Goal: Task Accomplishment & Management: Use online tool/utility

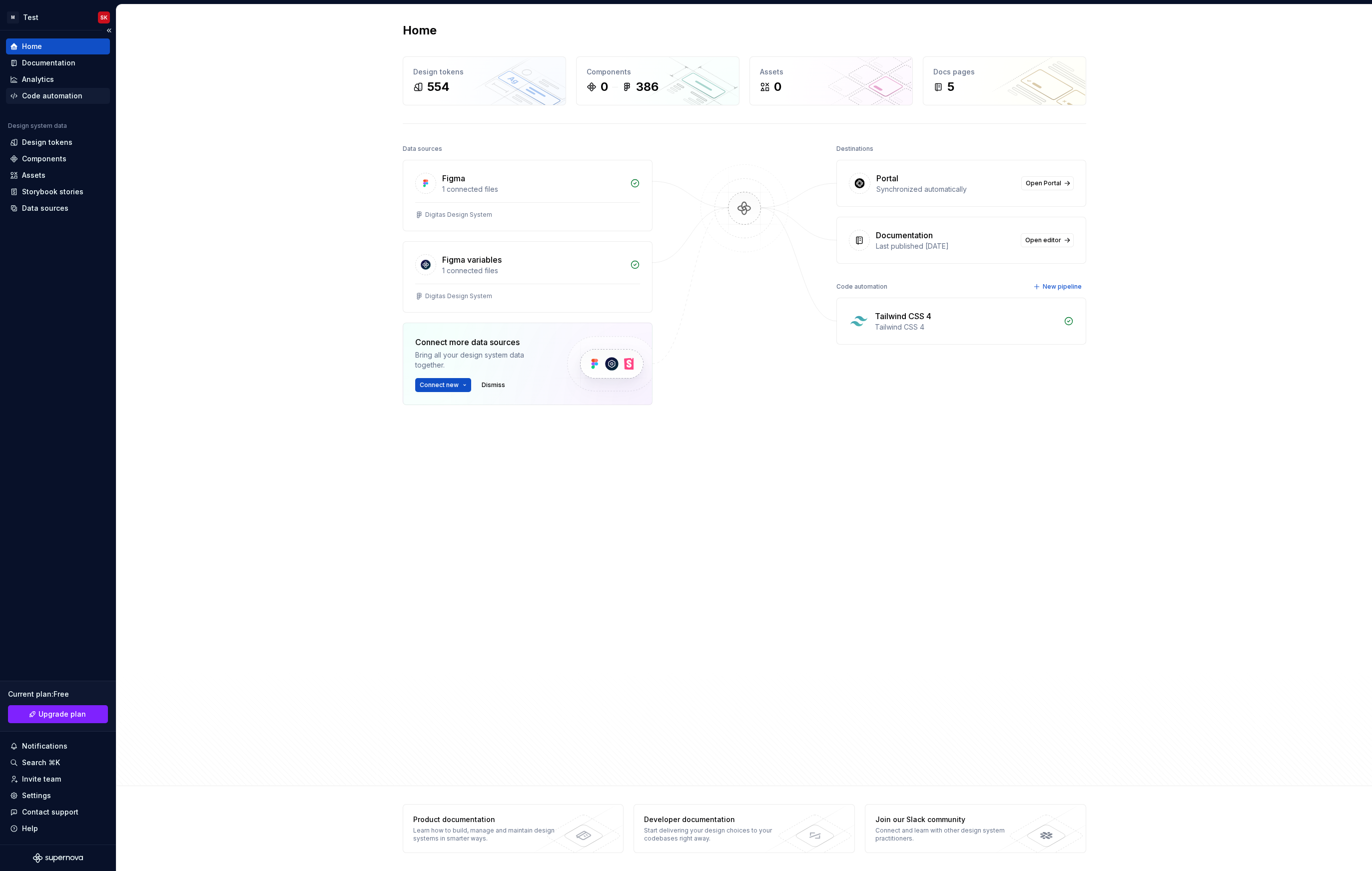
click at [23, 96] on div "Code automation" at bounding box center [52, 96] width 60 height 10
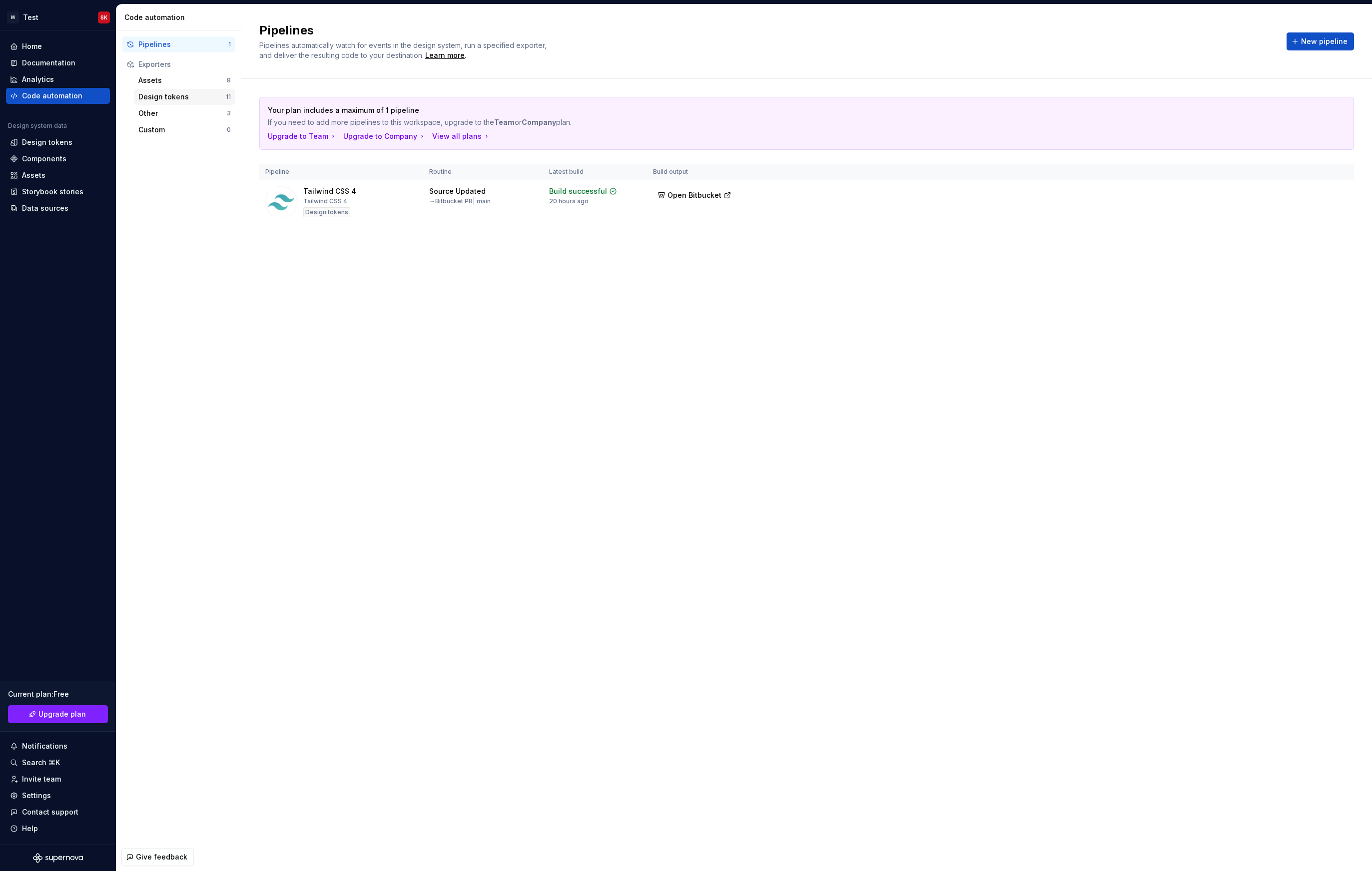
click at [146, 102] on div "Design tokens 11" at bounding box center [184, 96] width 100 height 16
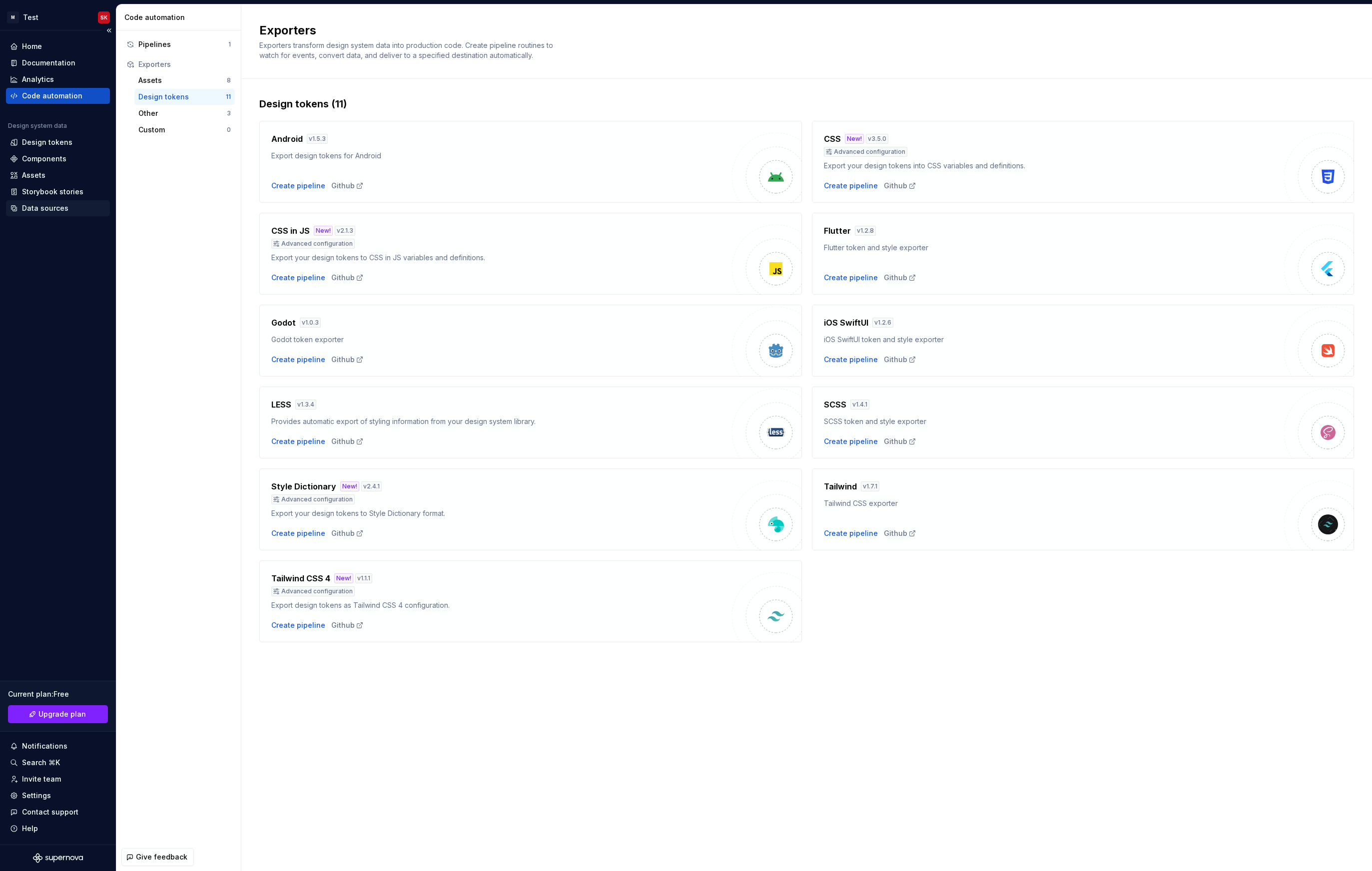
click at [42, 212] on div "Data sources" at bounding box center [45, 208] width 46 height 10
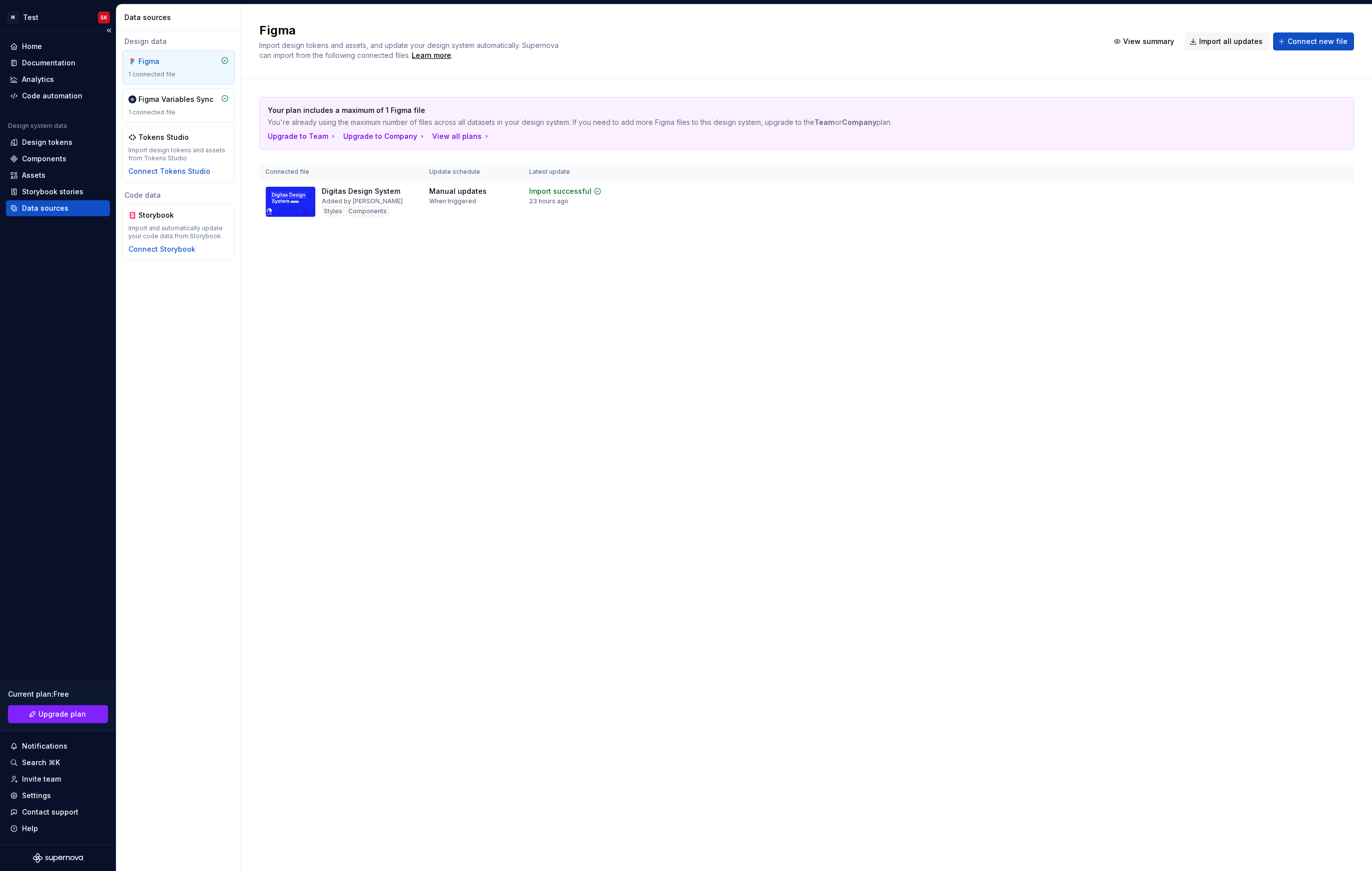
click at [46, 107] on div "Home Documentation Analytics Code automation Design system data Design tokens C…" at bounding box center [58, 127] width 104 height 178
click at [49, 94] on div "Code automation" at bounding box center [52, 96] width 60 height 10
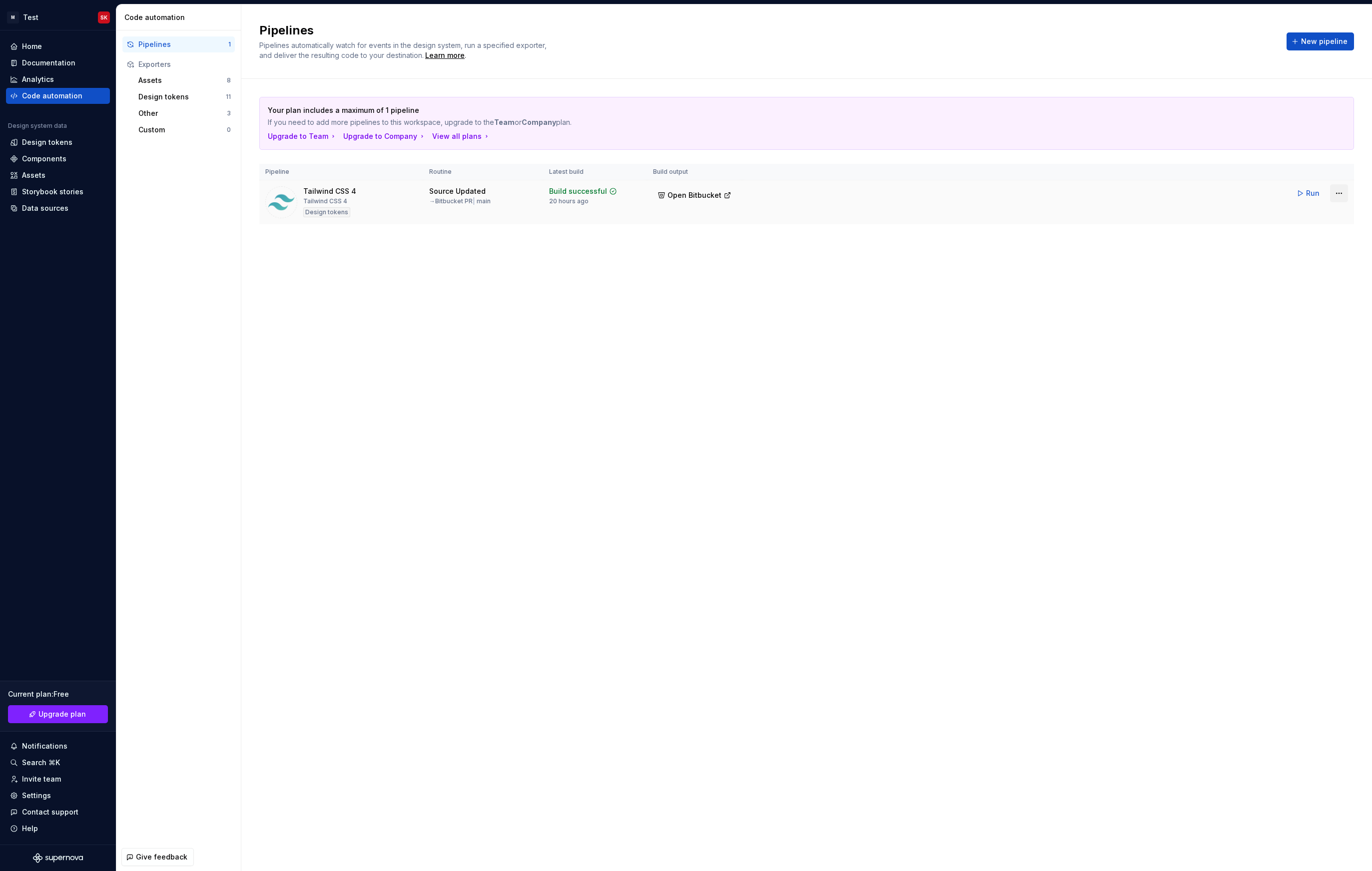
click at [1343, 196] on html "M Test SK Home Documentation Analytics Code automation Design system data Desig…" at bounding box center [686, 435] width 1372 height 871
click at [1311, 217] on div "Edit pipeline" at bounding box center [1326, 215] width 85 height 10
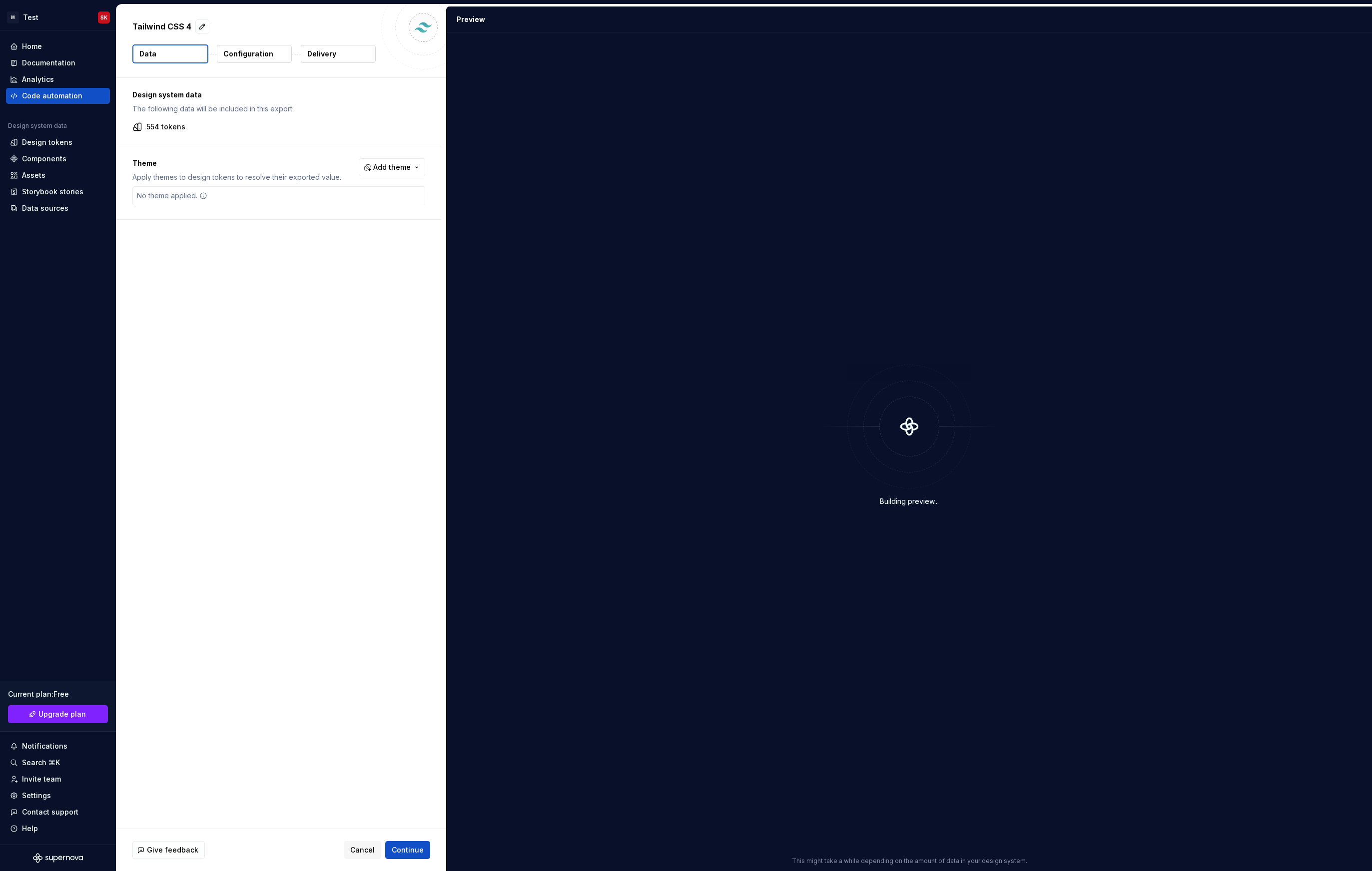
click at [323, 55] on p "Delivery" at bounding box center [322, 54] width 29 height 10
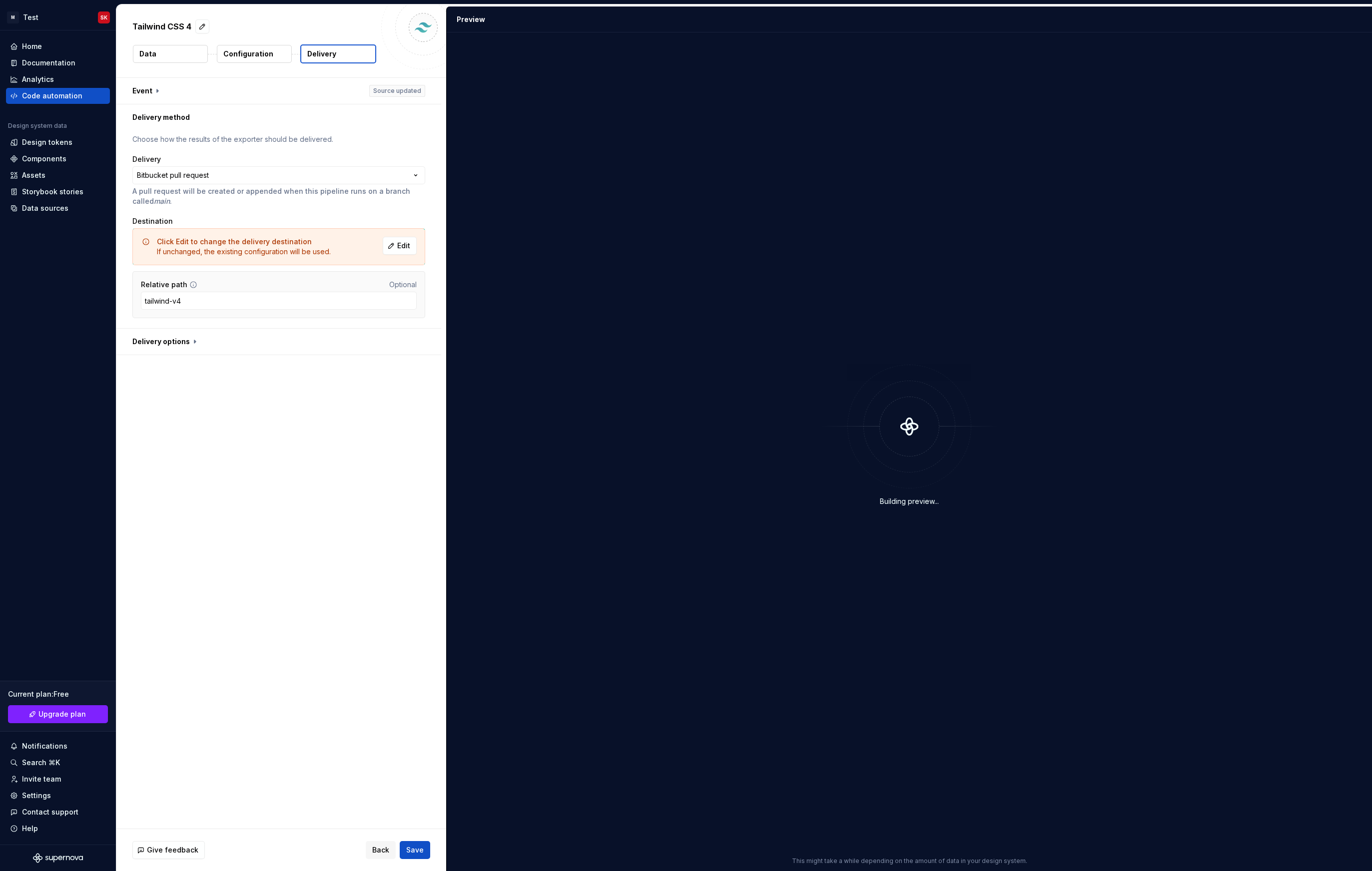
click at [261, 53] on p "Configuration" at bounding box center [248, 54] width 50 height 10
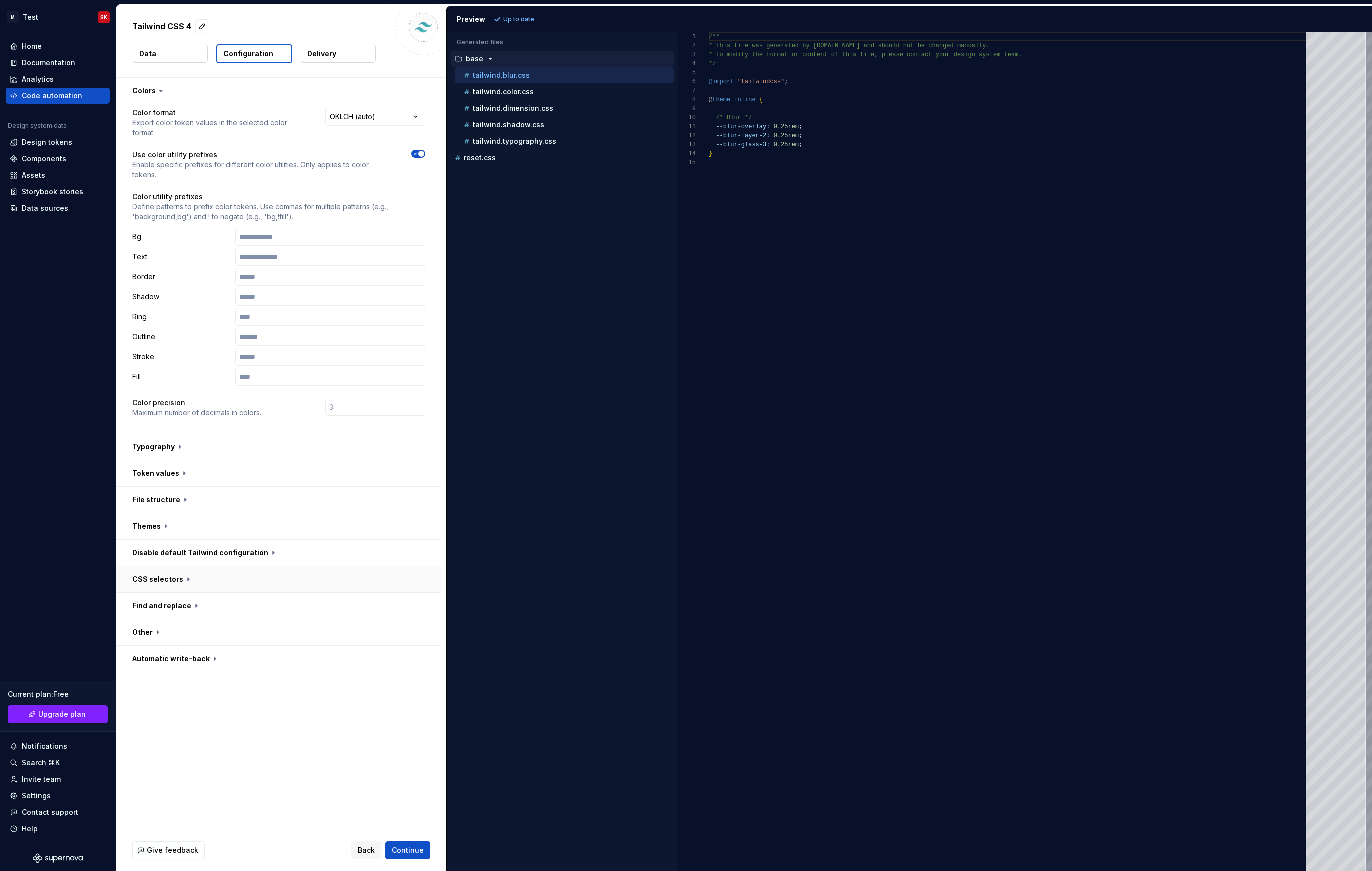
click at [160, 566] on button "button" at bounding box center [278, 579] width 325 height 26
click at [164, 540] on button "button" at bounding box center [278, 553] width 325 height 26
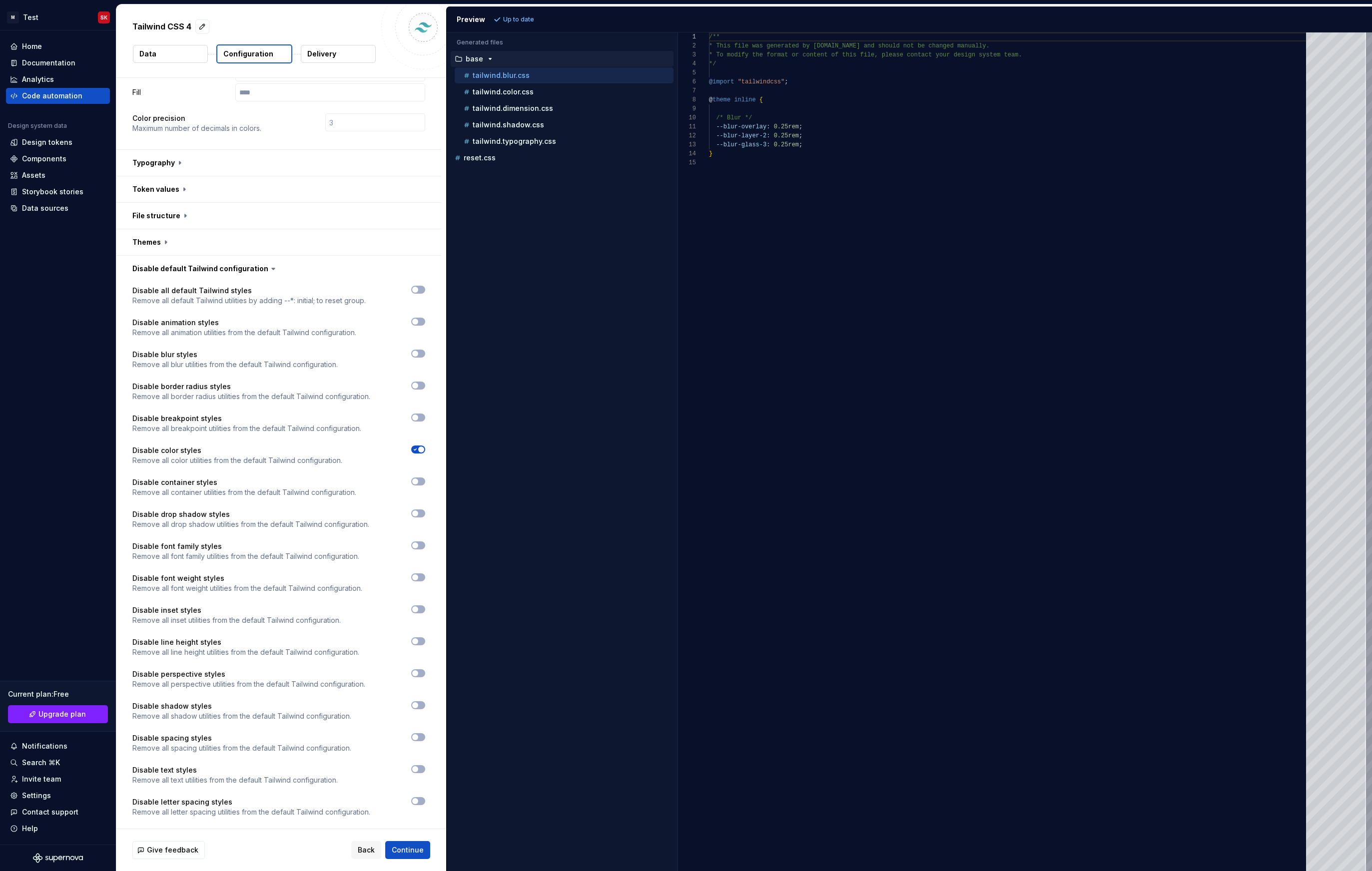
scroll to position [204, 0]
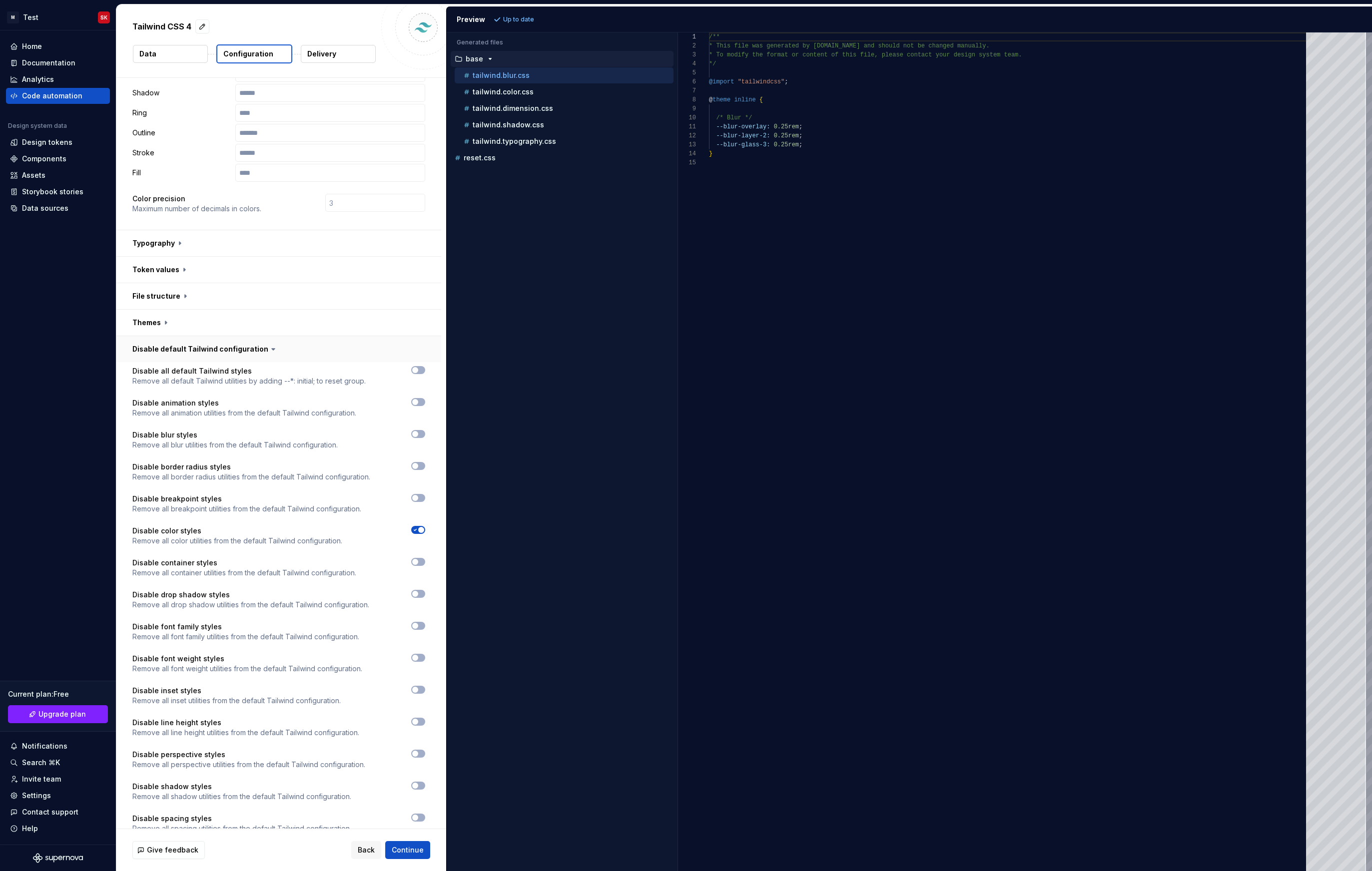
click at [174, 336] on button "button" at bounding box center [278, 349] width 325 height 26
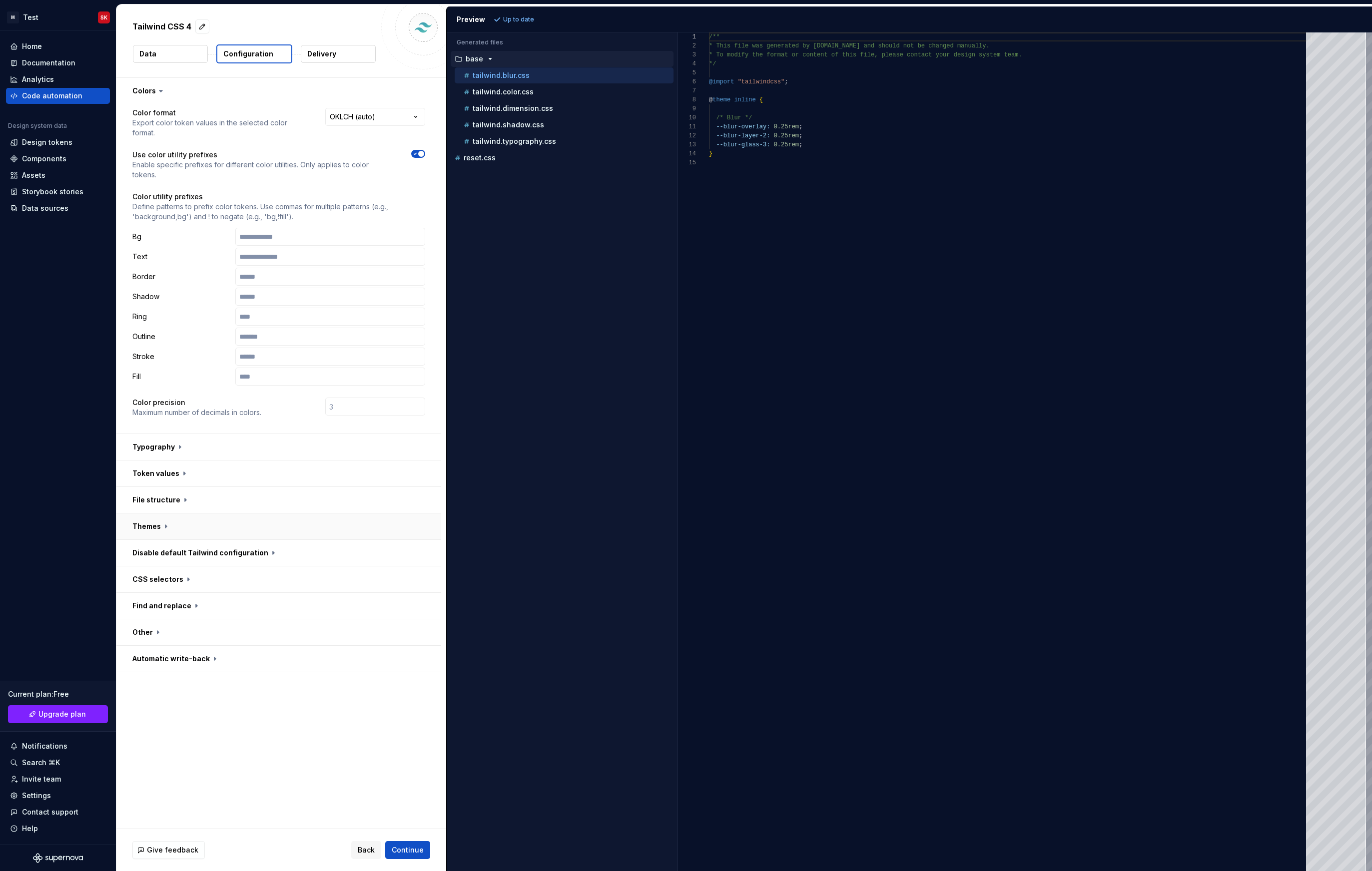
click at [144, 514] on button "button" at bounding box center [278, 527] width 325 height 26
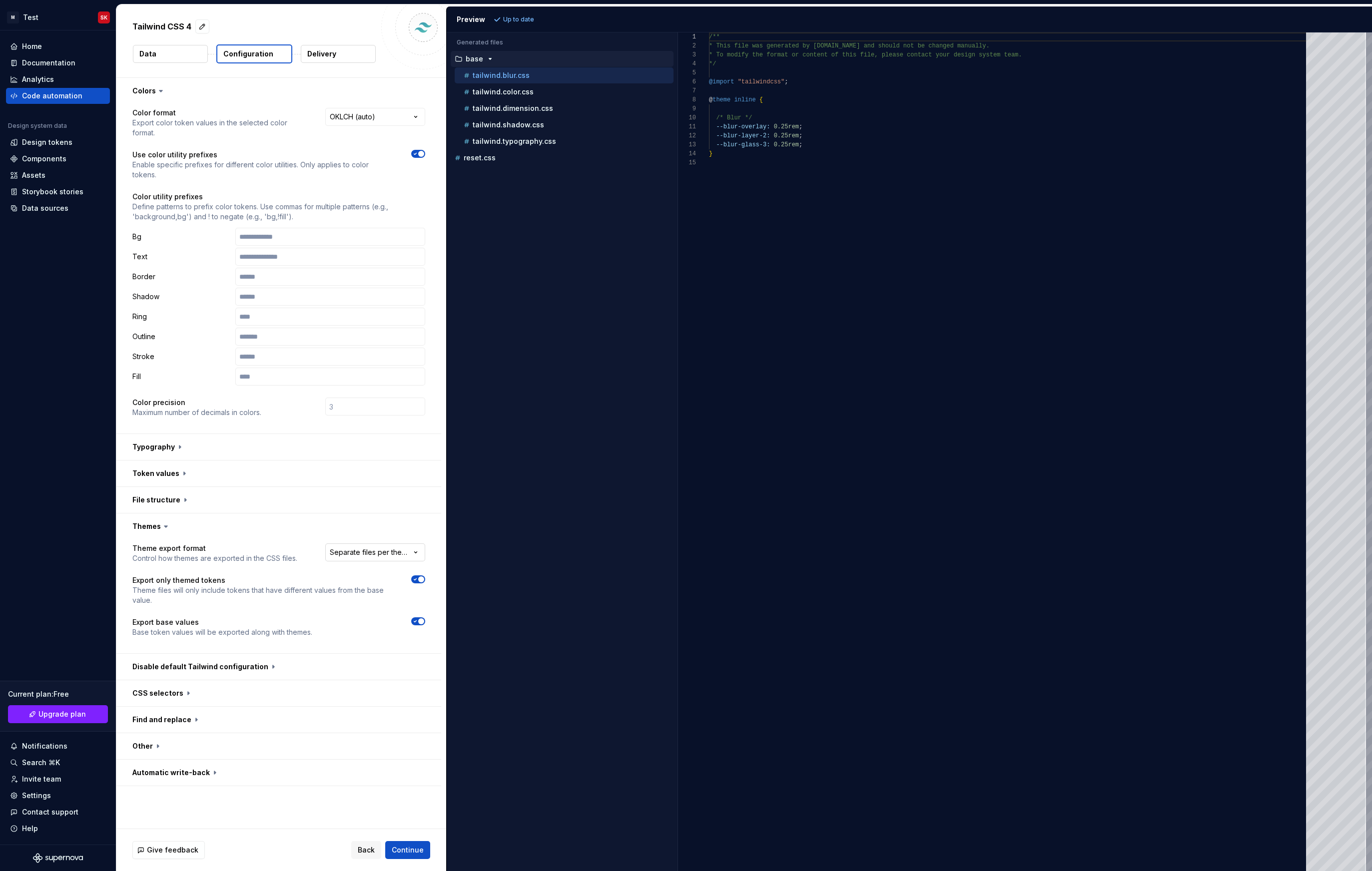
click at [384, 525] on html "**********" at bounding box center [686, 435] width 1372 height 871
click at [187, 525] on html "**********" at bounding box center [686, 435] width 1372 height 871
click at [356, 537] on html "**********" at bounding box center [686, 435] width 1372 height 871
click at [152, 59] on html "**********" at bounding box center [686, 435] width 1372 height 871
click at [152, 55] on p "Data" at bounding box center [148, 54] width 17 height 10
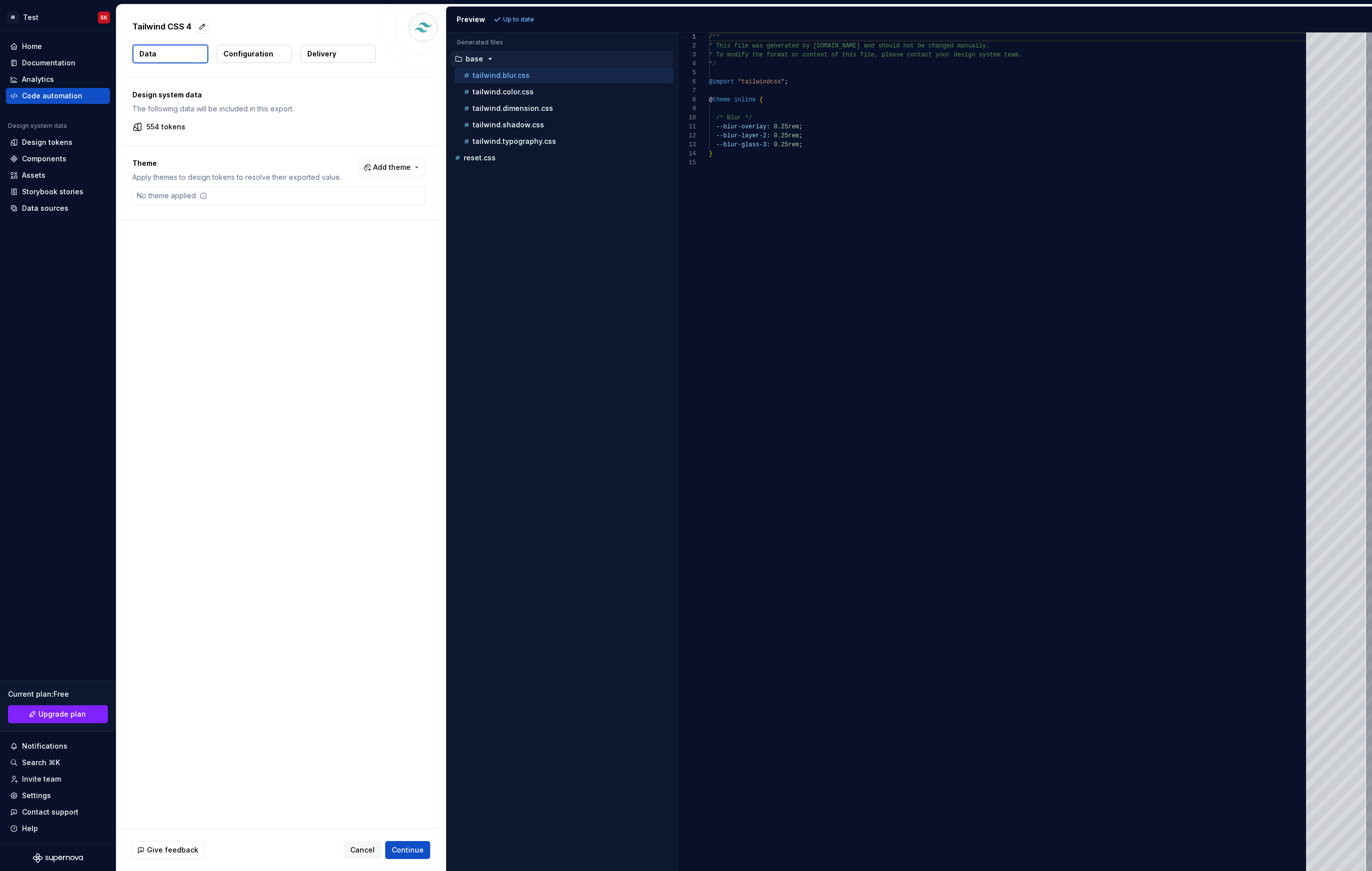
click at [200, 197] on icon at bounding box center [204, 196] width 8 height 8
click at [382, 172] on span "Add theme" at bounding box center [392, 167] width 38 height 10
click at [325, 209] on div "Suggestions" at bounding box center [321, 208] width 8 height 8
click at [325, 239] on div "Suggestions" at bounding box center [321, 239] width 8 height 8
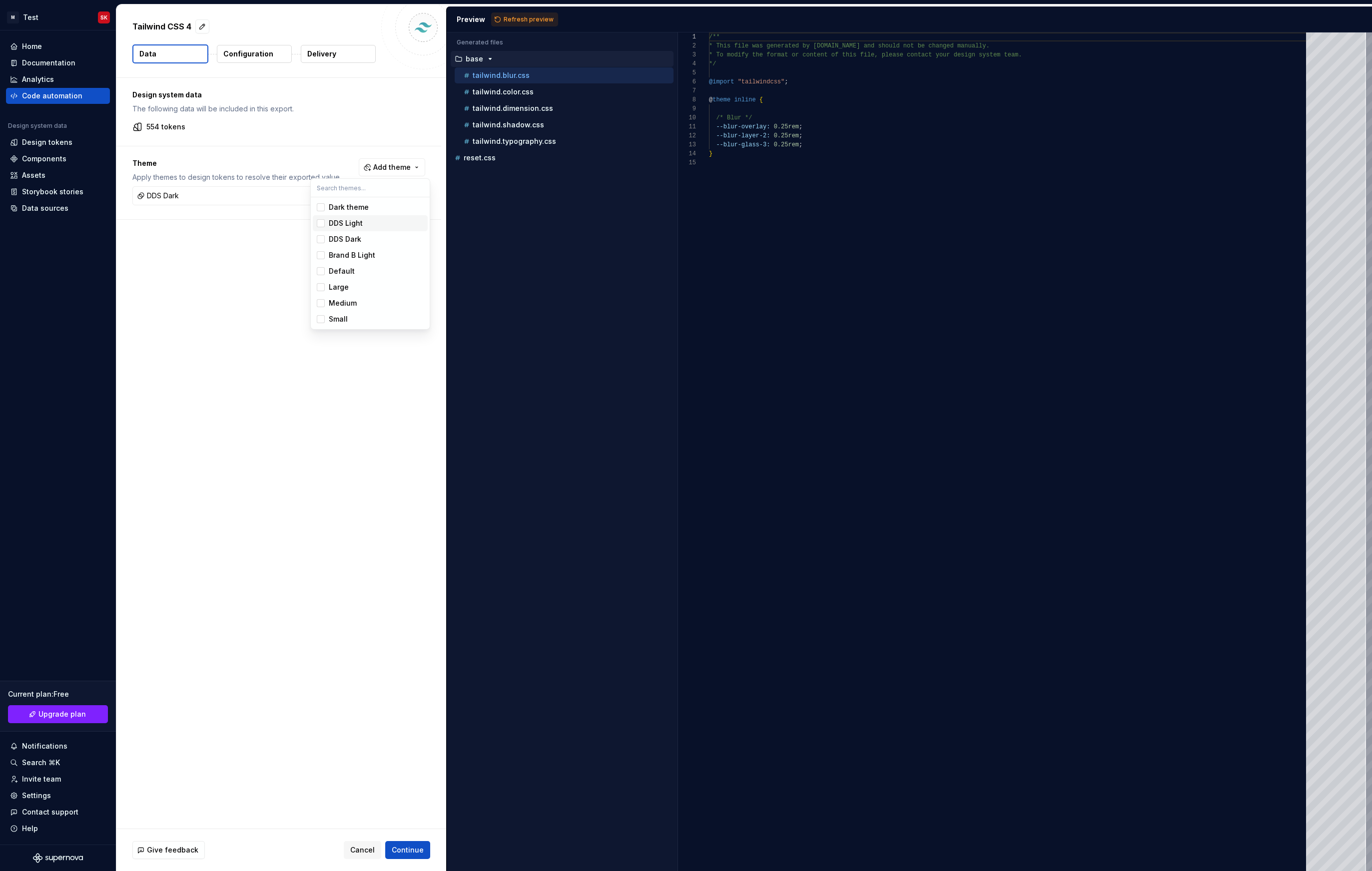
click at [325, 222] on span "DDS Light" at bounding box center [370, 223] width 115 height 16
click at [359, 551] on html "M Test SK Home Documentation Analytics Code automation Design system data Desig…" at bounding box center [686, 435] width 1372 height 871
click at [515, 22] on span "Refresh preview" at bounding box center [528, 20] width 50 height 8
click at [486, 58] on icon "button" at bounding box center [490, 59] width 8 height 8
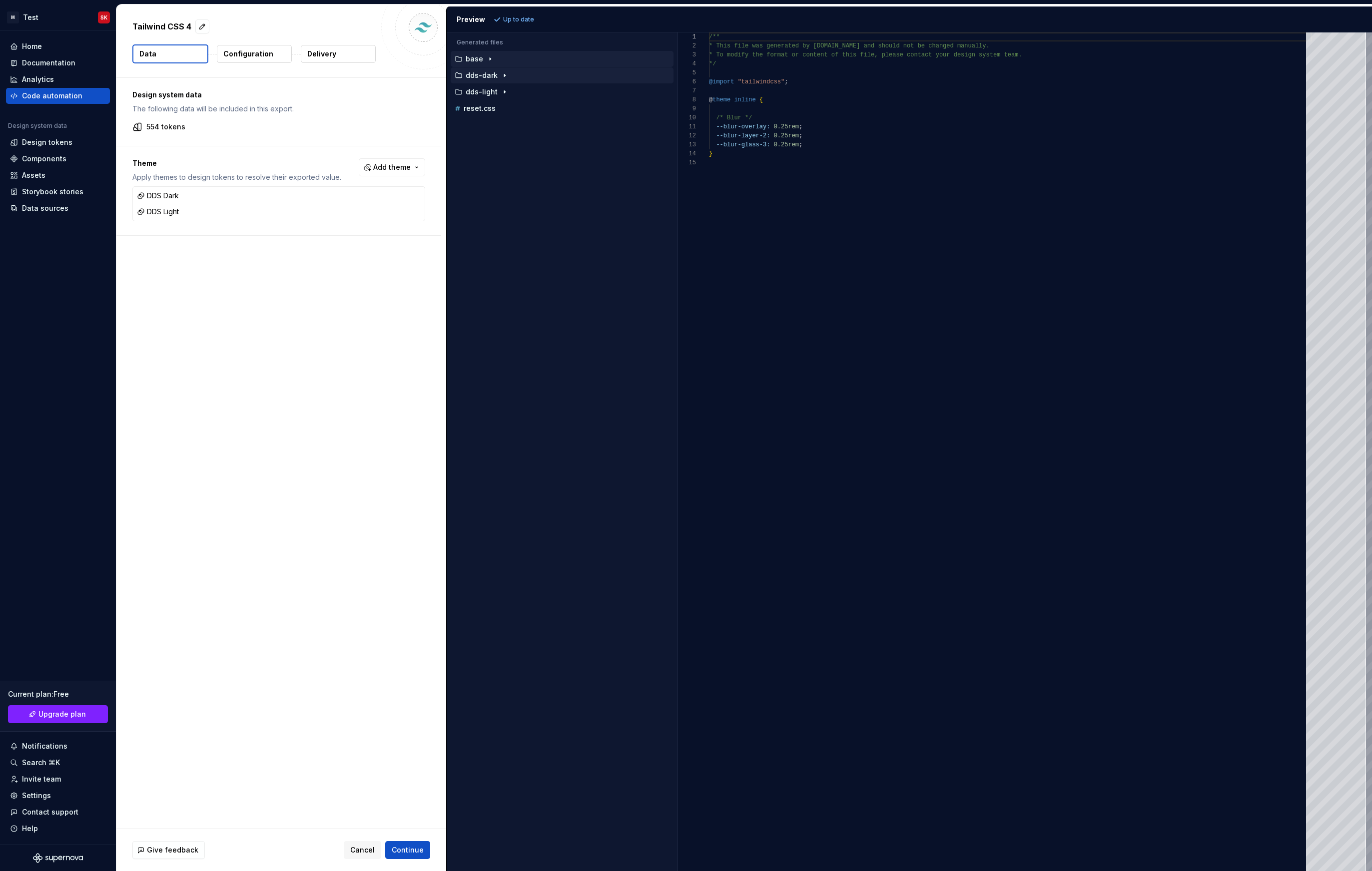
click at [486, 70] on button "dds-dark" at bounding box center [562, 75] width 223 height 11
click at [484, 60] on div "button" at bounding box center [490, 59] width 12 height 8
click at [491, 169] on button "dds-light" at bounding box center [562, 174] width 223 height 11
click at [499, 191] on p "tailwind.color.css" at bounding box center [503, 191] width 61 height 8
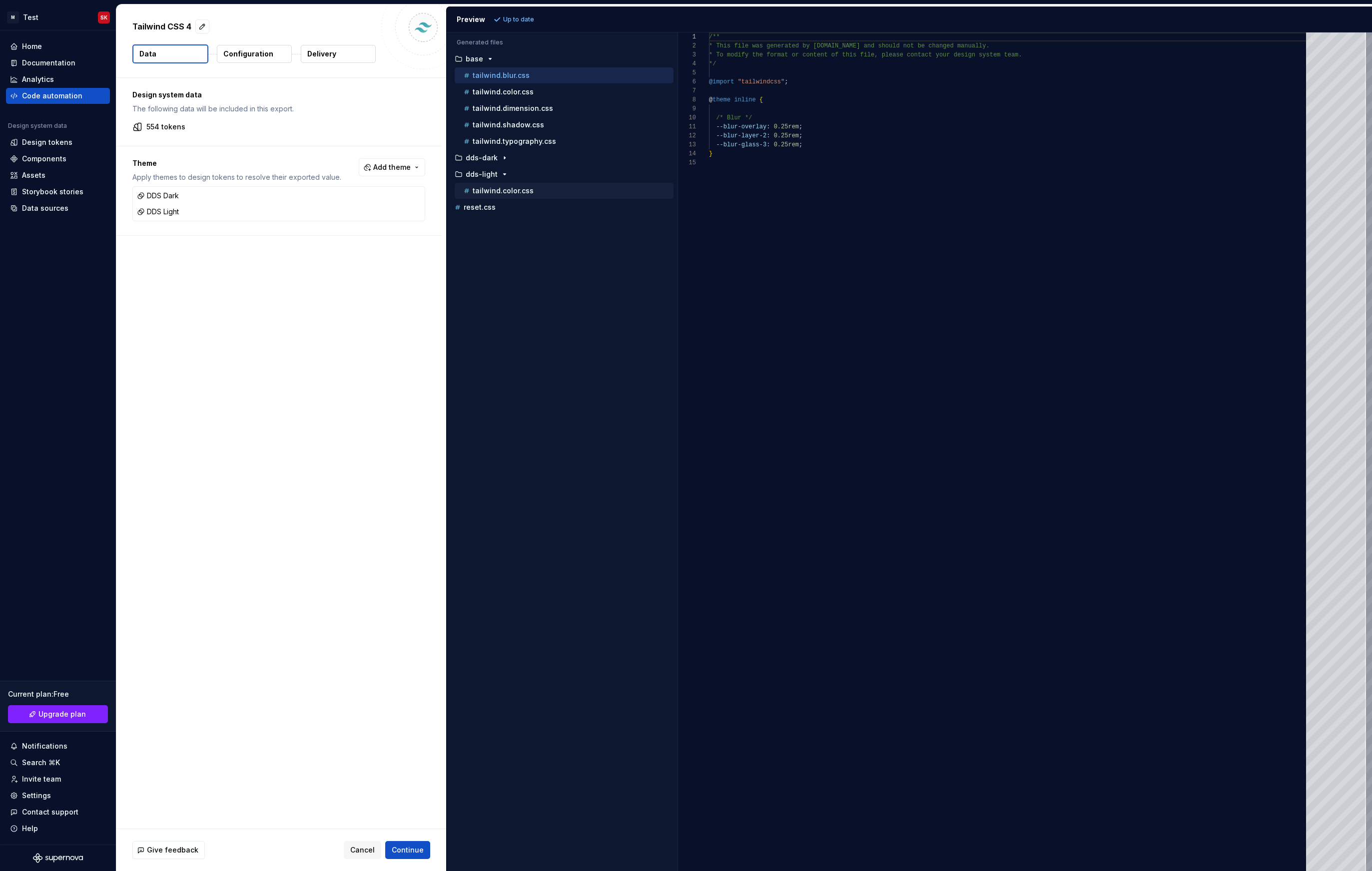
scroll to position [90, 0]
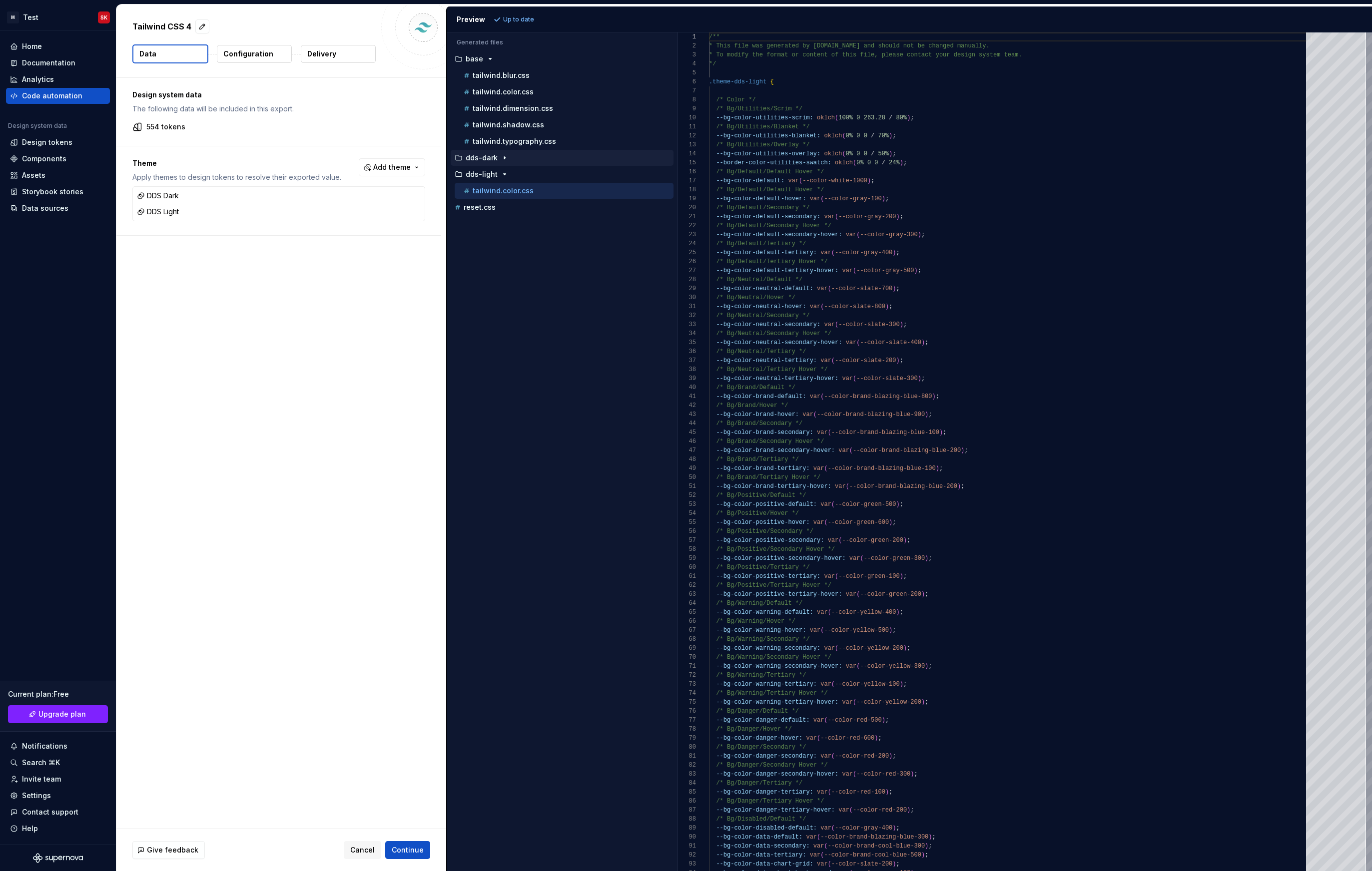
click at [486, 159] on p "dds-dark" at bounding box center [481, 158] width 32 height 8
click at [495, 178] on p "tailwind.color.css" at bounding box center [503, 174] width 61 height 8
click at [526, 141] on p "tailwind.typography.css" at bounding box center [514, 141] width 83 height 8
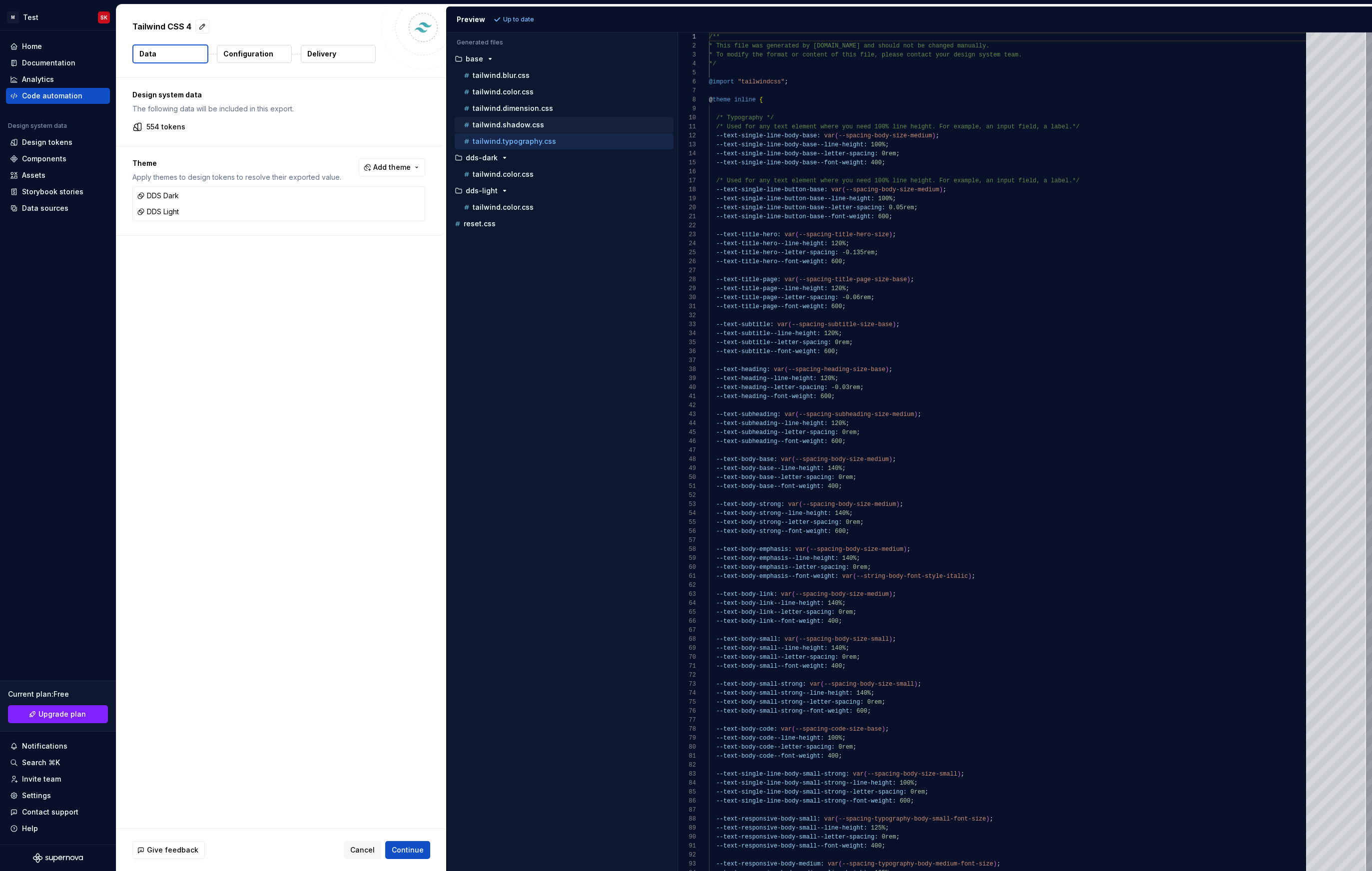
click at [525, 122] on p "tailwind.shadow.css" at bounding box center [508, 125] width 72 height 8
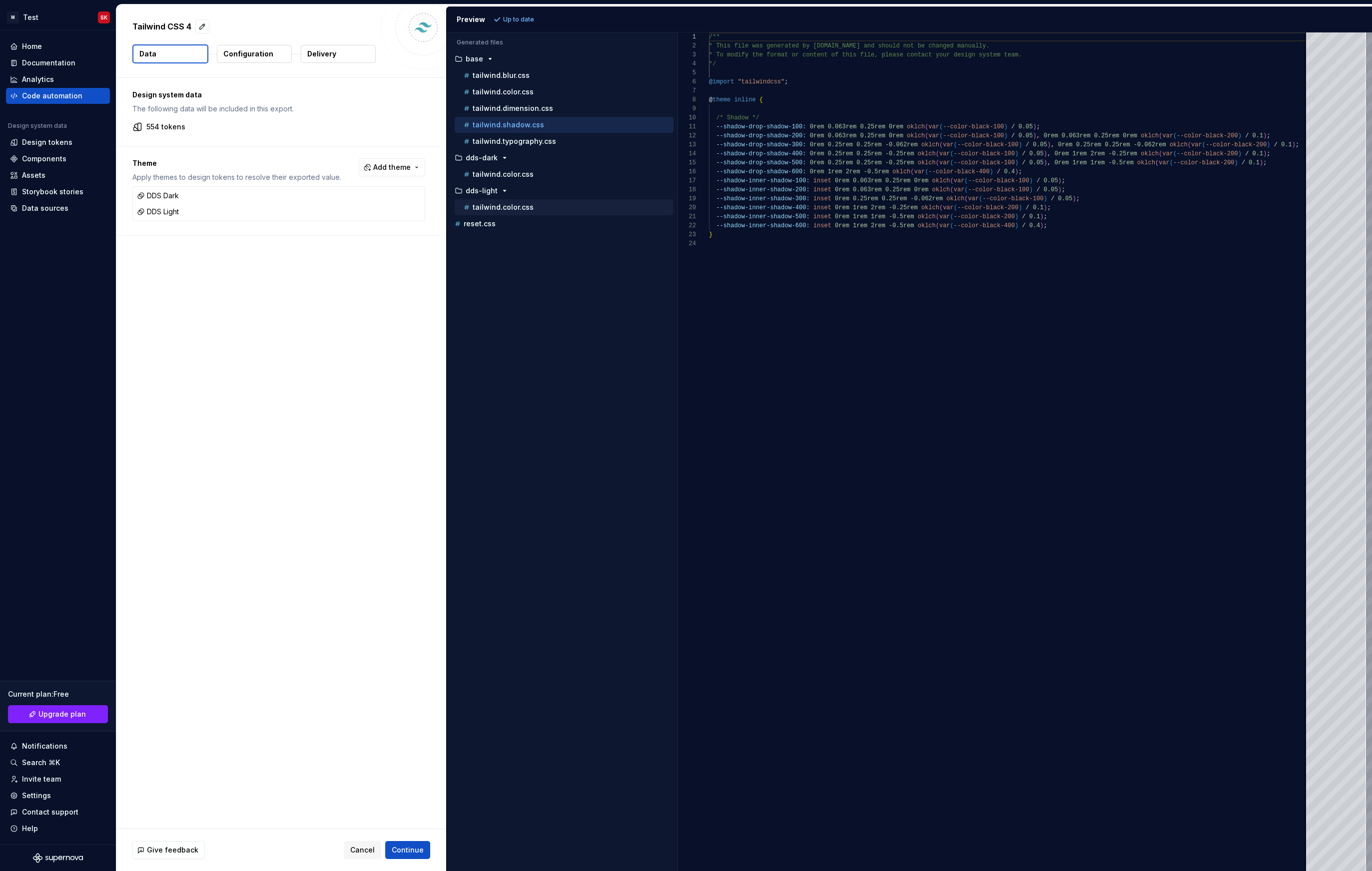
click at [491, 204] on p "tailwind.color.css" at bounding box center [503, 208] width 61 height 8
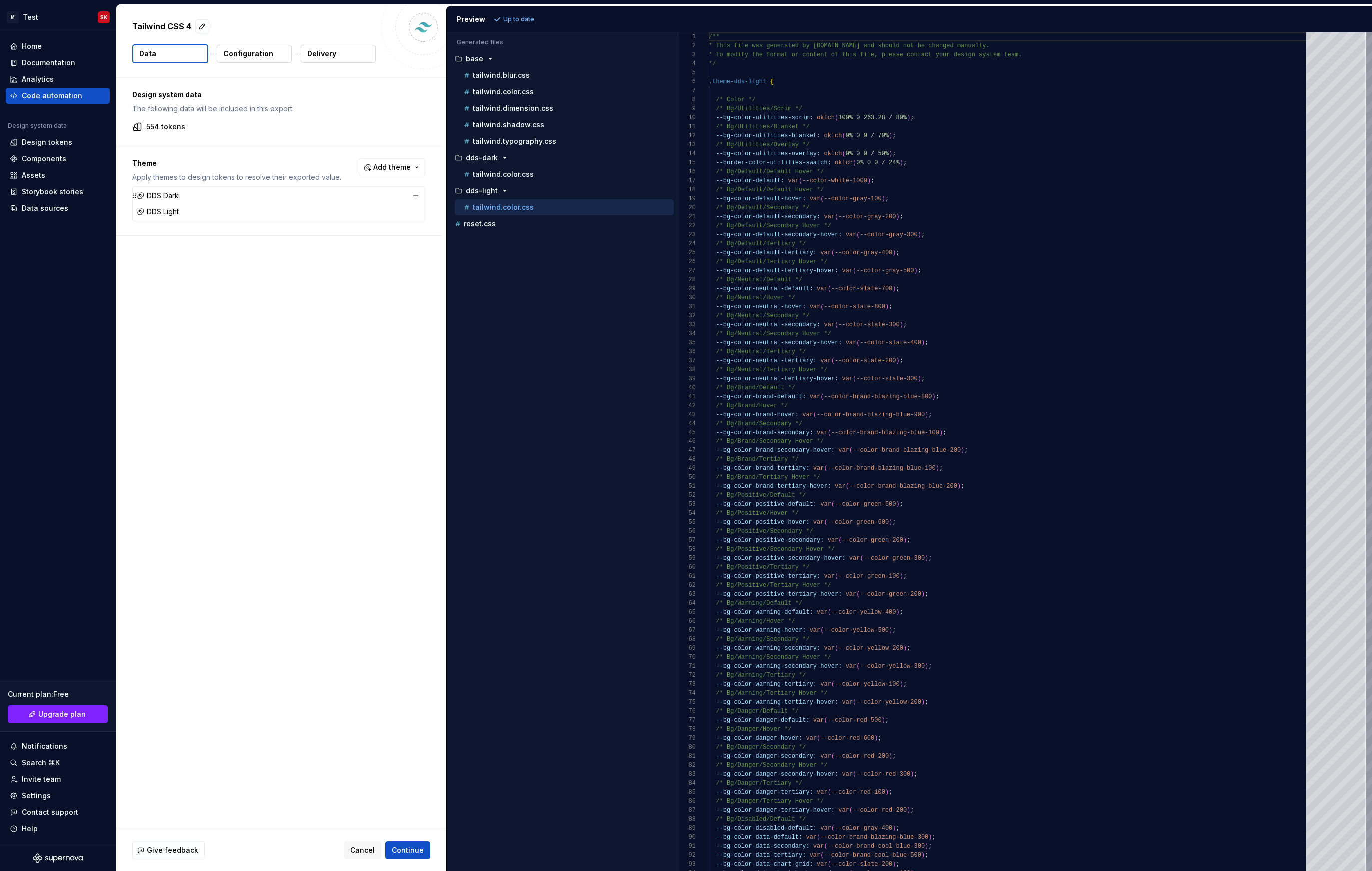
click at [157, 197] on div "DDS Dark" at bounding box center [157, 195] width 42 height 10
click at [390, 265] on div "Design system data The following data will be included in this export. 554 toke…" at bounding box center [281, 453] width 330 height 751
click at [484, 169] on button "tailwind.color.css" at bounding box center [564, 174] width 219 height 11
click at [487, 205] on p "tailwind.color.css" at bounding box center [503, 208] width 61 height 8
click at [488, 178] on p "tailwind.color.css" at bounding box center [503, 174] width 61 height 8
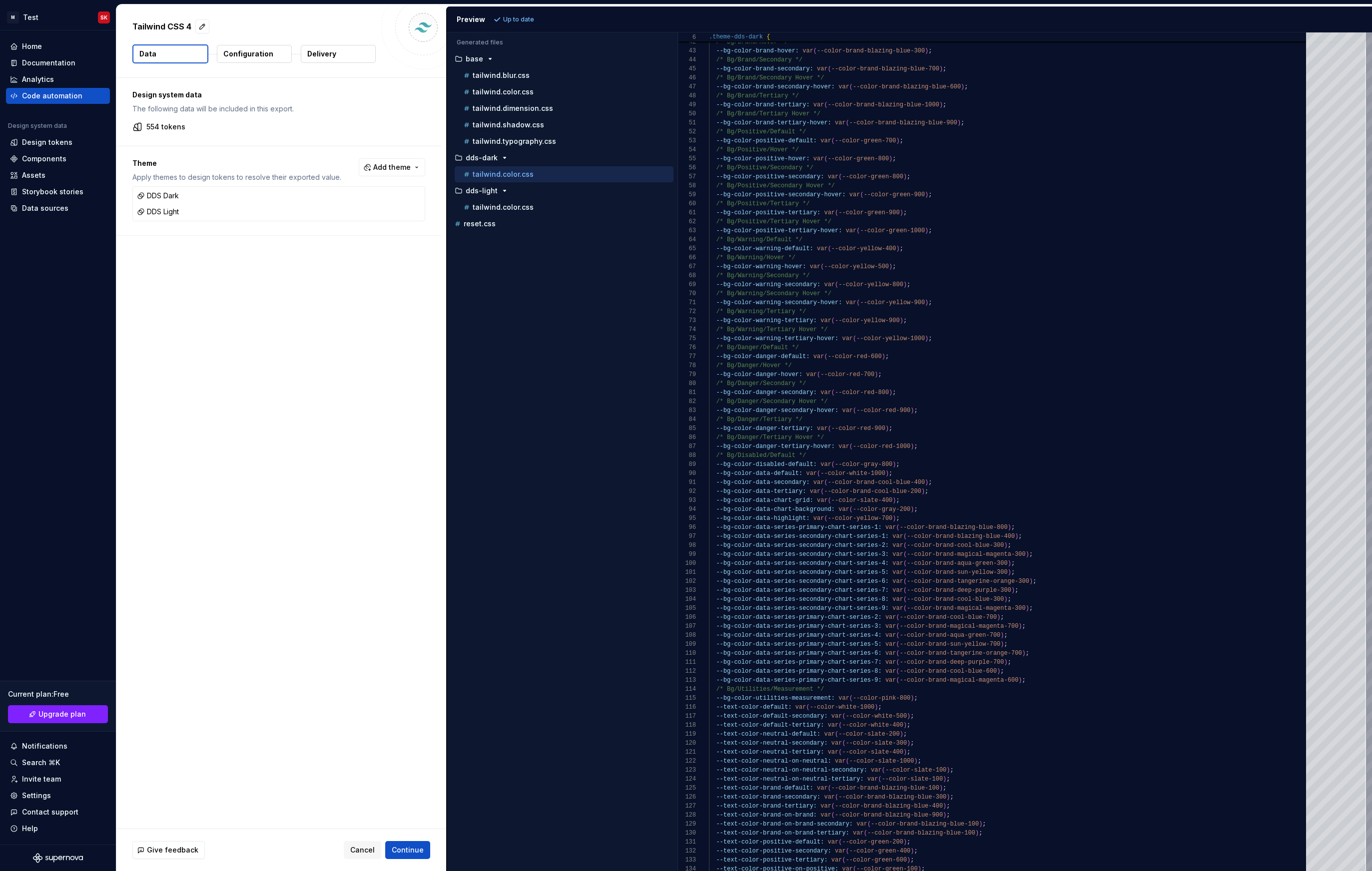
click at [245, 51] on p "Configuration" at bounding box center [248, 54] width 50 height 10
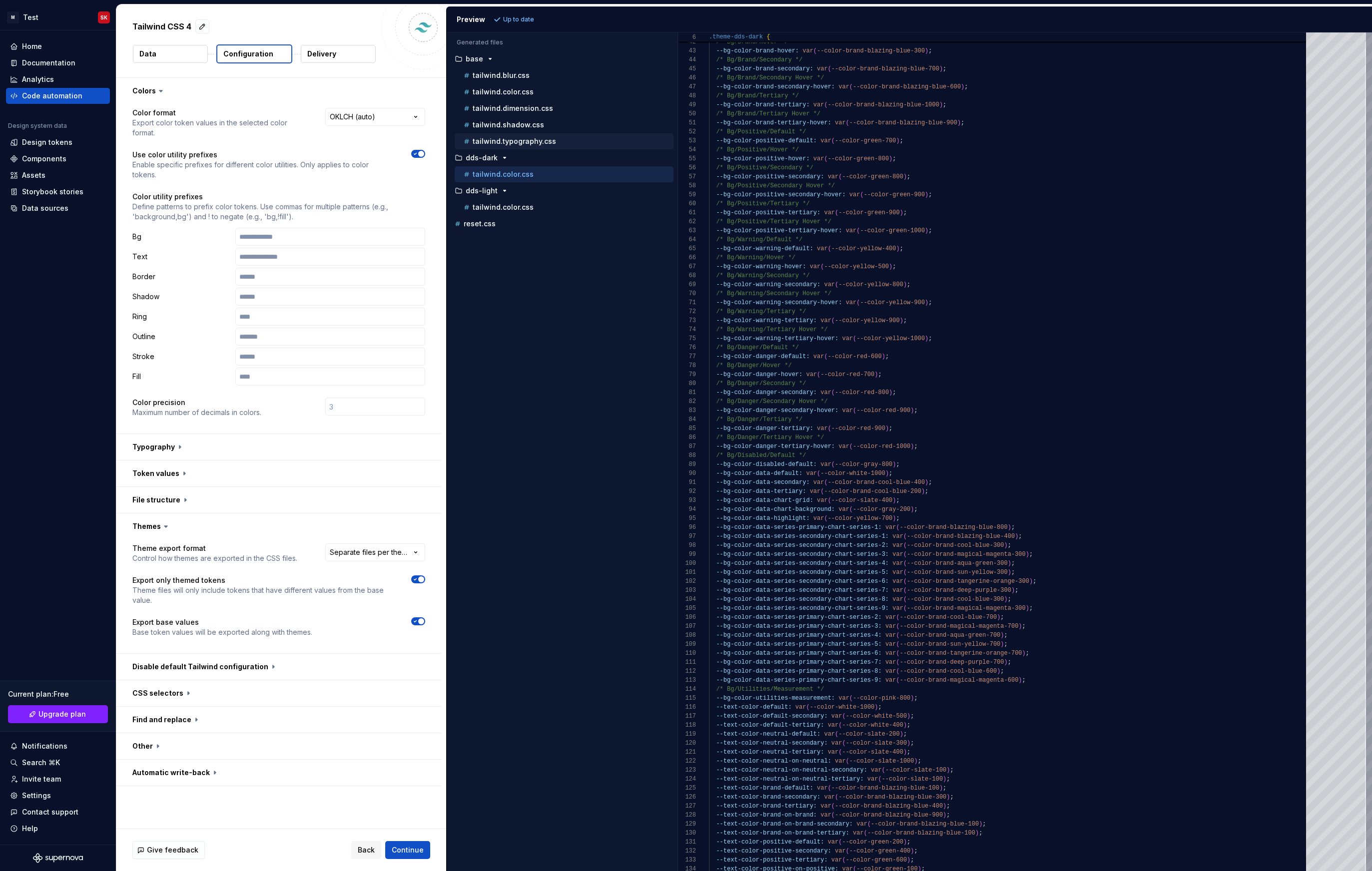
click at [491, 144] on p "tailwind.typography.css" at bounding box center [514, 141] width 83 height 8
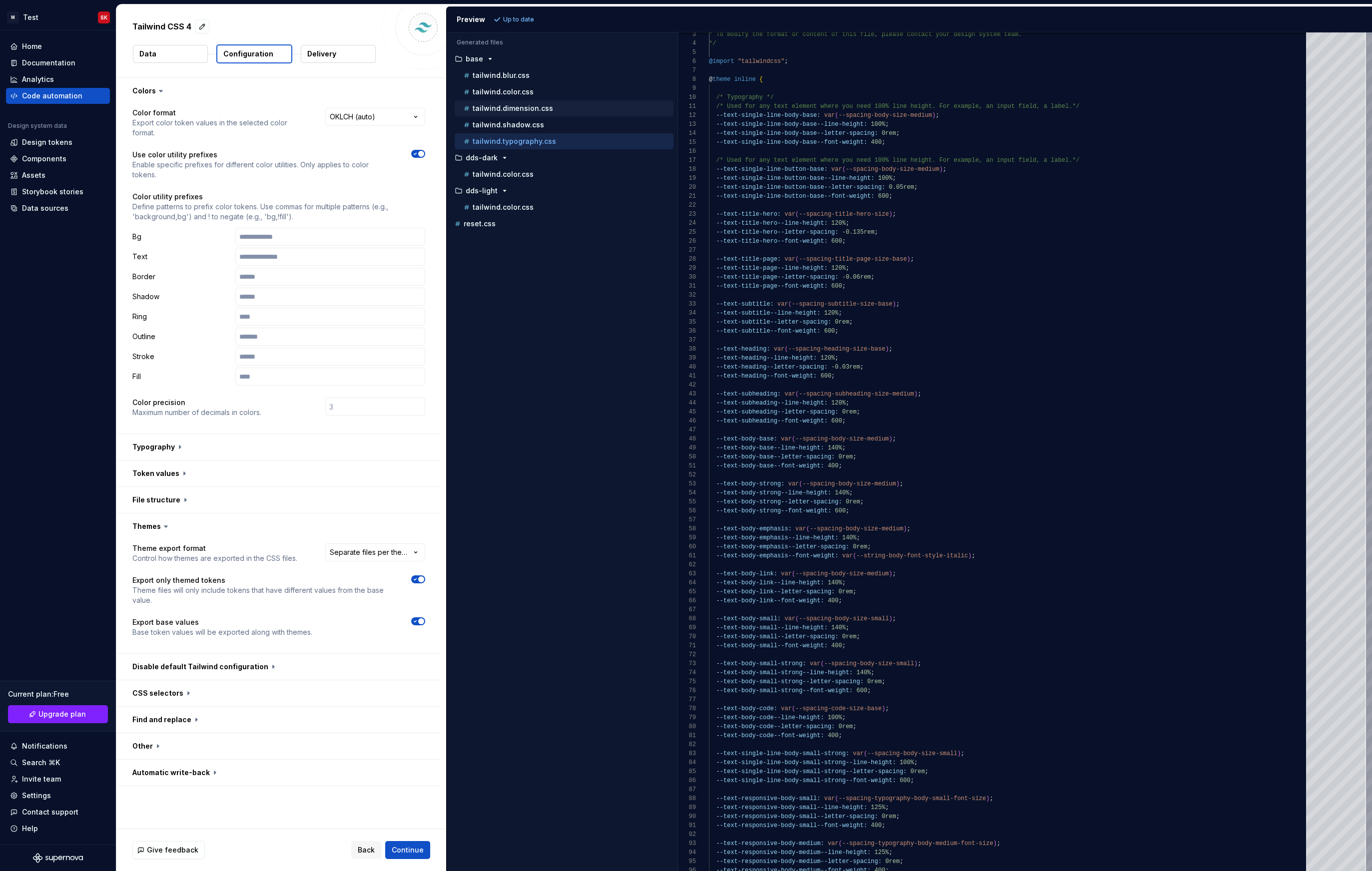
click at [534, 107] on p "tailwind.dimension.css" at bounding box center [513, 109] width 81 height 8
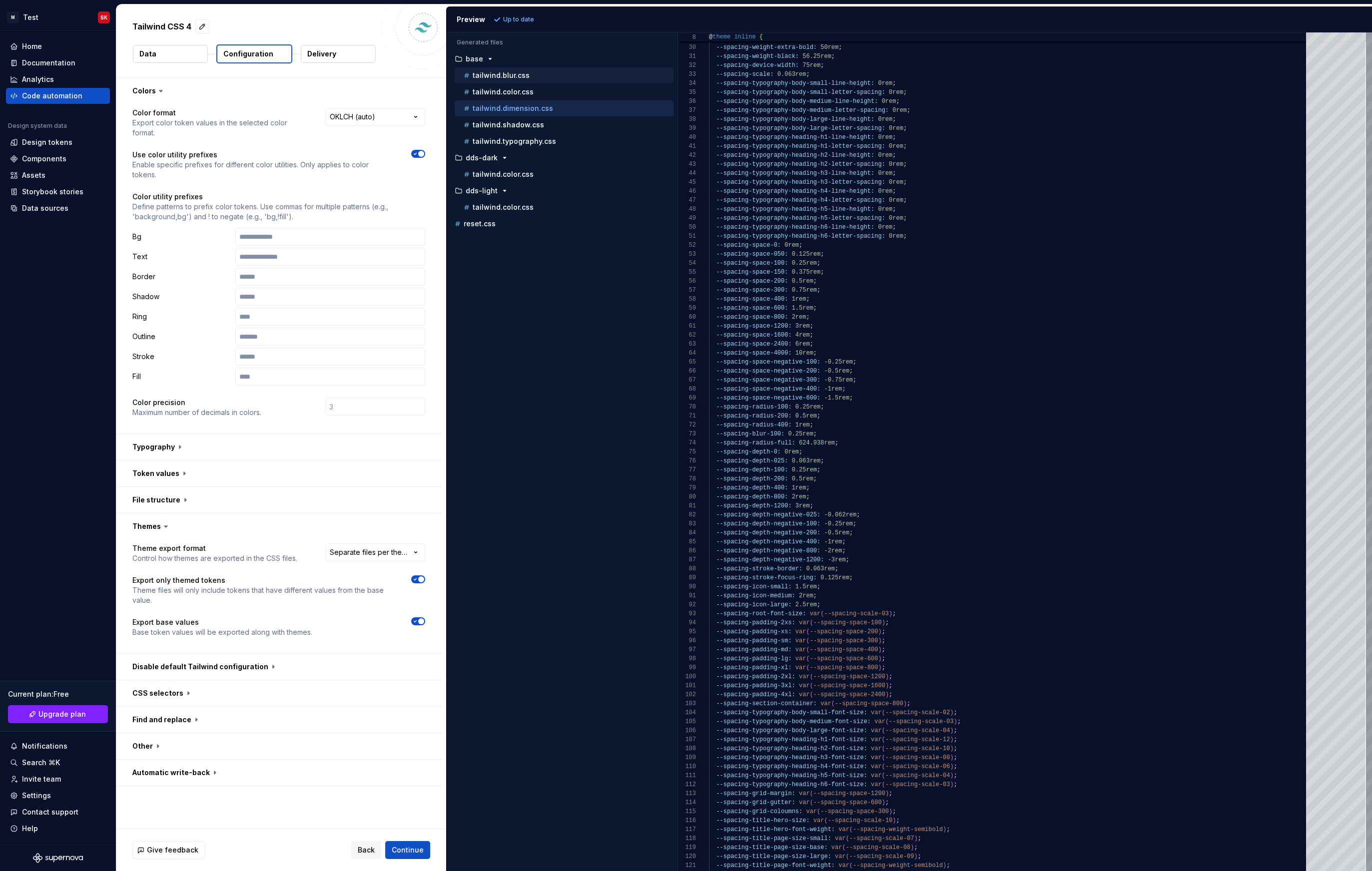
click at [499, 82] on div "tailwind.blur.css" at bounding box center [564, 75] width 219 height 16
click at [499, 94] on p "tailwind.color.css" at bounding box center [503, 92] width 61 height 8
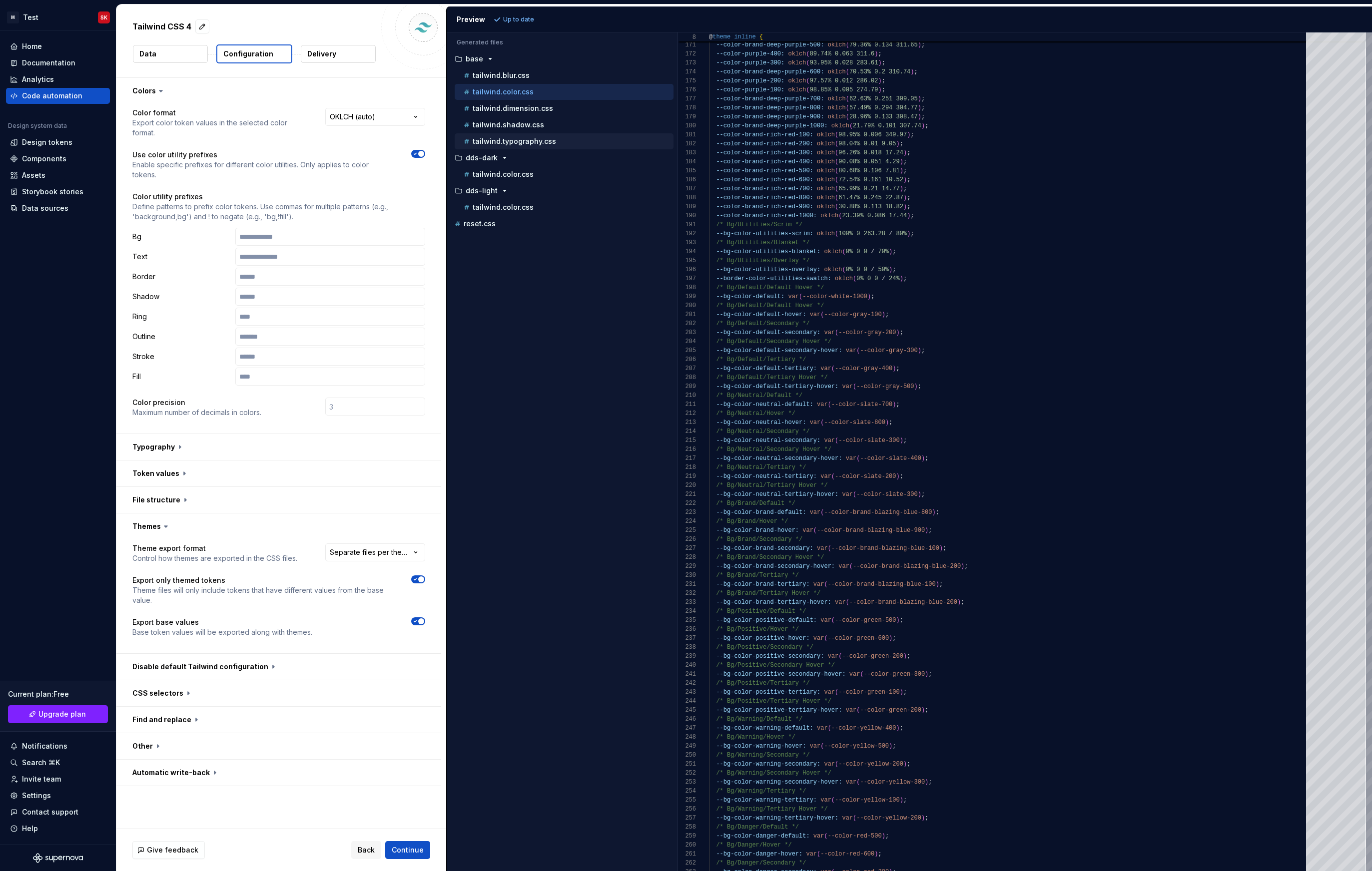
click at [515, 146] on button "tailwind.typography.css" at bounding box center [564, 141] width 219 height 11
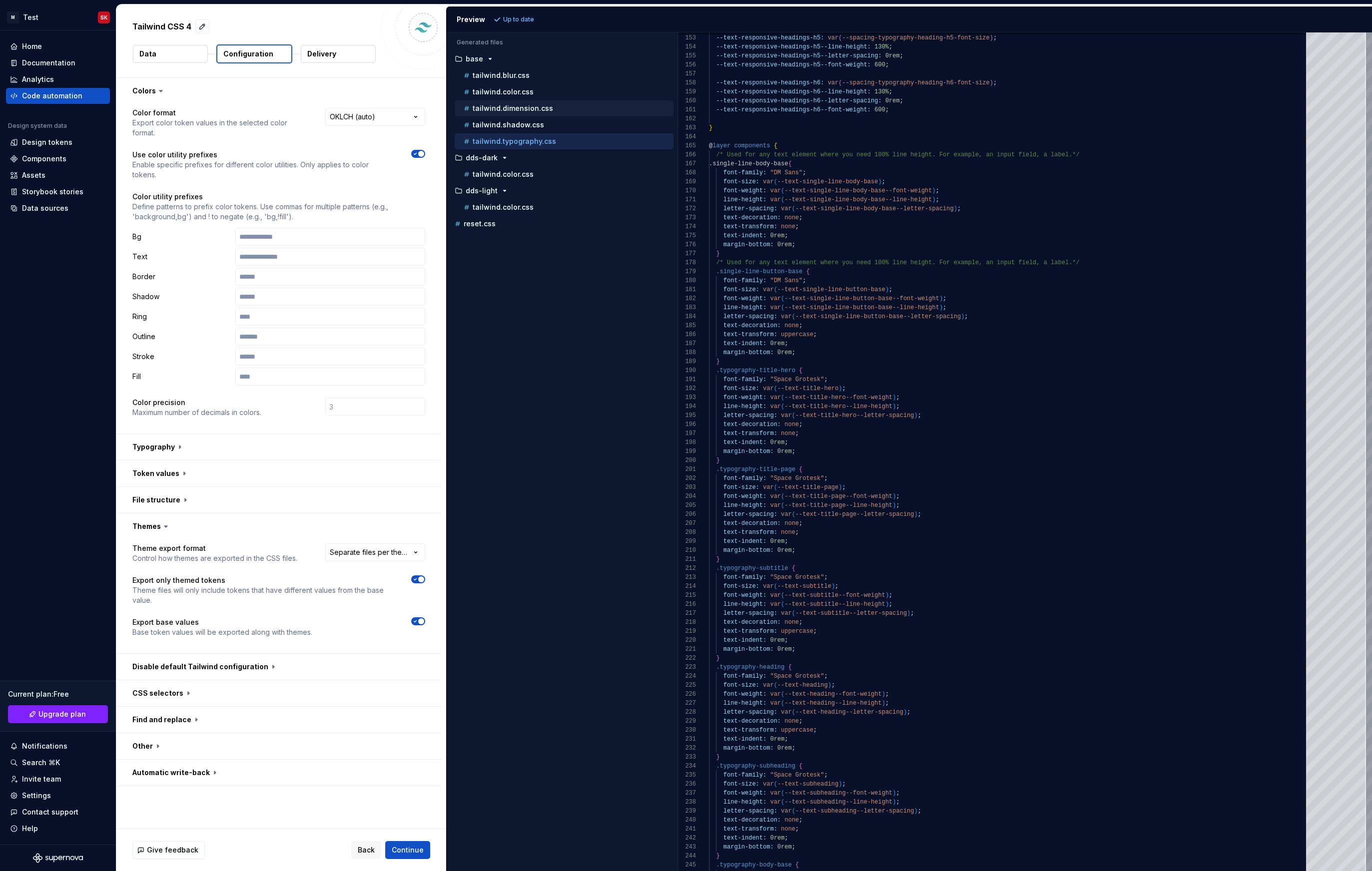
click at [510, 111] on p "tailwind.dimension.css" at bounding box center [513, 109] width 81 height 8
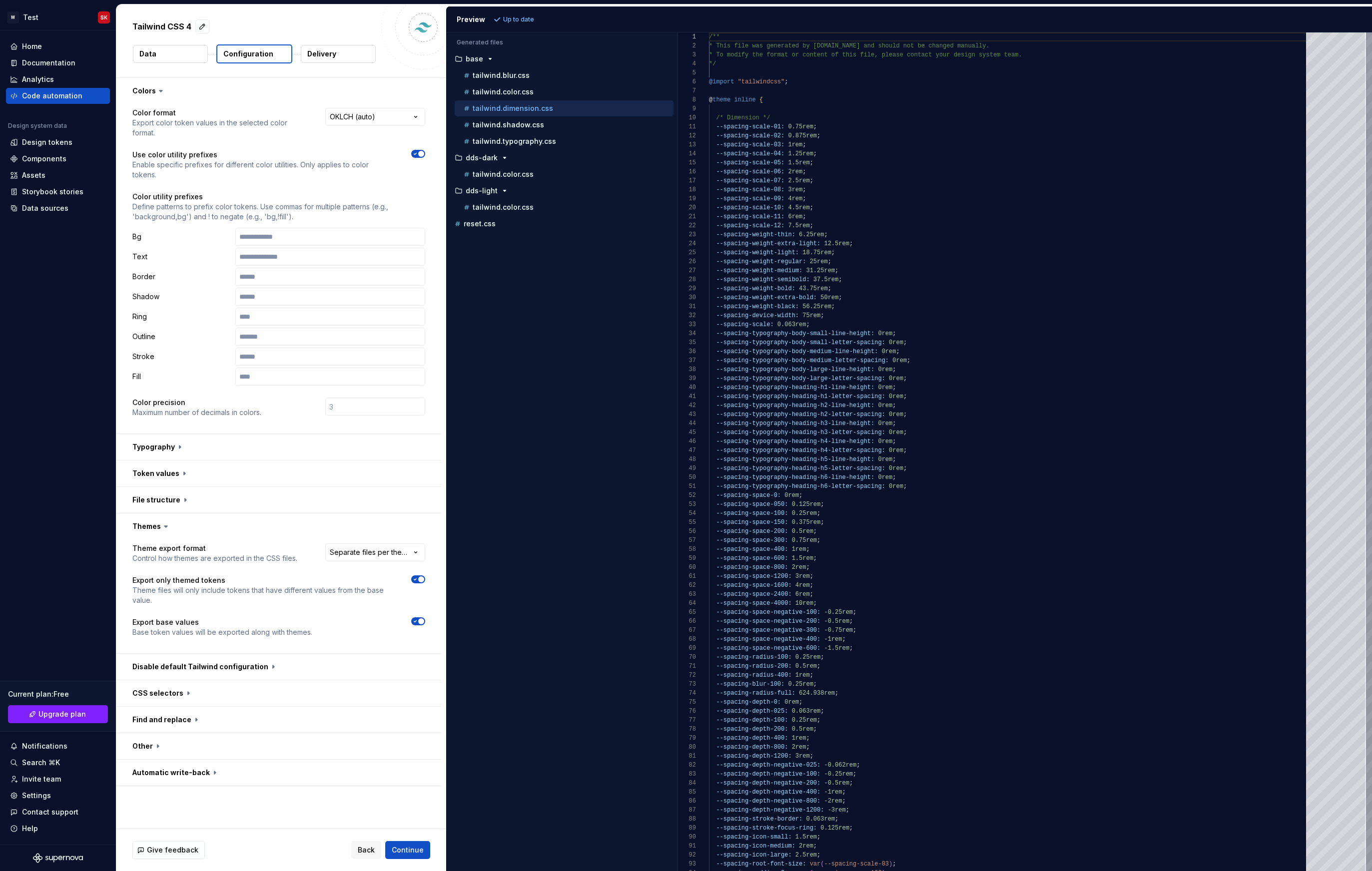
click at [777, 295] on div "/** * This file was generated by [DOMAIN_NAME] and sho uld not be changed manua…" at bounding box center [1010, 680] width 603 height 1295
type textarea "**********"
type textarea "*"
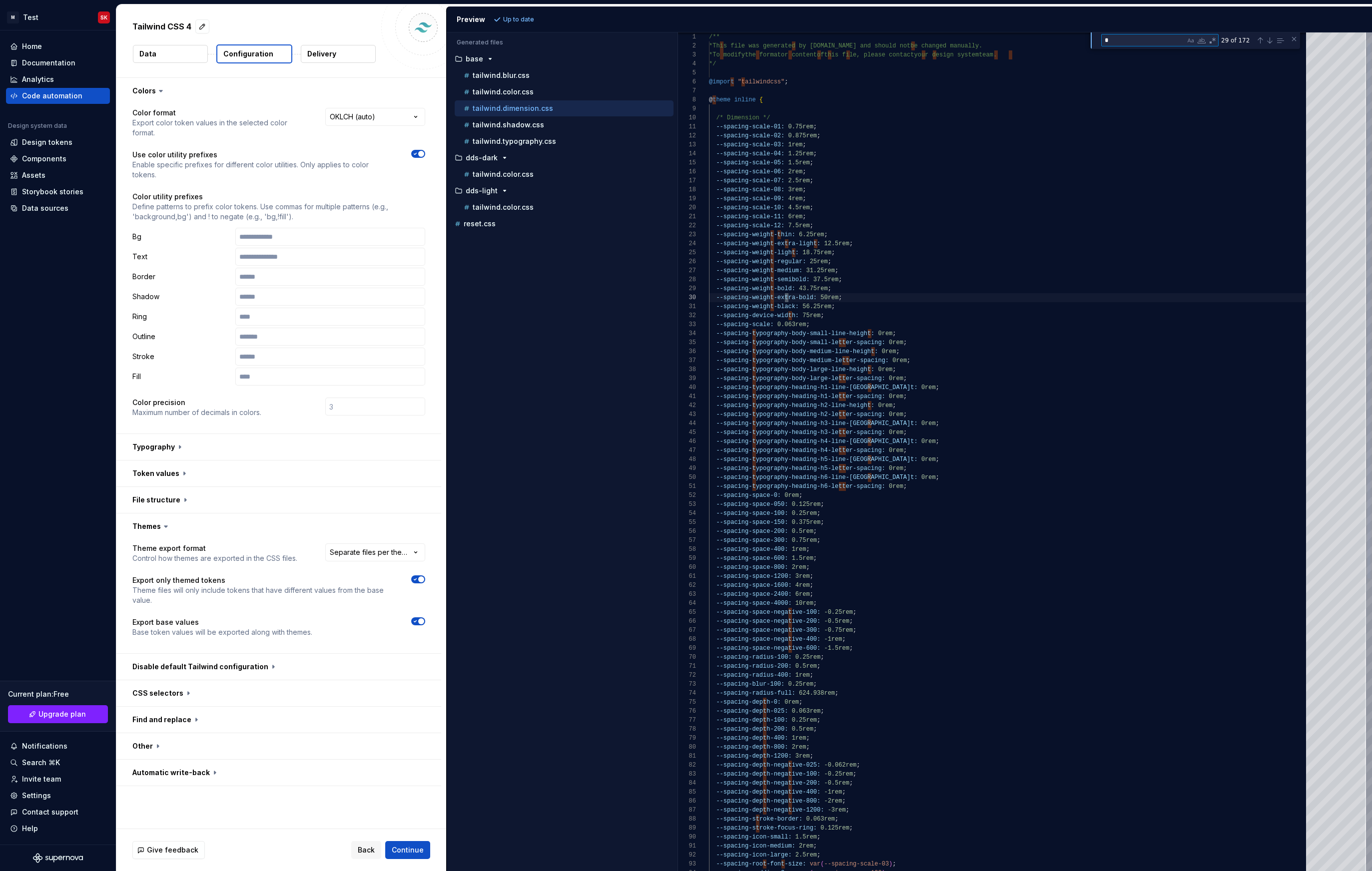
type textarea "**********"
type textarea "********"
click at [521, 125] on p "tailwind.shadow.css" at bounding box center [508, 125] width 72 height 8
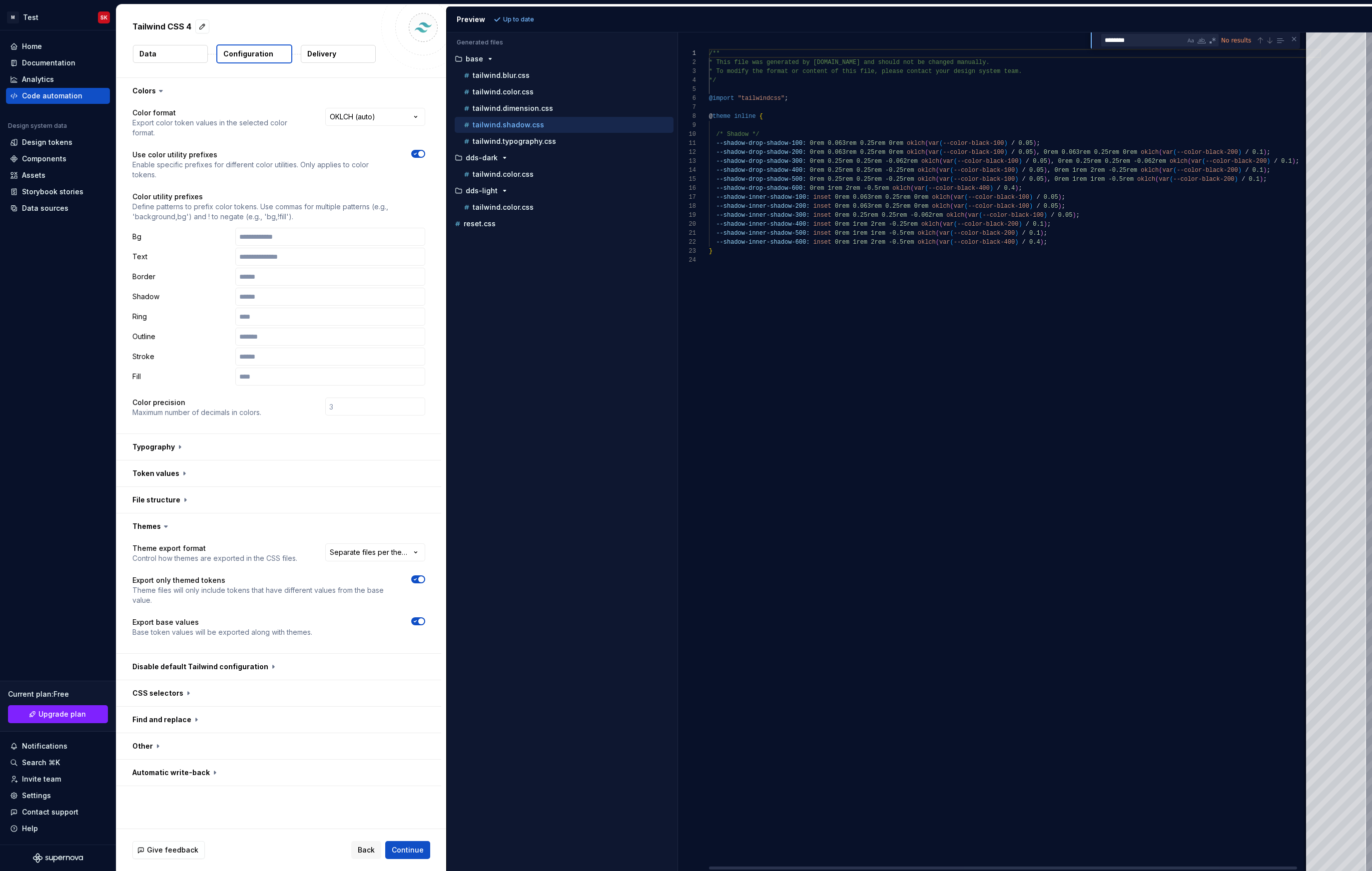
scroll to position [90, 0]
click at [523, 137] on p "tailwind.typography.css" at bounding box center [514, 141] width 83 height 8
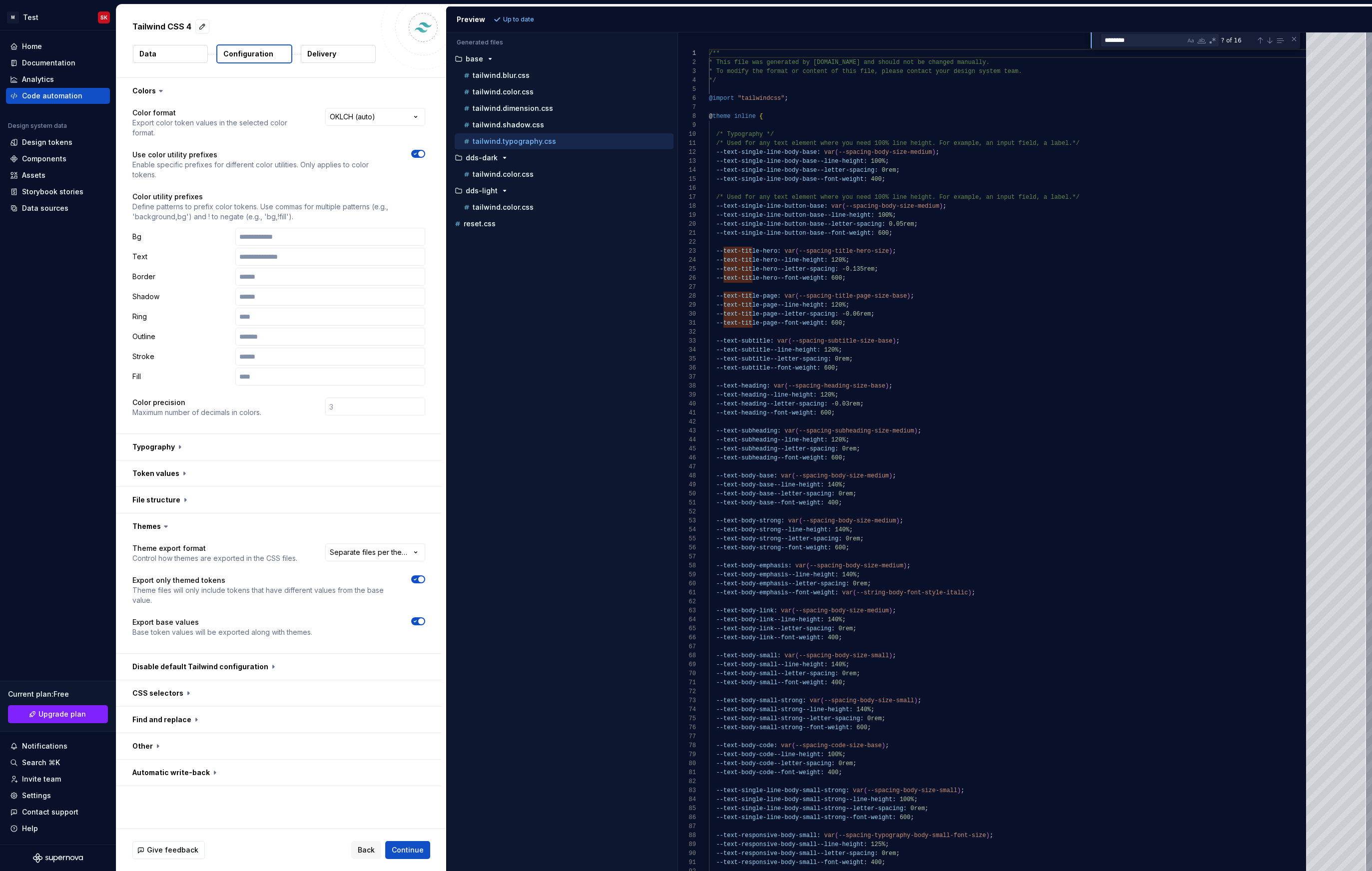
type textarea "**********"
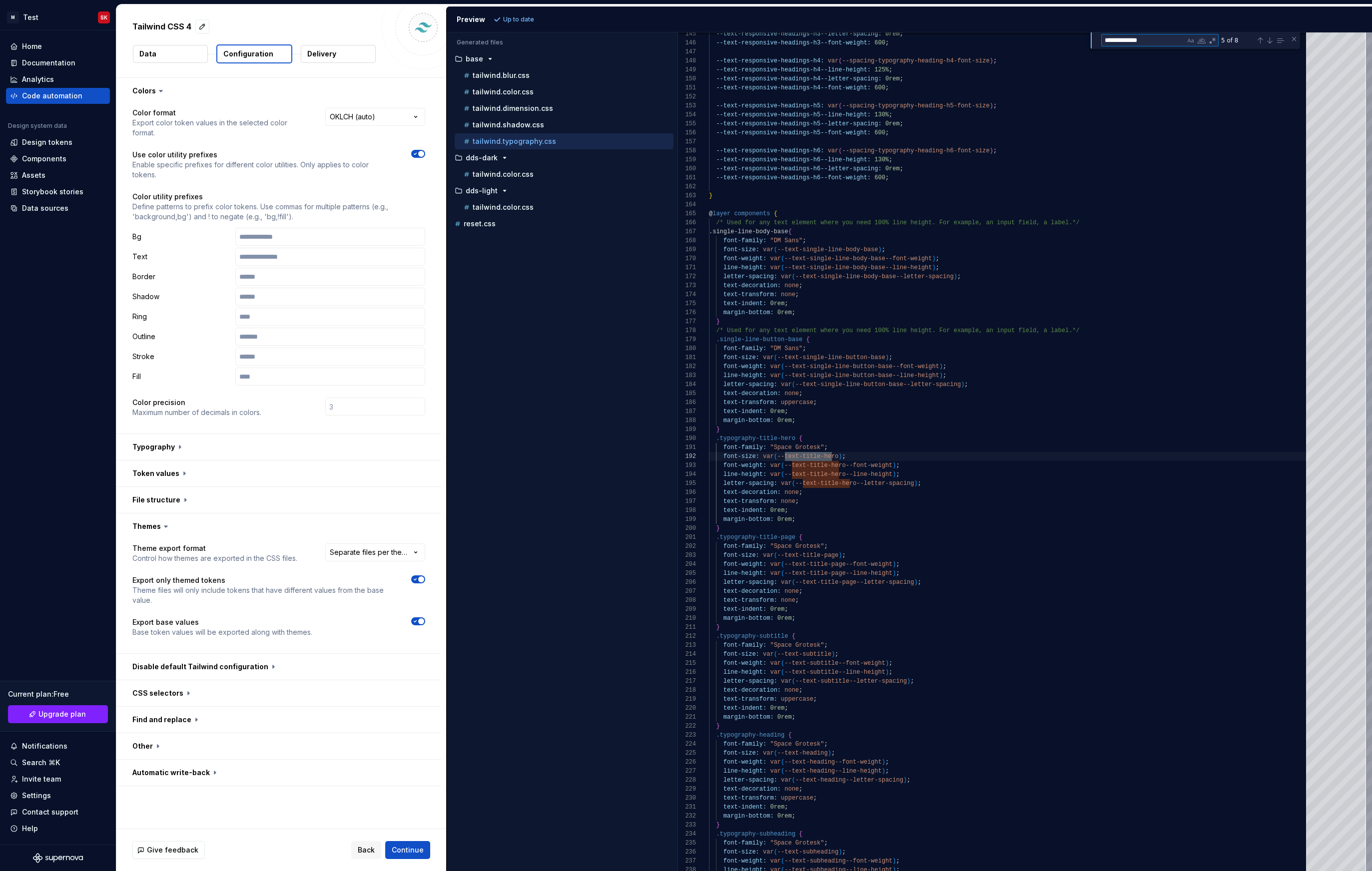
scroll to position [90, 123]
type textarea "**********"
click at [553, 123] on div "tailwind.shadow.css" at bounding box center [568, 124] width 212 height 10
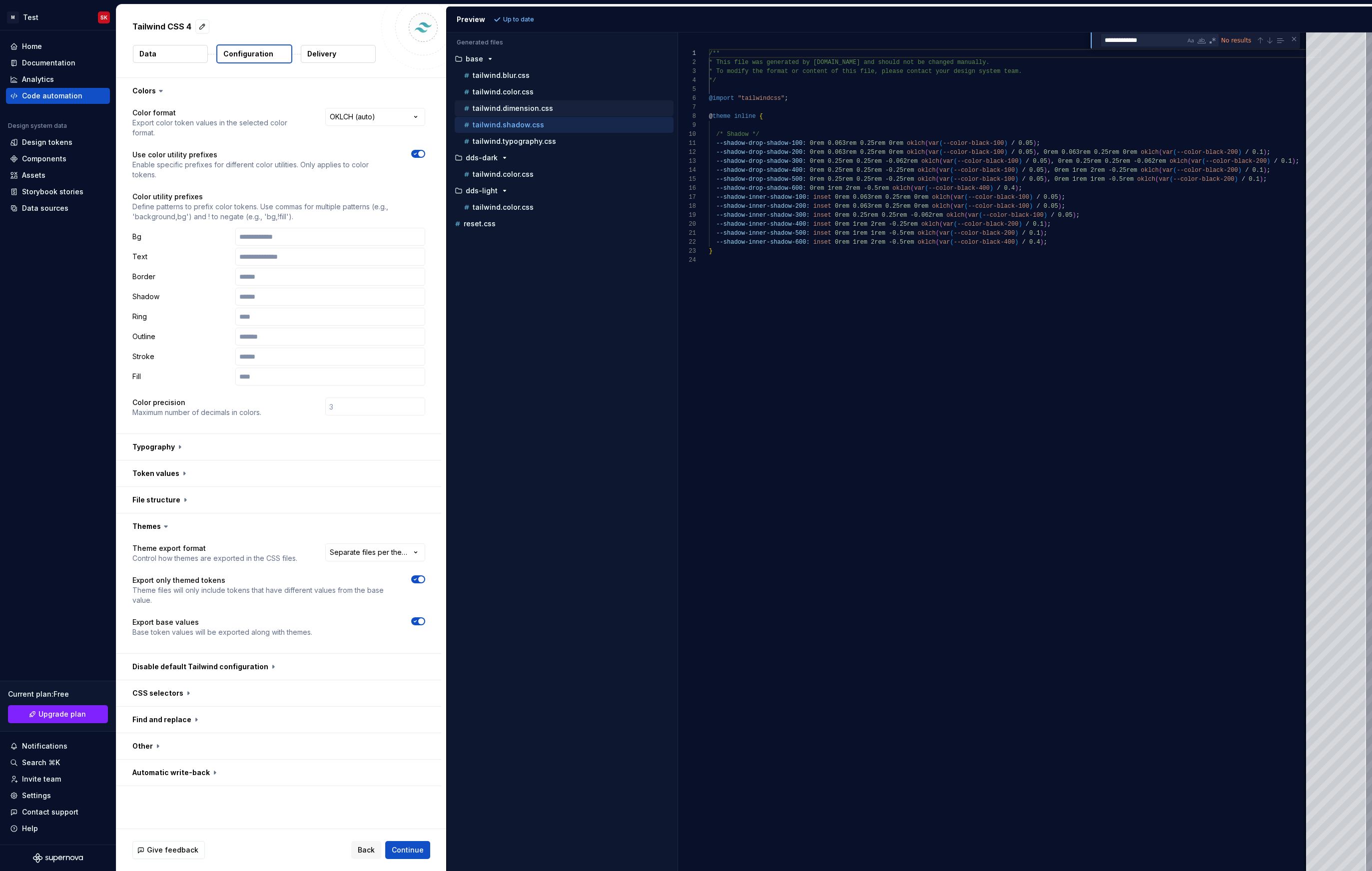
click at [545, 107] on p "tailwind.dimension.css" at bounding box center [513, 109] width 81 height 8
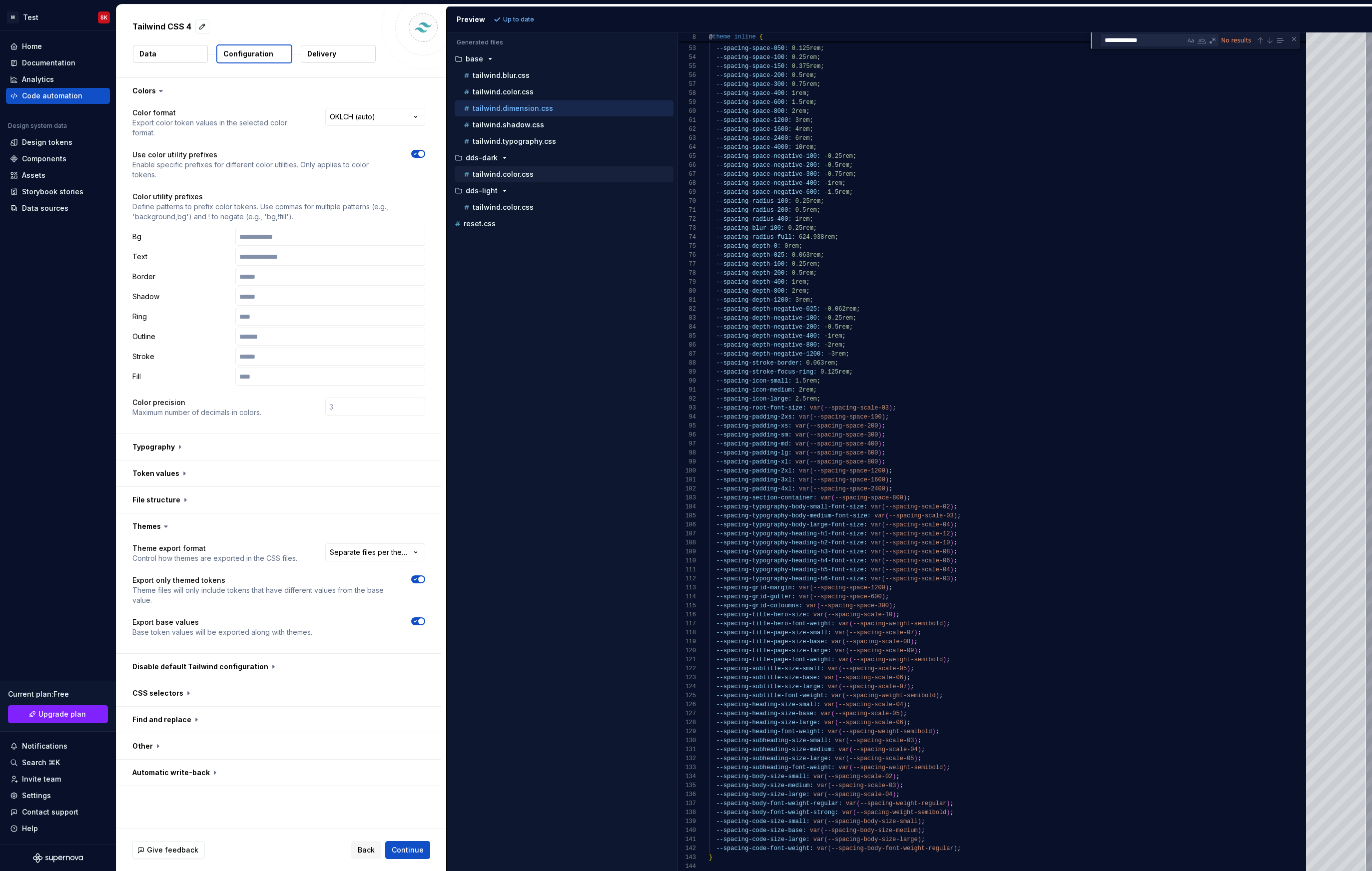
click at [493, 171] on p "tailwind.color.css" at bounding box center [503, 174] width 61 height 8
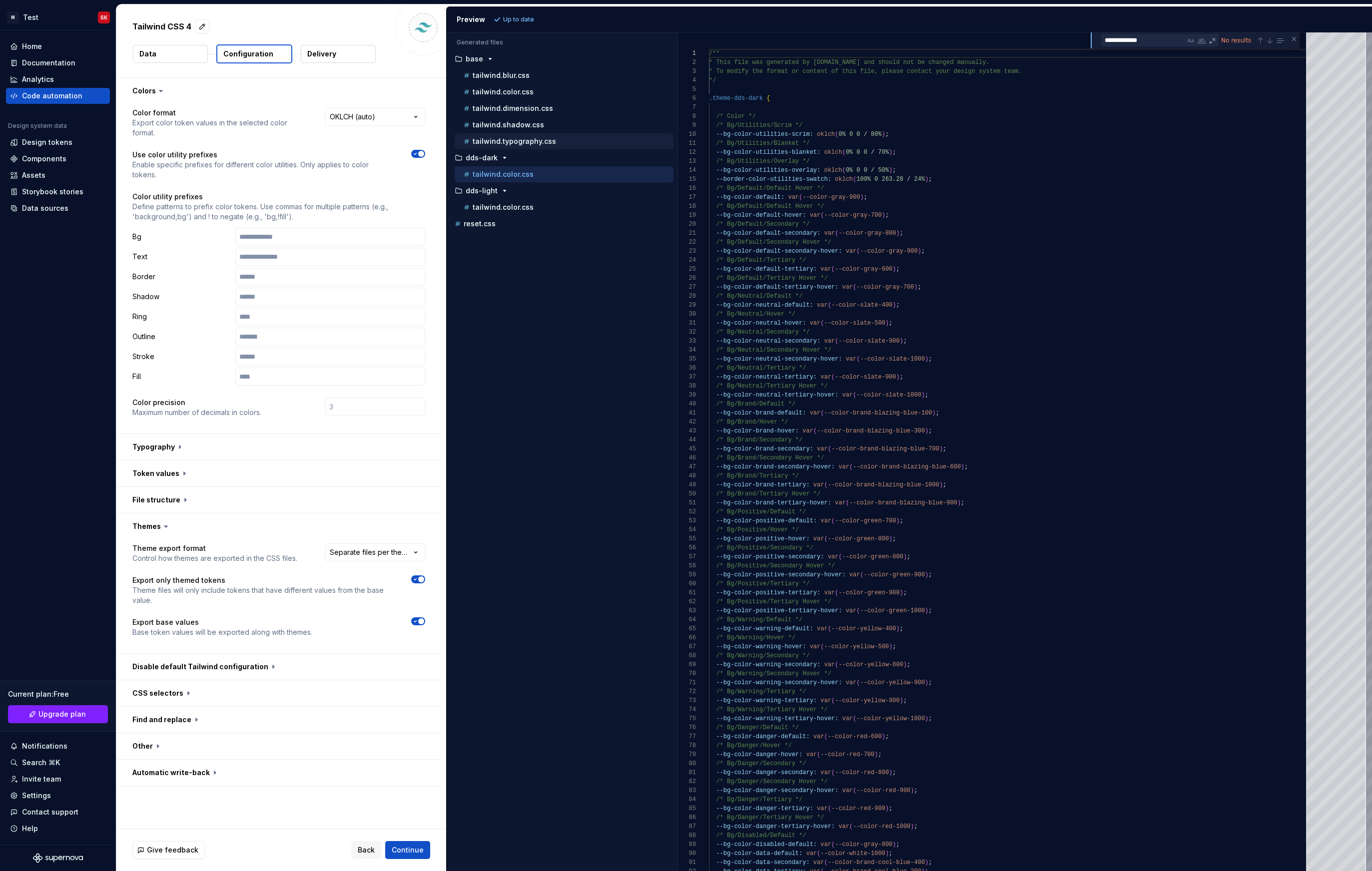
click at [495, 146] on div "tailwind.typography.css" at bounding box center [568, 141] width 212 height 10
type textarea "**********"
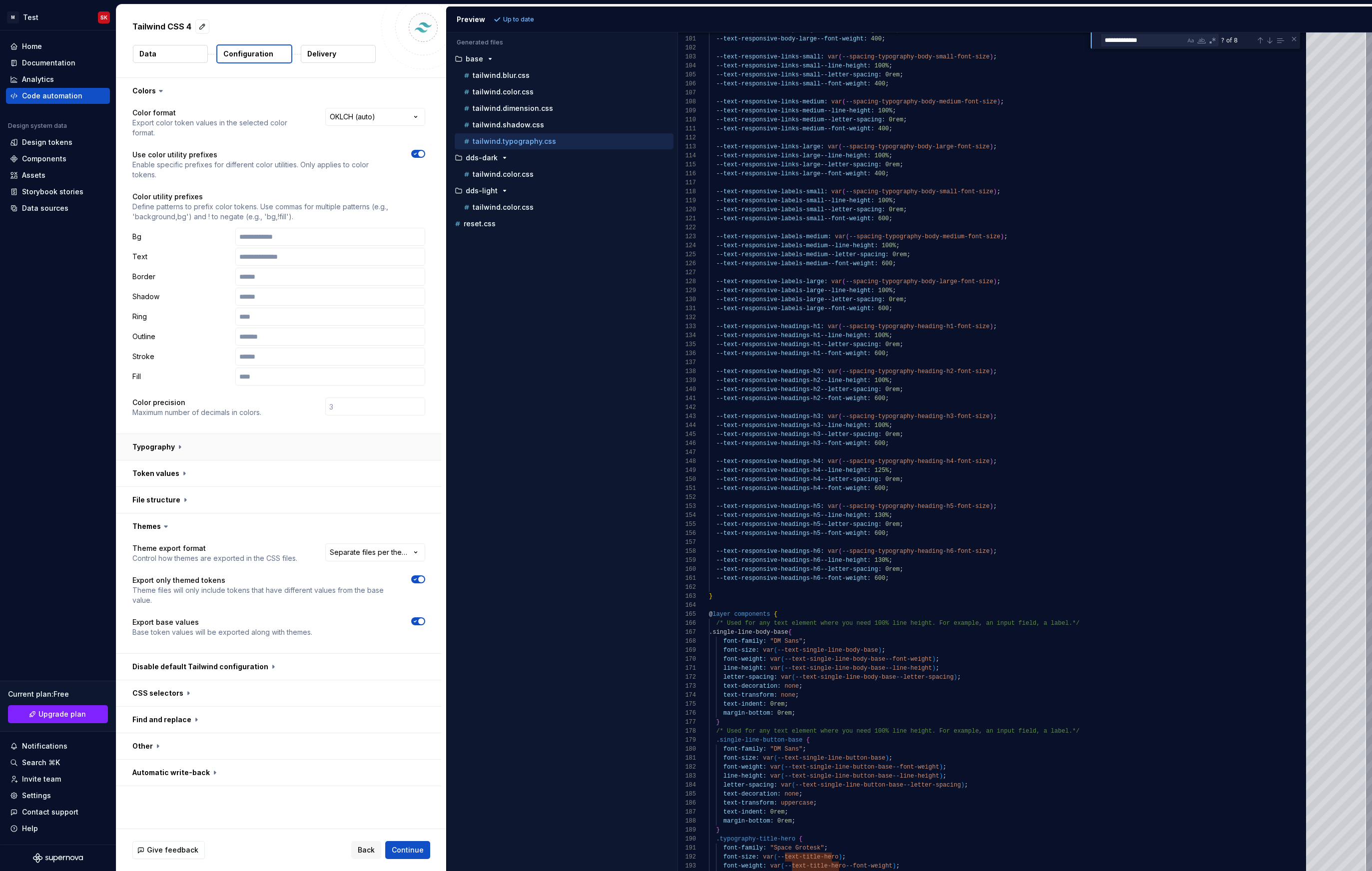
click at [251, 434] on button "button" at bounding box center [278, 447] width 325 height 26
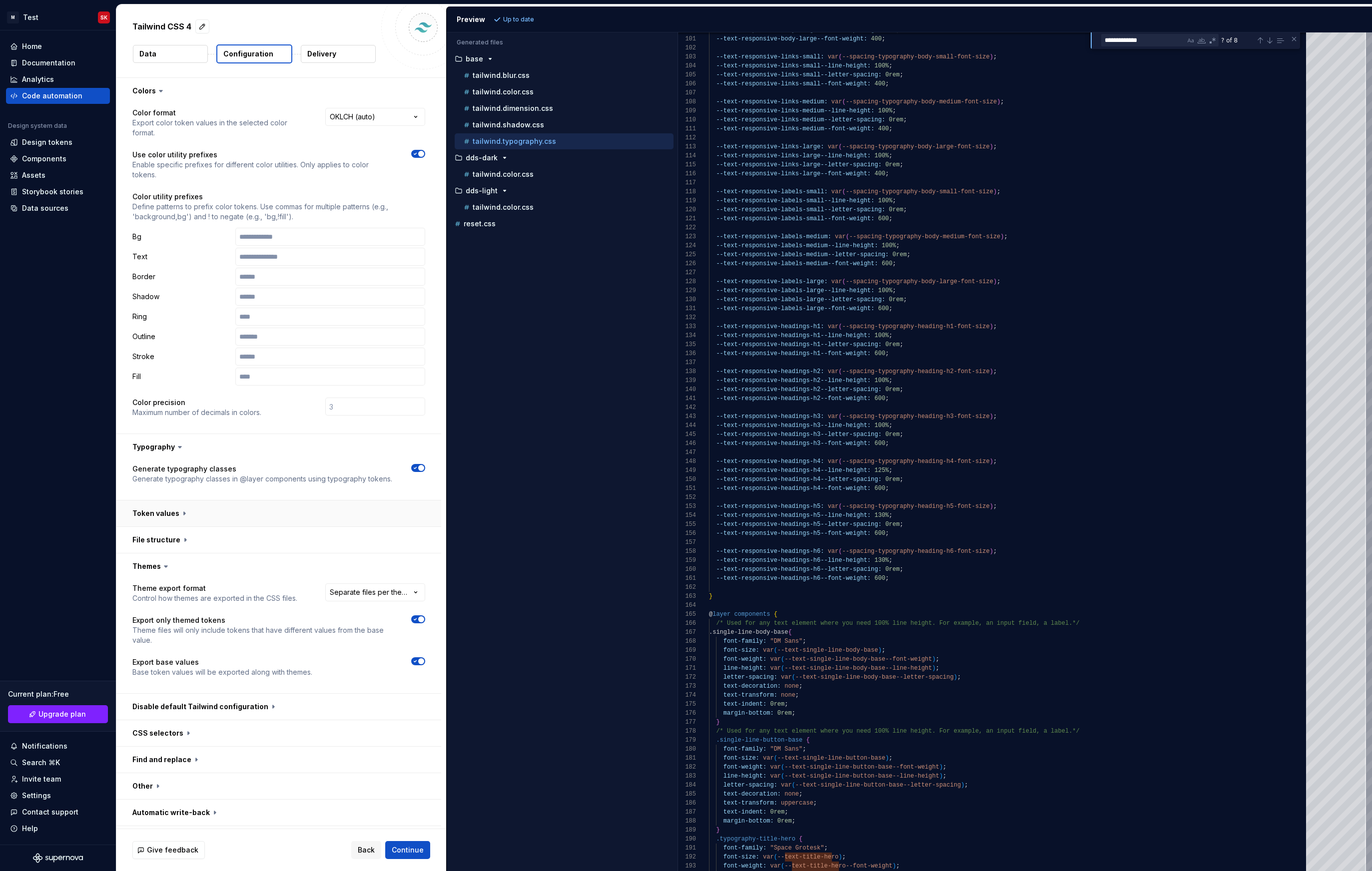
click at [200, 501] on button "button" at bounding box center [278, 514] width 325 height 26
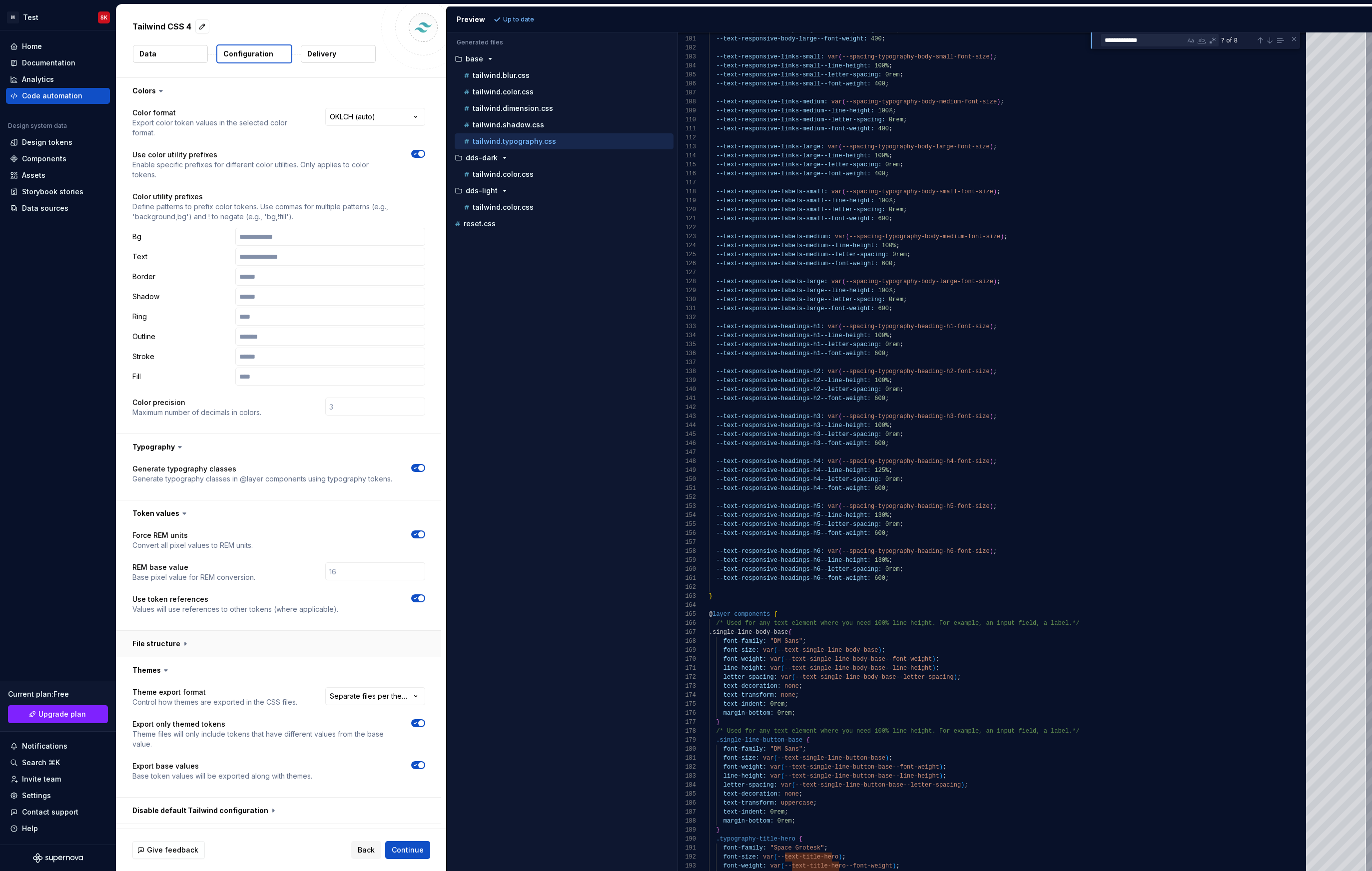
click at [184, 631] on button "button" at bounding box center [278, 644] width 325 height 26
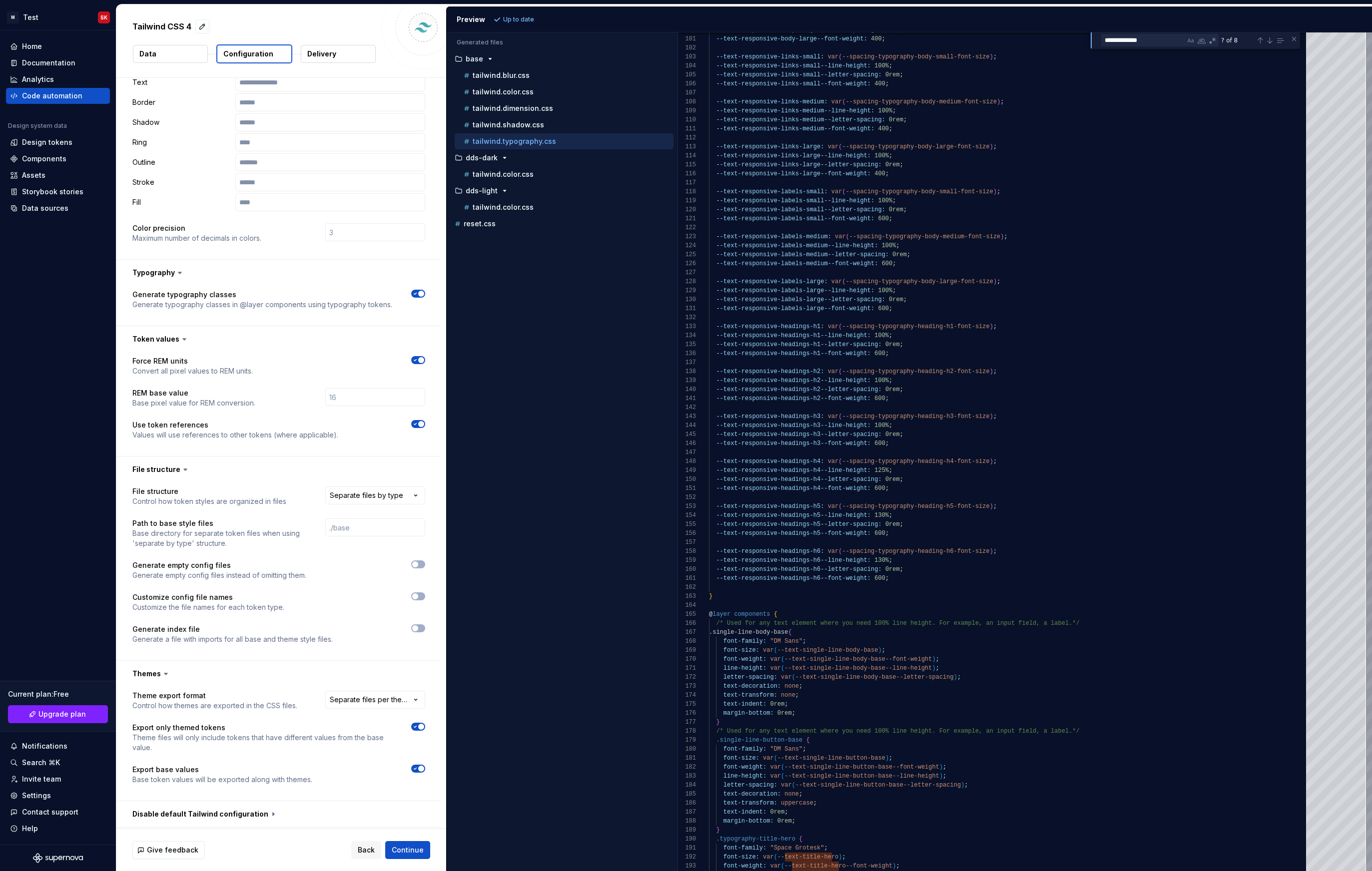
scroll to position [184, 0]
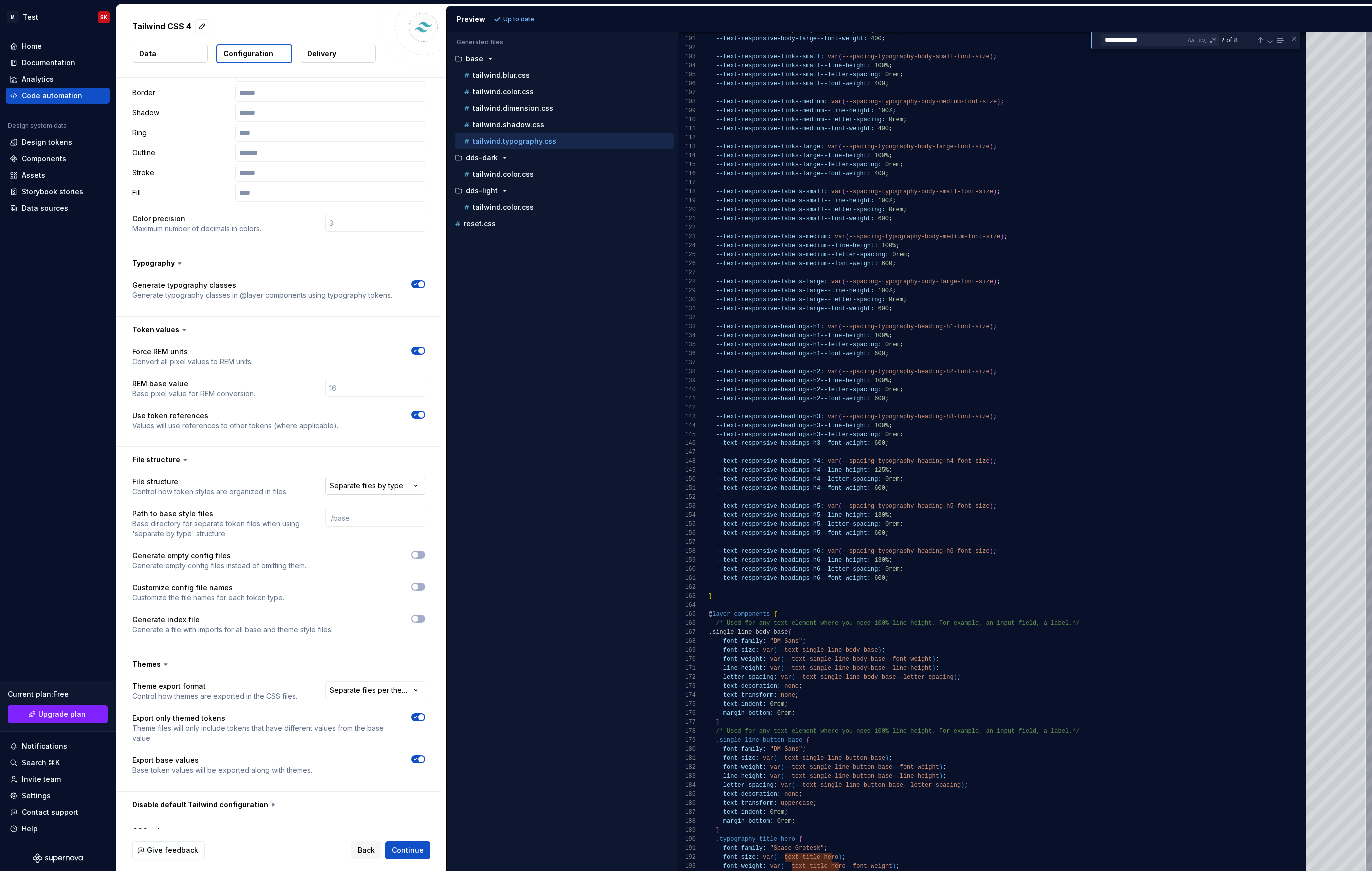
click at [363, 463] on html "**********" at bounding box center [686, 435] width 1372 height 871
click at [299, 451] on html "**********" at bounding box center [686, 435] width 1372 height 871
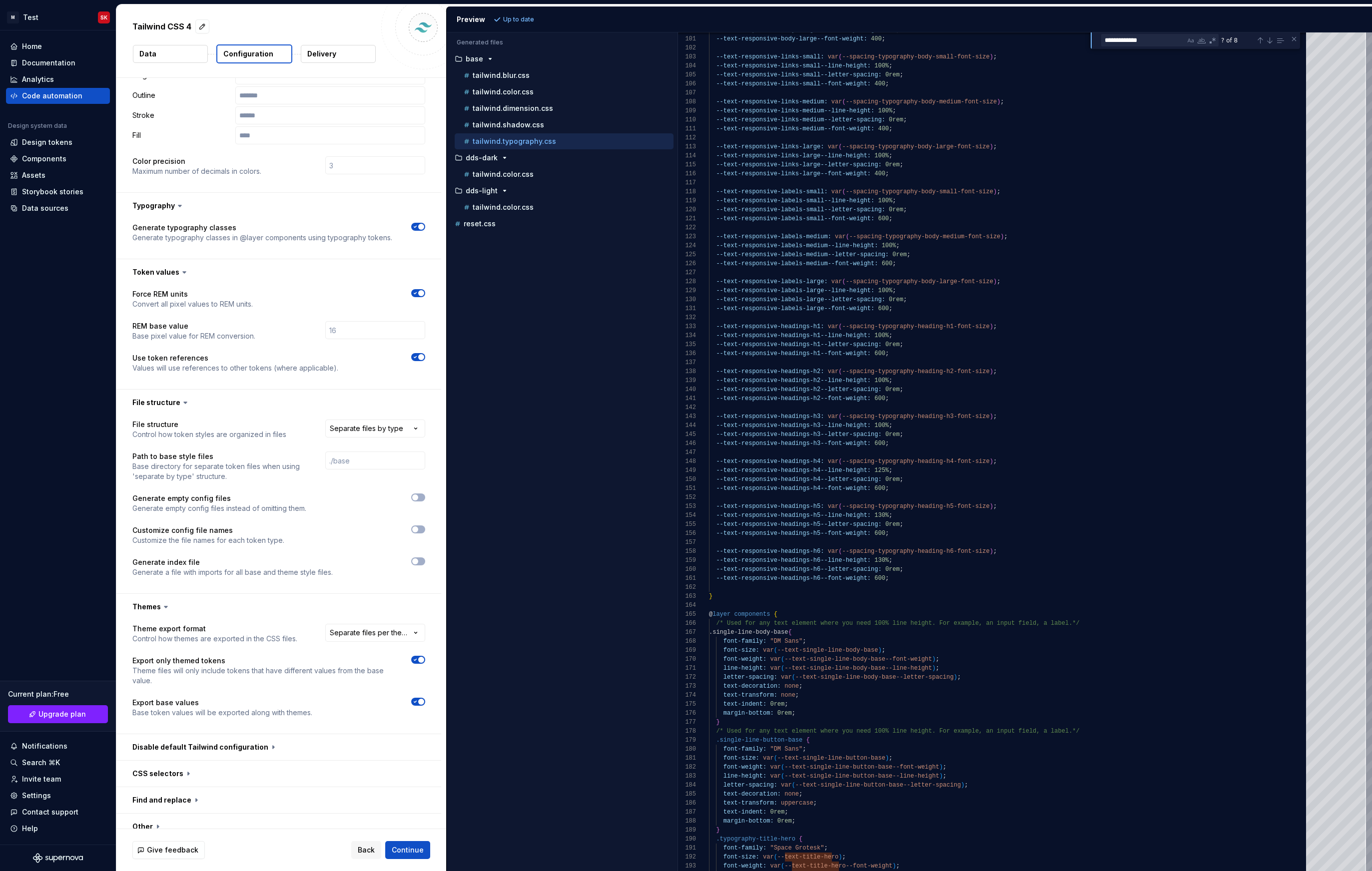
scroll to position [259, 0]
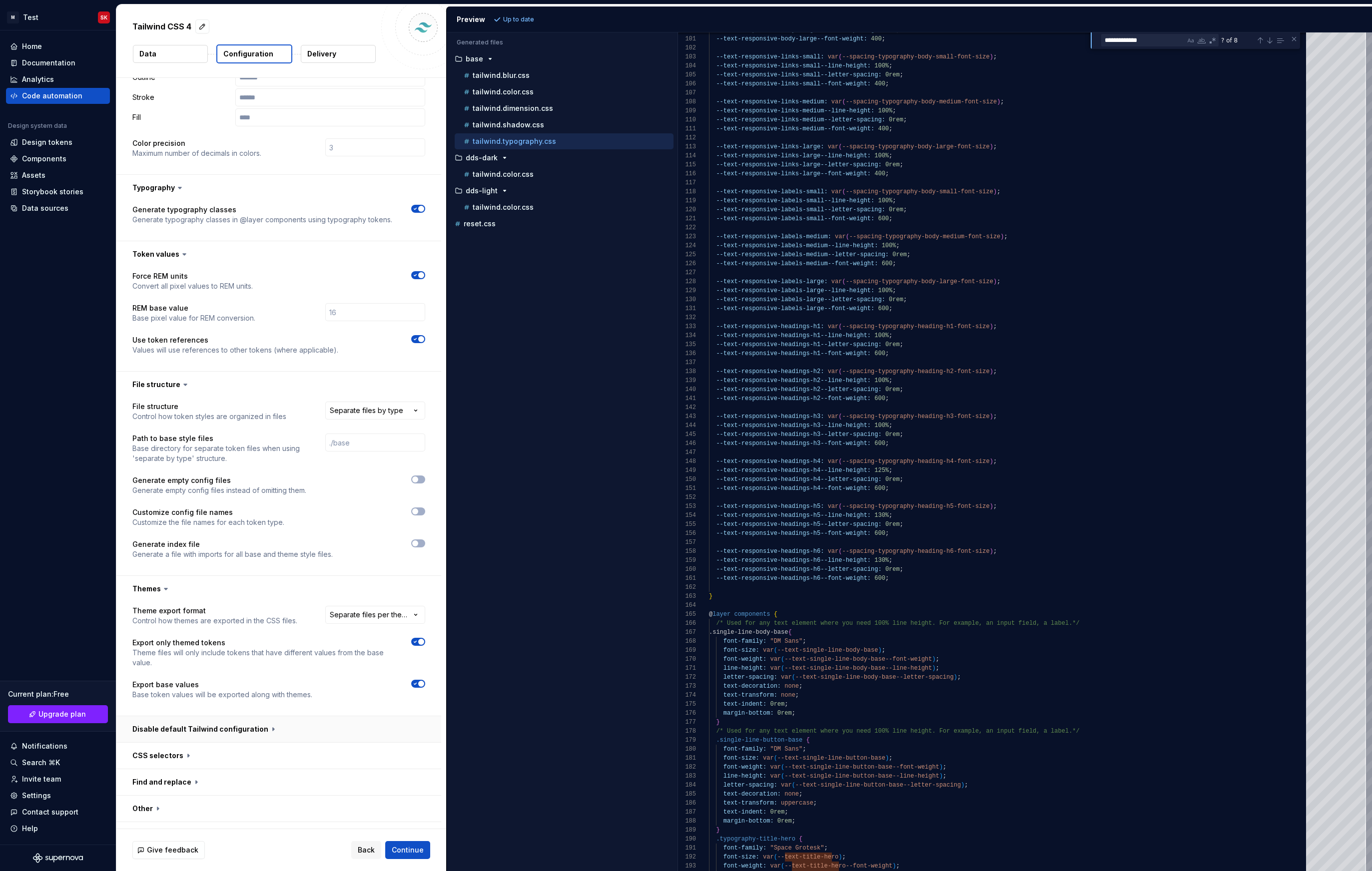
click at [207, 717] on button "button" at bounding box center [278, 729] width 325 height 26
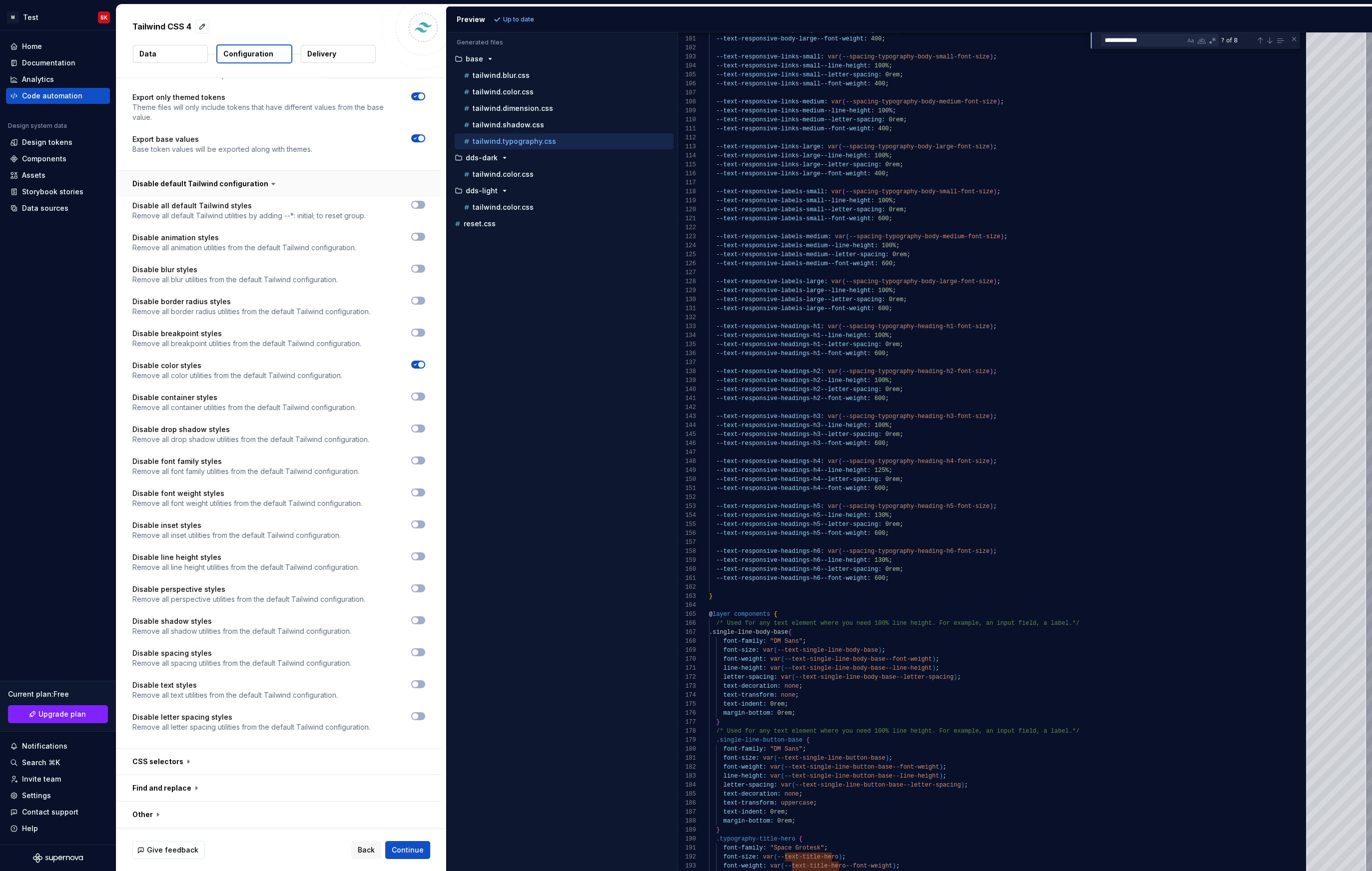
scroll to position [811, 0]
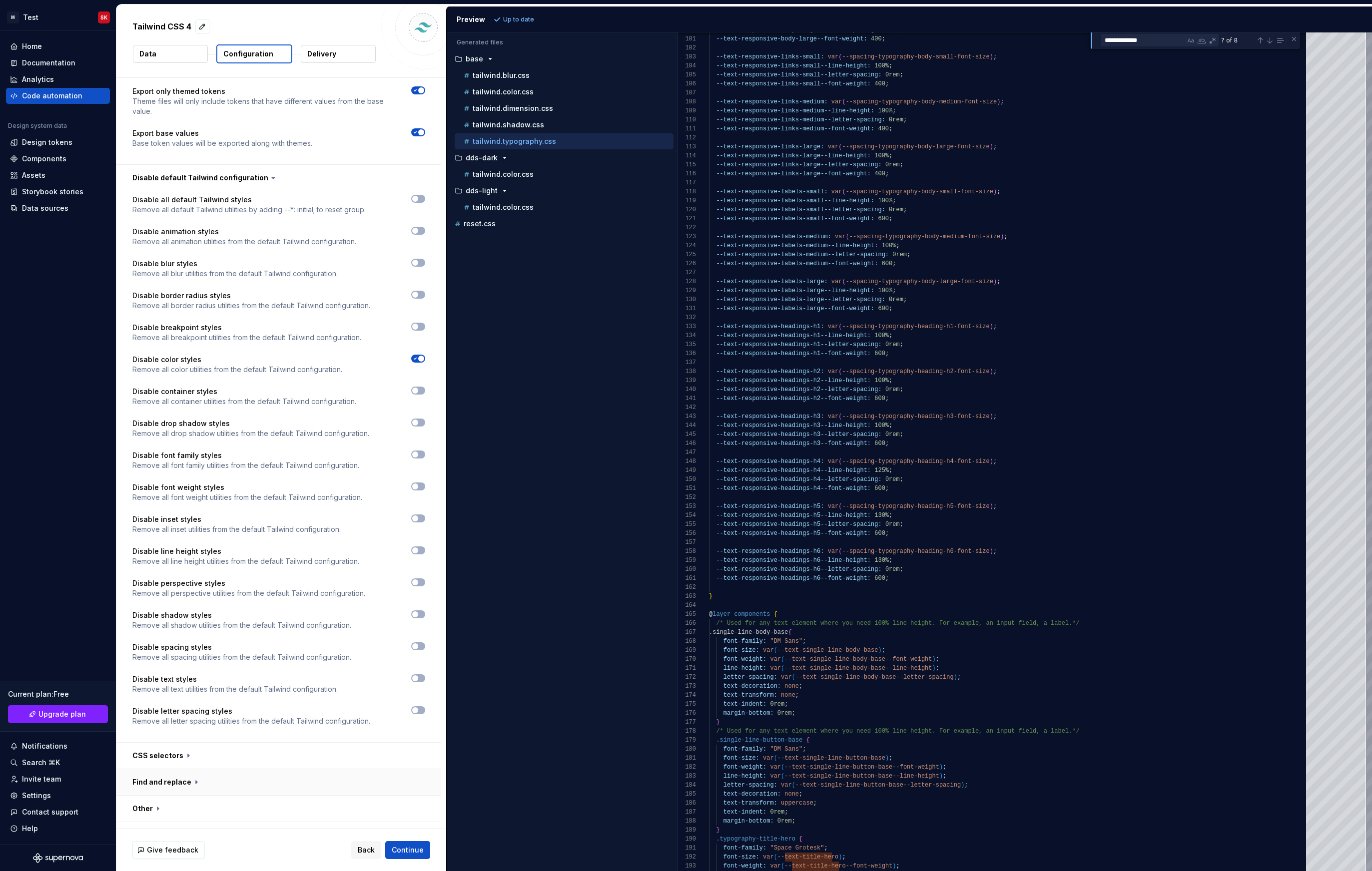
click at [183, 769] on button "button" at bounding box center [278, 782] width 325 height 26
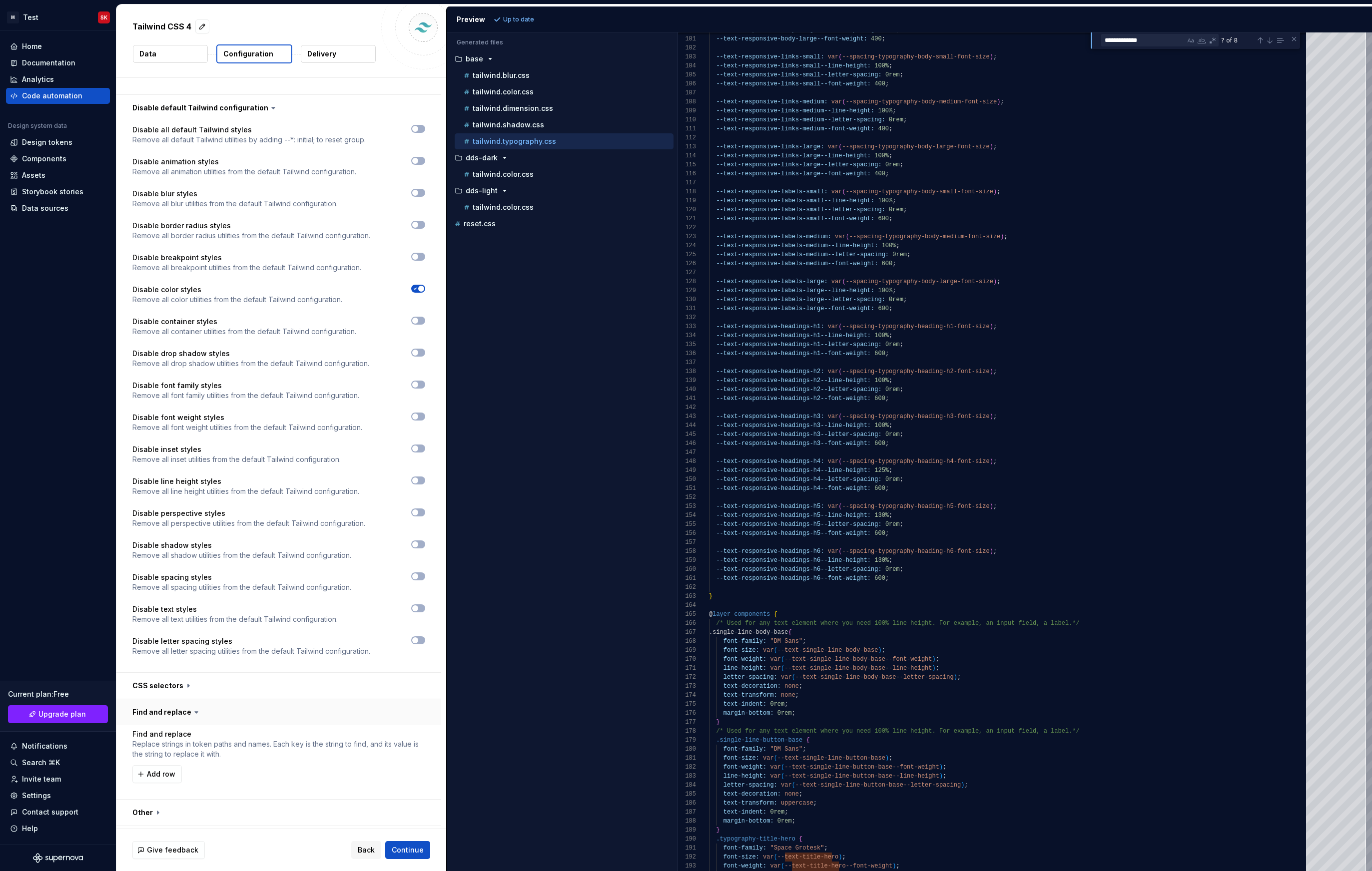
scroll to position [885, 0]
click at [159, 669] on button "button" at bounding box center [278, 682] width 325 height 26
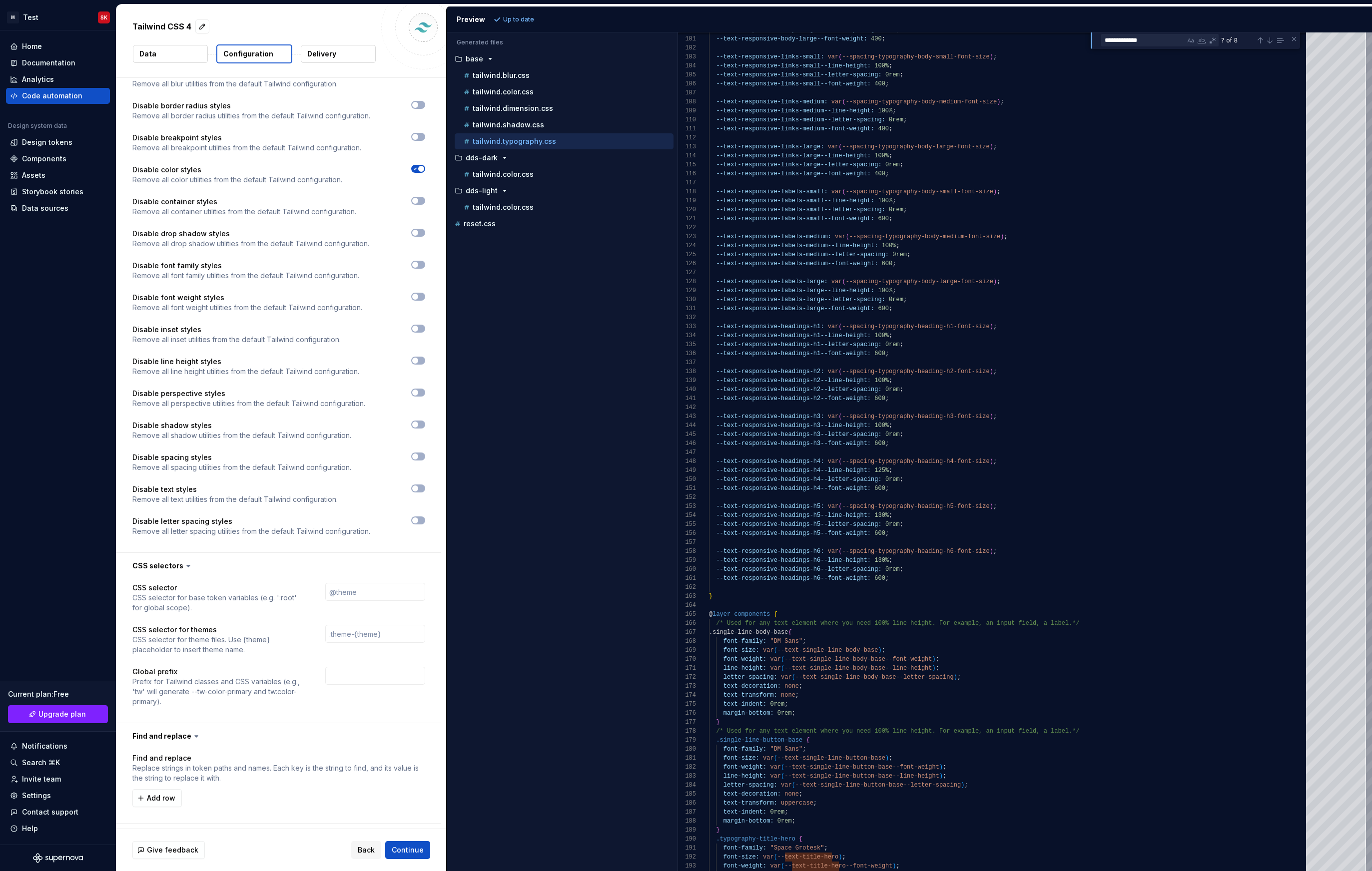
scroll to position [1028, 0]
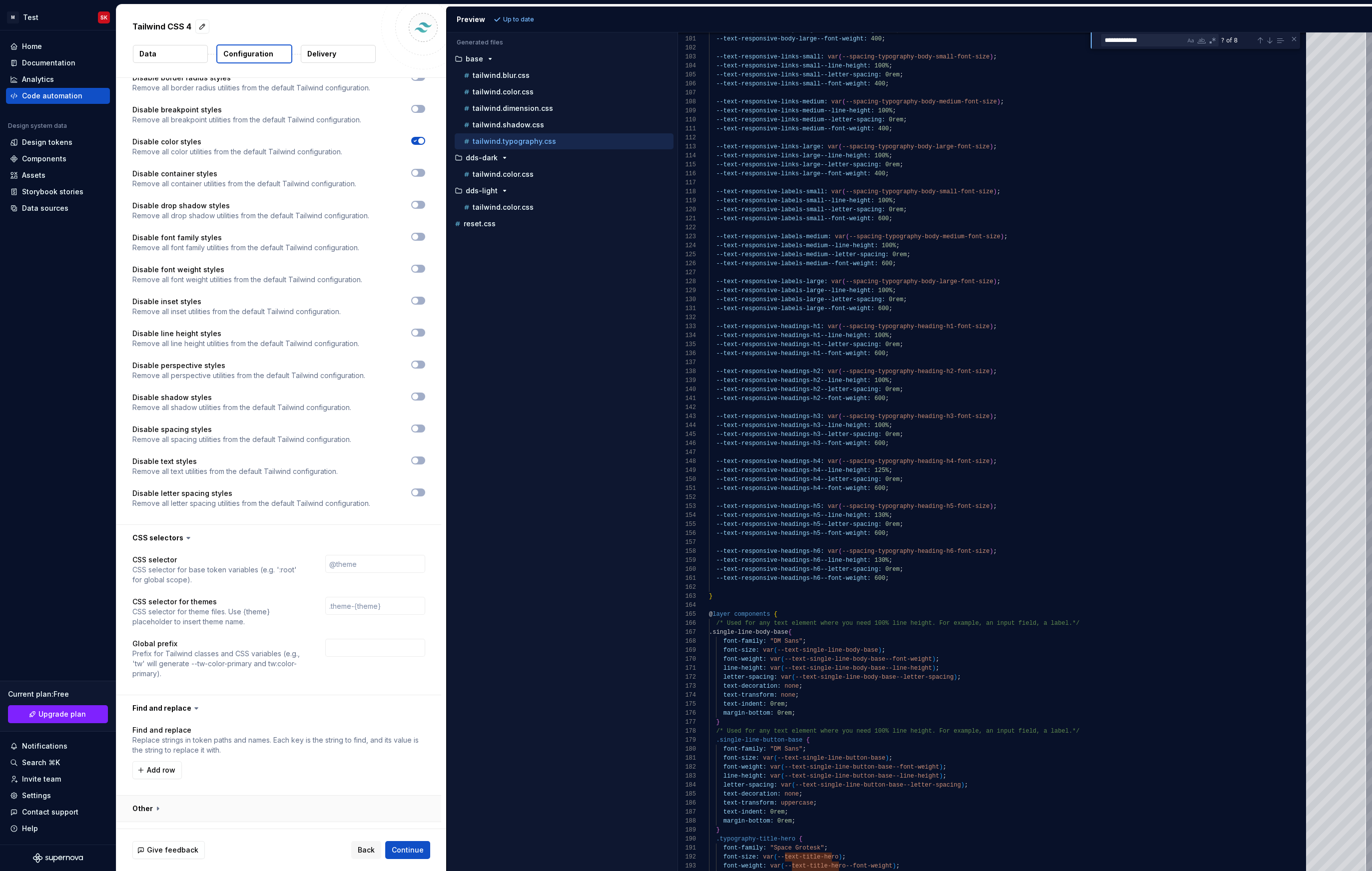
click at [172, 796] on button "button" at bounding box center [278, 809] width 325 height 26
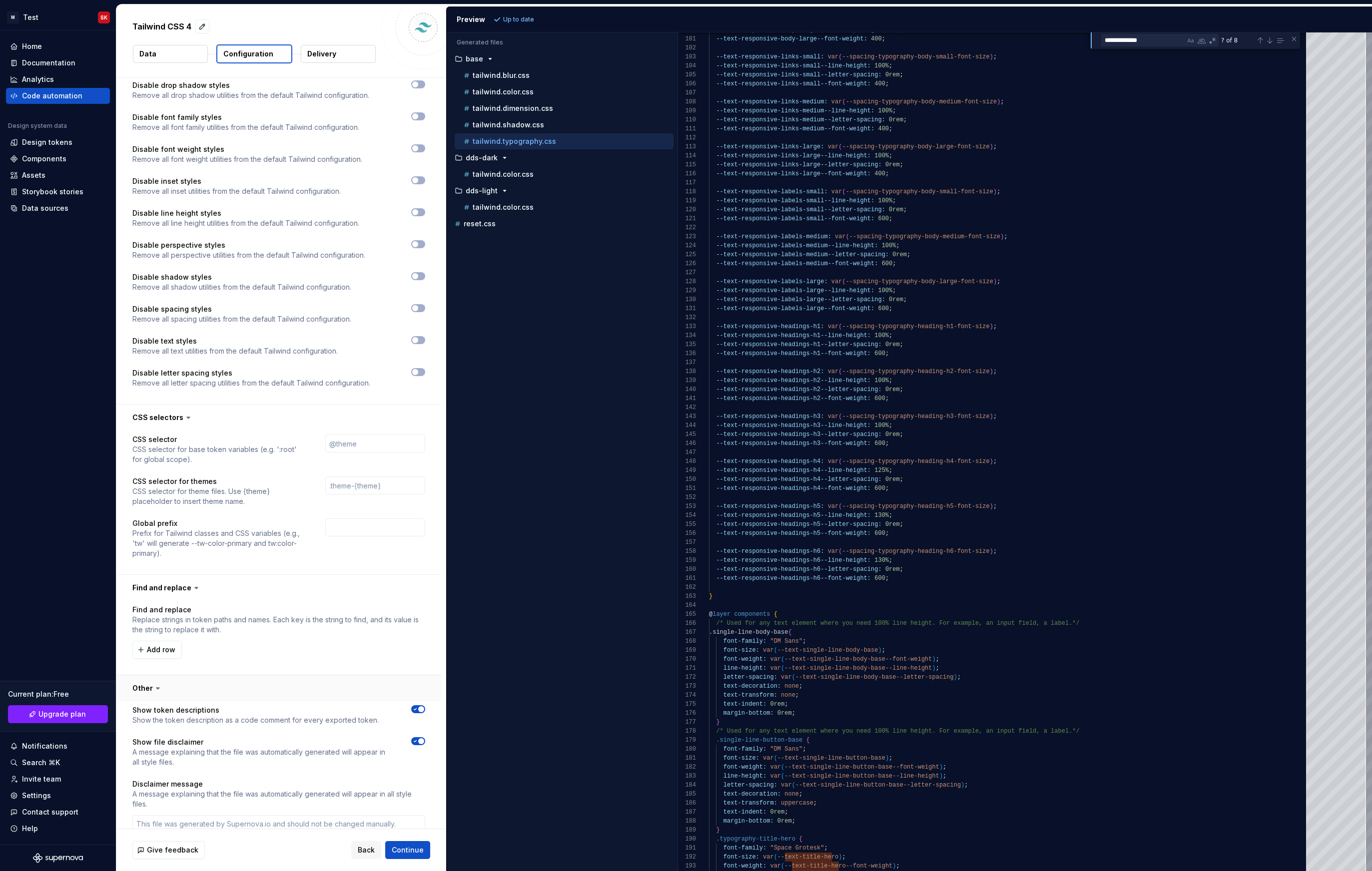
scroll to position [1260, 0]
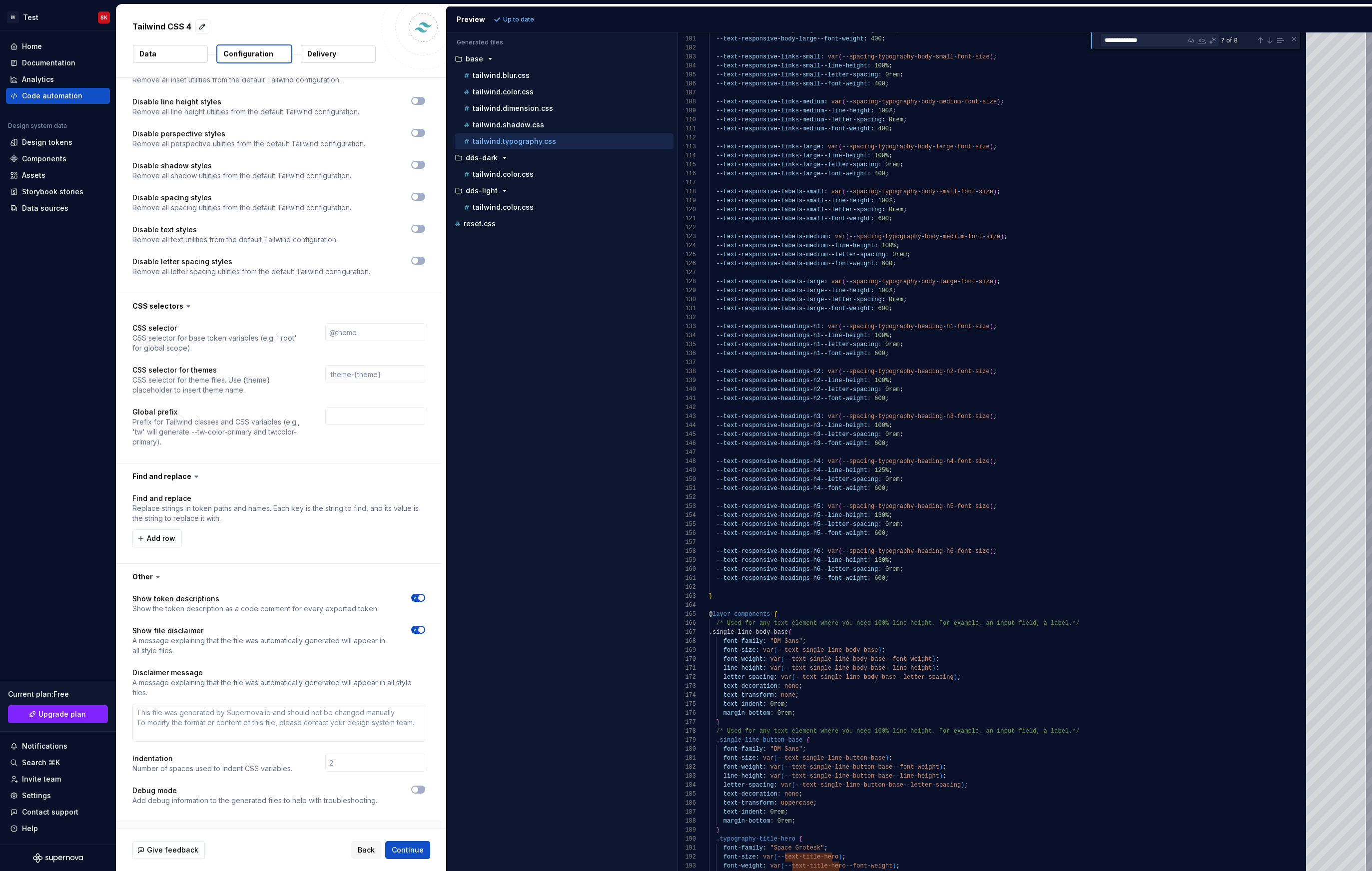
click at [176, 822] on button "button" at bounding box center [278, 835] width 325 height 26
click at [214, 822] on button "button" at bounding box center [278, 835] width 325 height 26
type textarea "*"
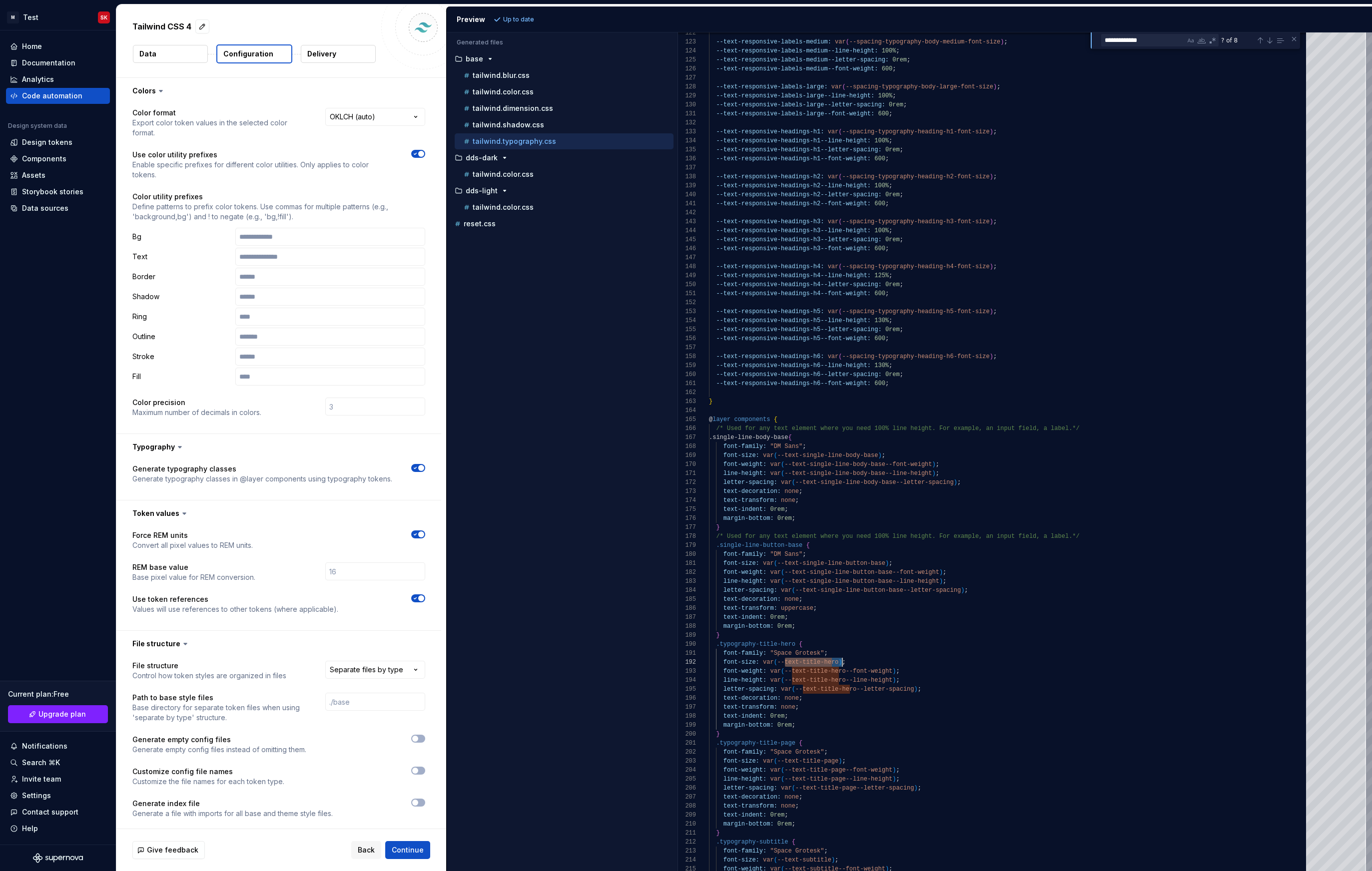
scroll to position [9, 133]
drag, startPoint x: 785, startPoint y: 661, endPoint x: 841, endPoint y: 661, distance: 56.0
paste textarea "***"
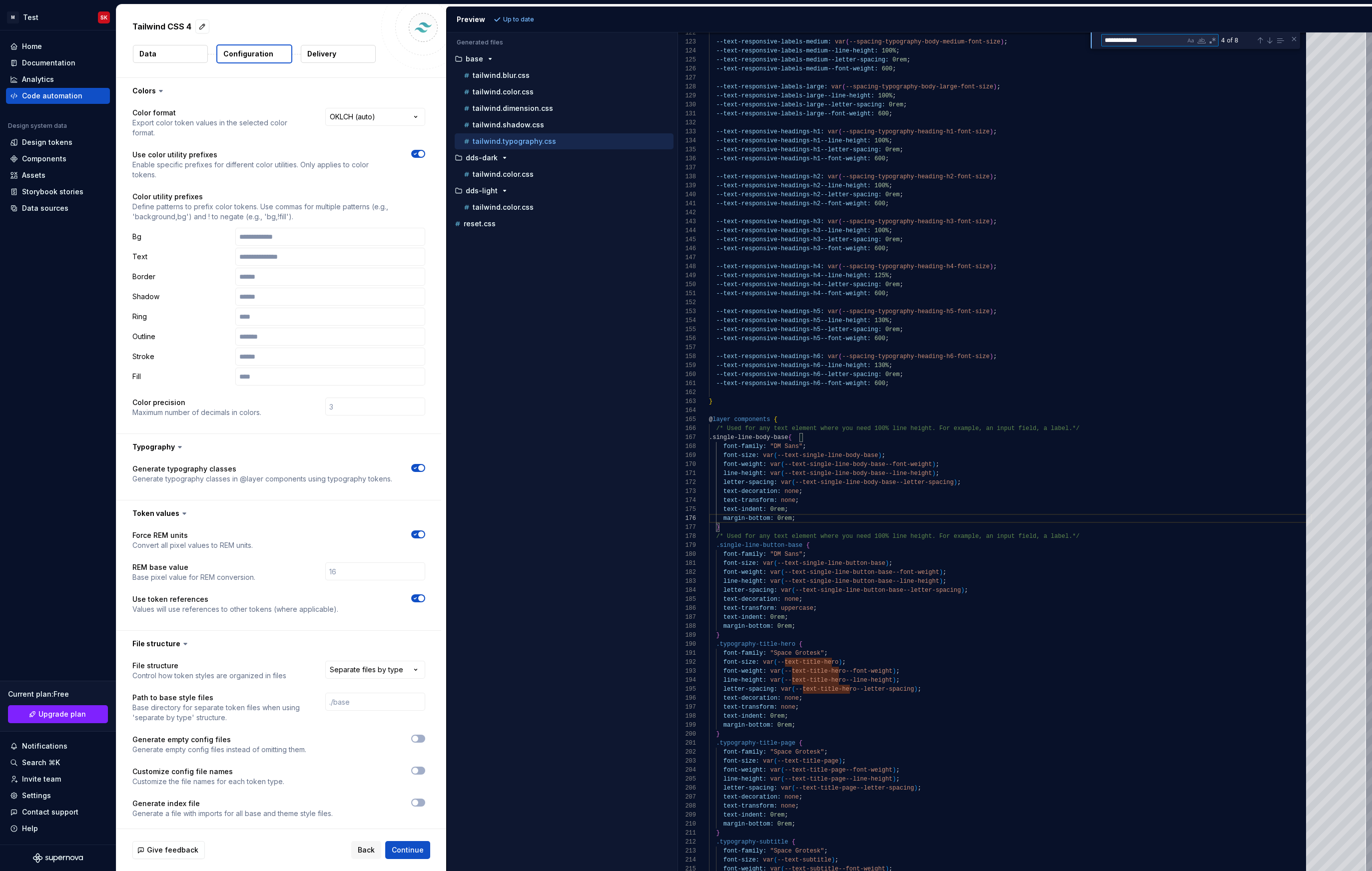
type textarea "**********"
click at [1319, 57] on div at bounding box center [1336, 452] width 60 height 839
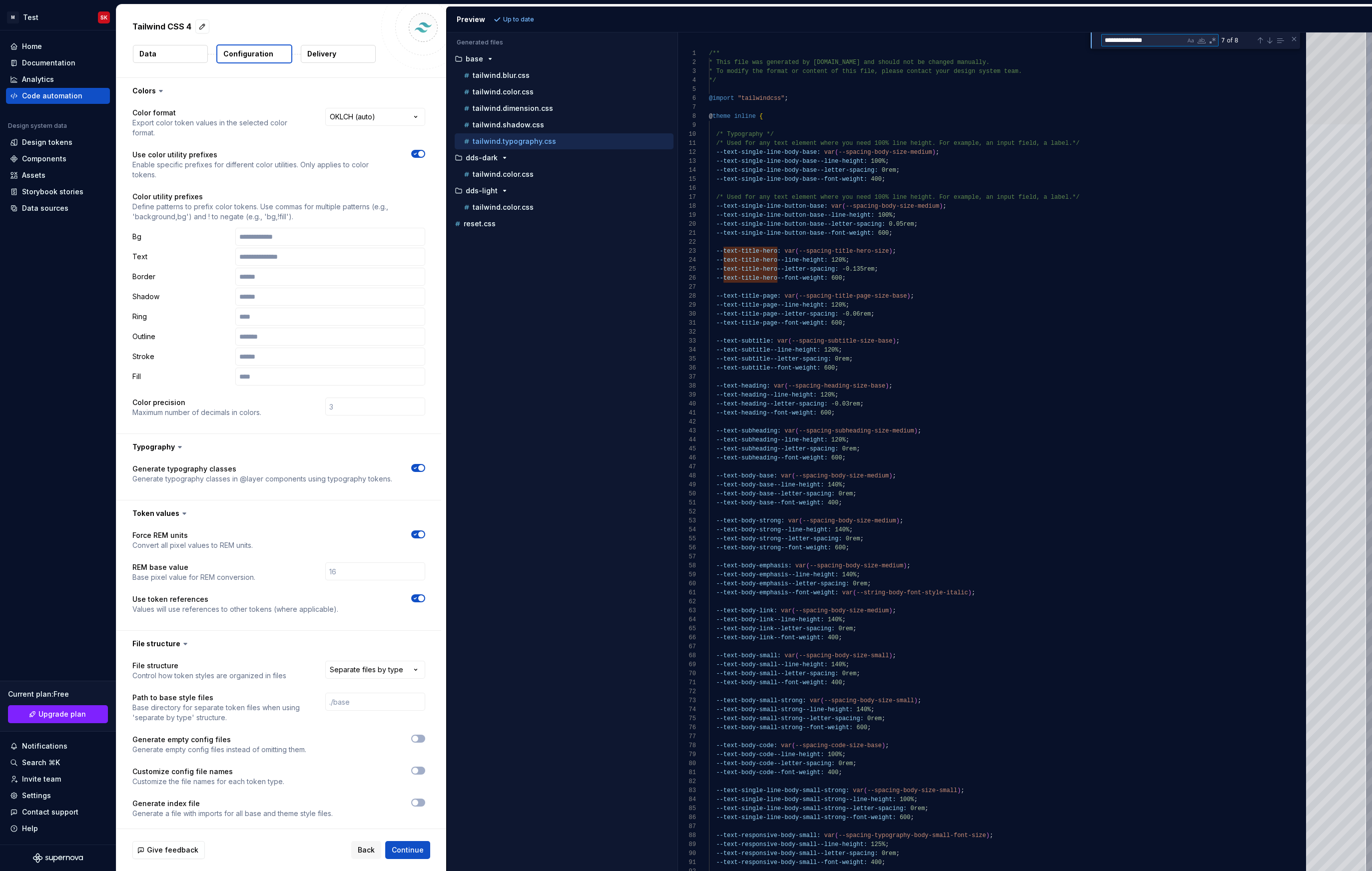
click at [1319, 57] on div at bounding box center [1336, 79] width 60 height 92
click at [1323, 57] on div at bounding box center [1336, 79] width 60 height 92
type textarea "**********"
drag, startPoint x: 801, startPoint y: 250, endPoint x: 888, endPoint y: 246, distance: 87.1
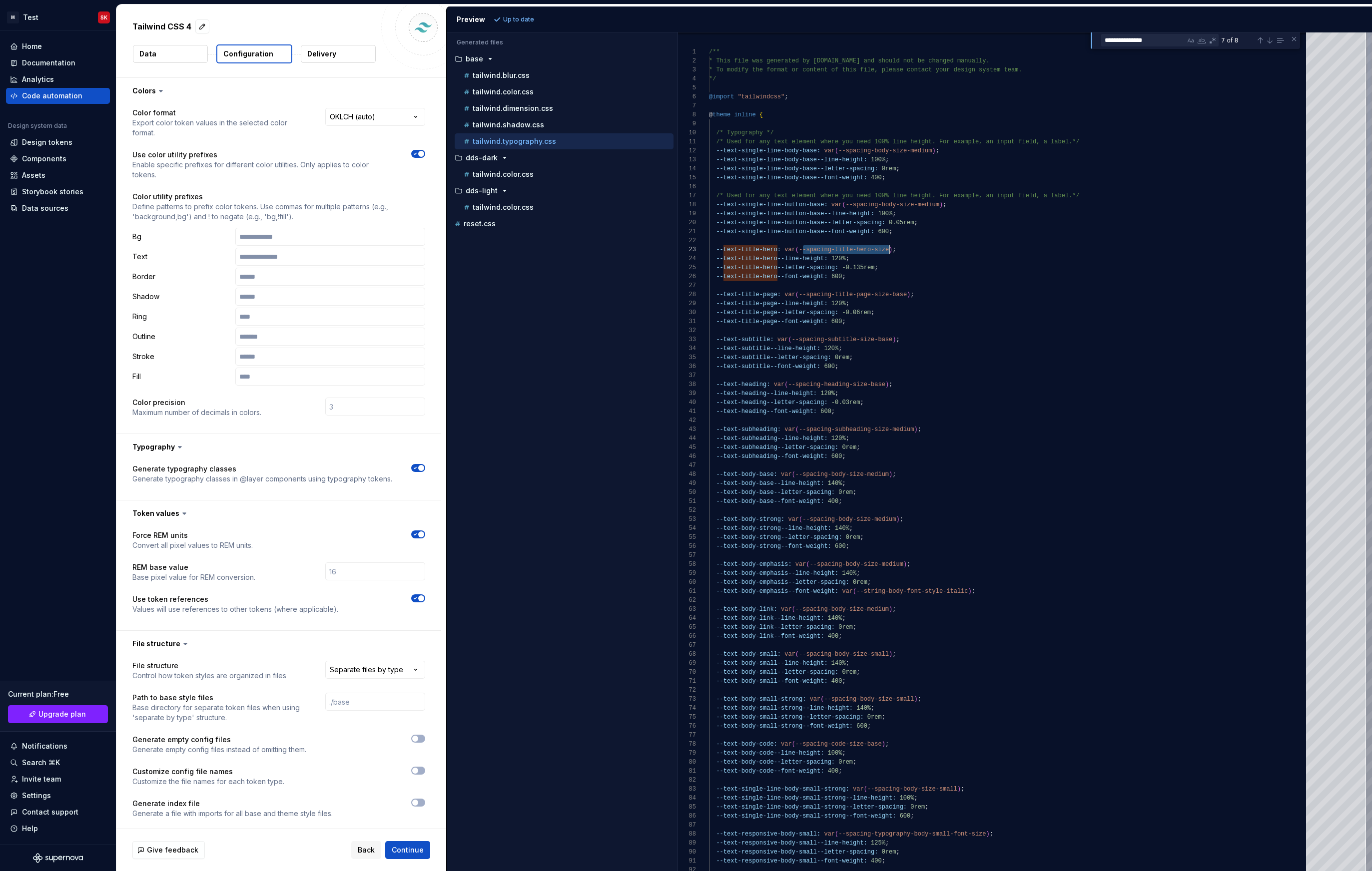
drag, startPoint x: 890, startPoint y: 251, endPoint x: 802, endPoint y: 251, distance: 88.0
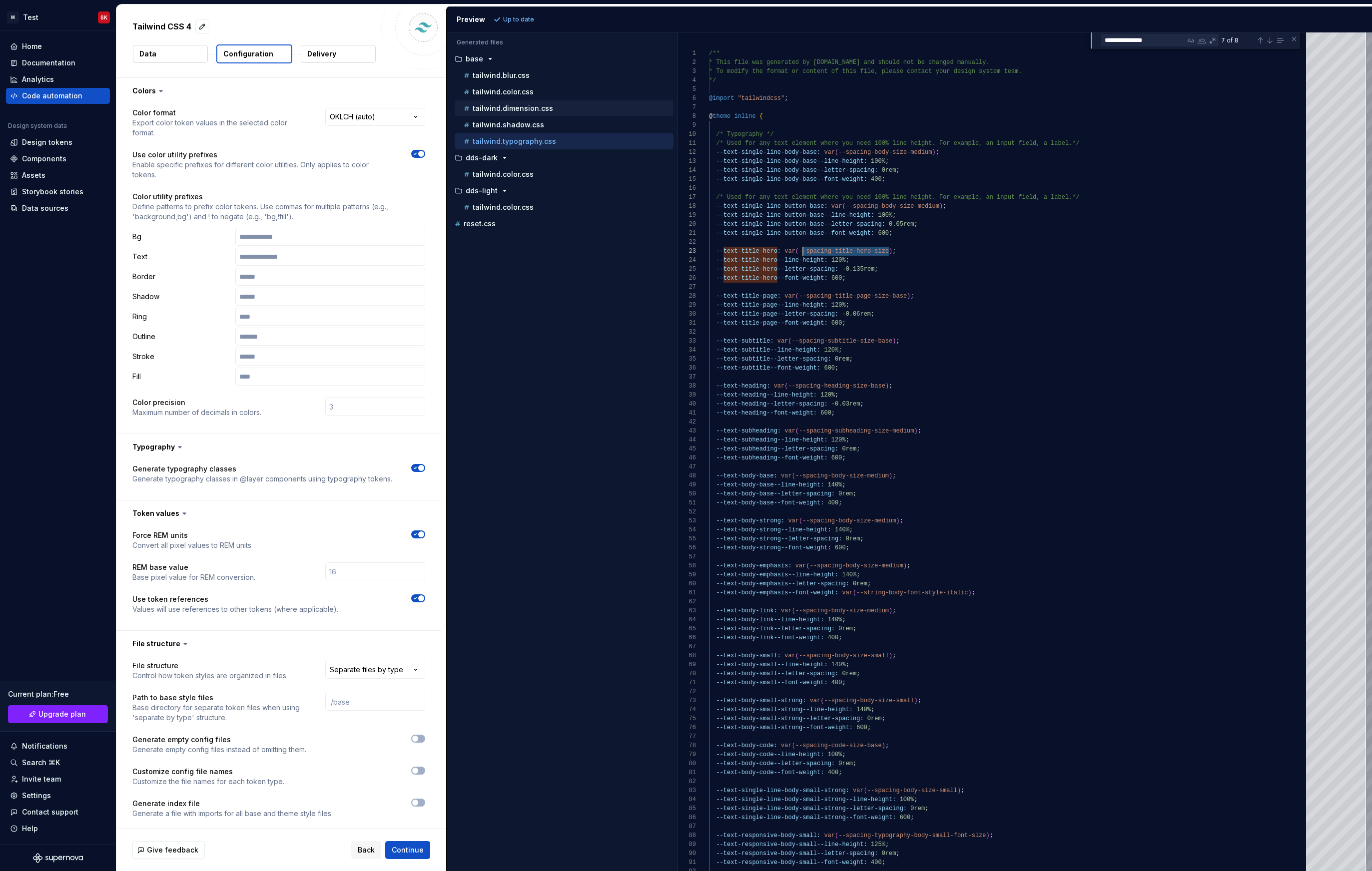
click at [532, 111] on p "tailwind.dimension.css" at bounding box center [513, 109] width 81 height 8
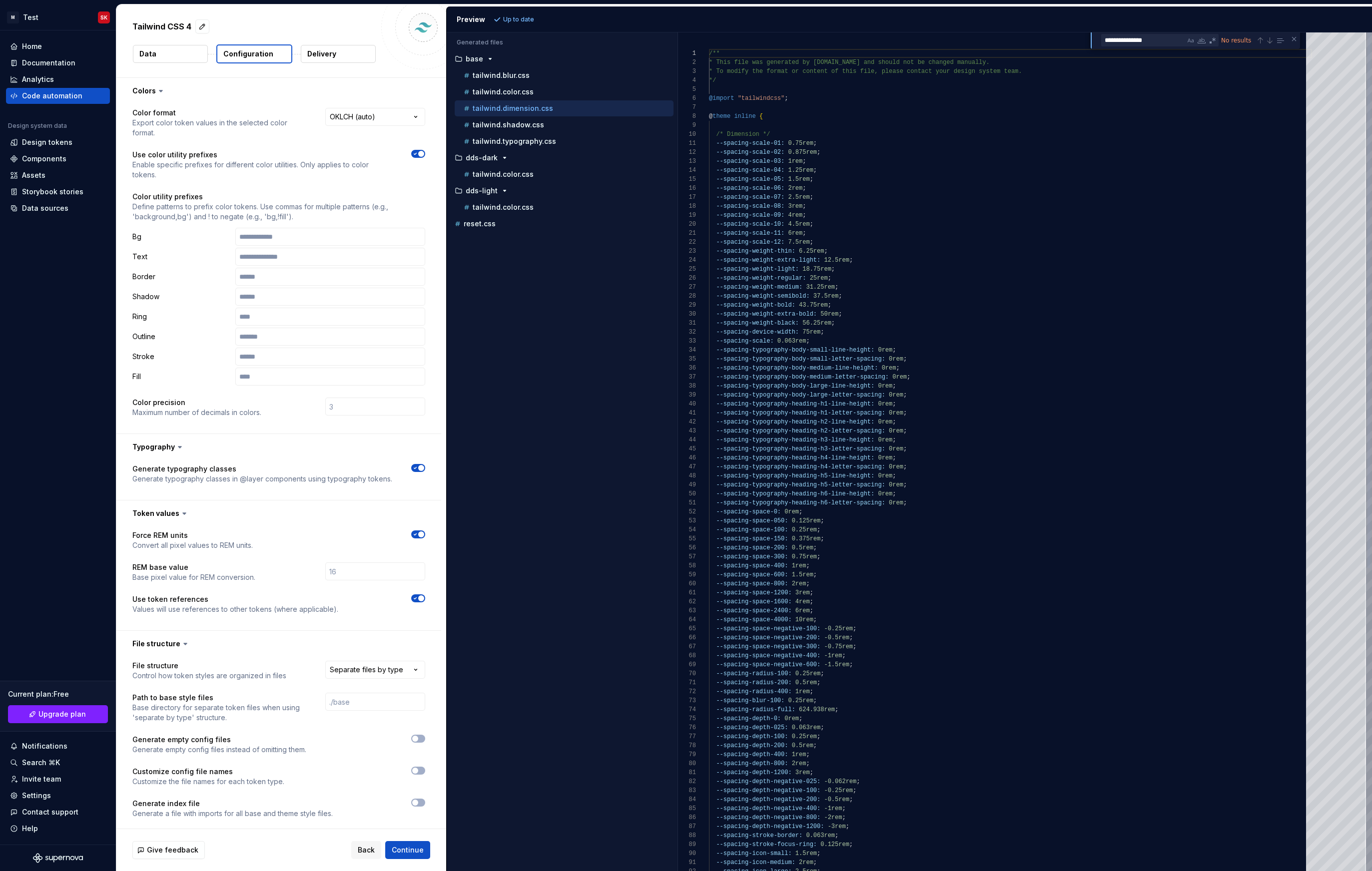
click at [821, 250] on div "/** * This file was generated by [DOMAIN_NAME] and sho uld not be changed manua…" at bounding box center [1010, 688] width 603 height 1311
type textarea "**********"
type textarea "*****"
paste textarea "**********"
type textarea "**********"
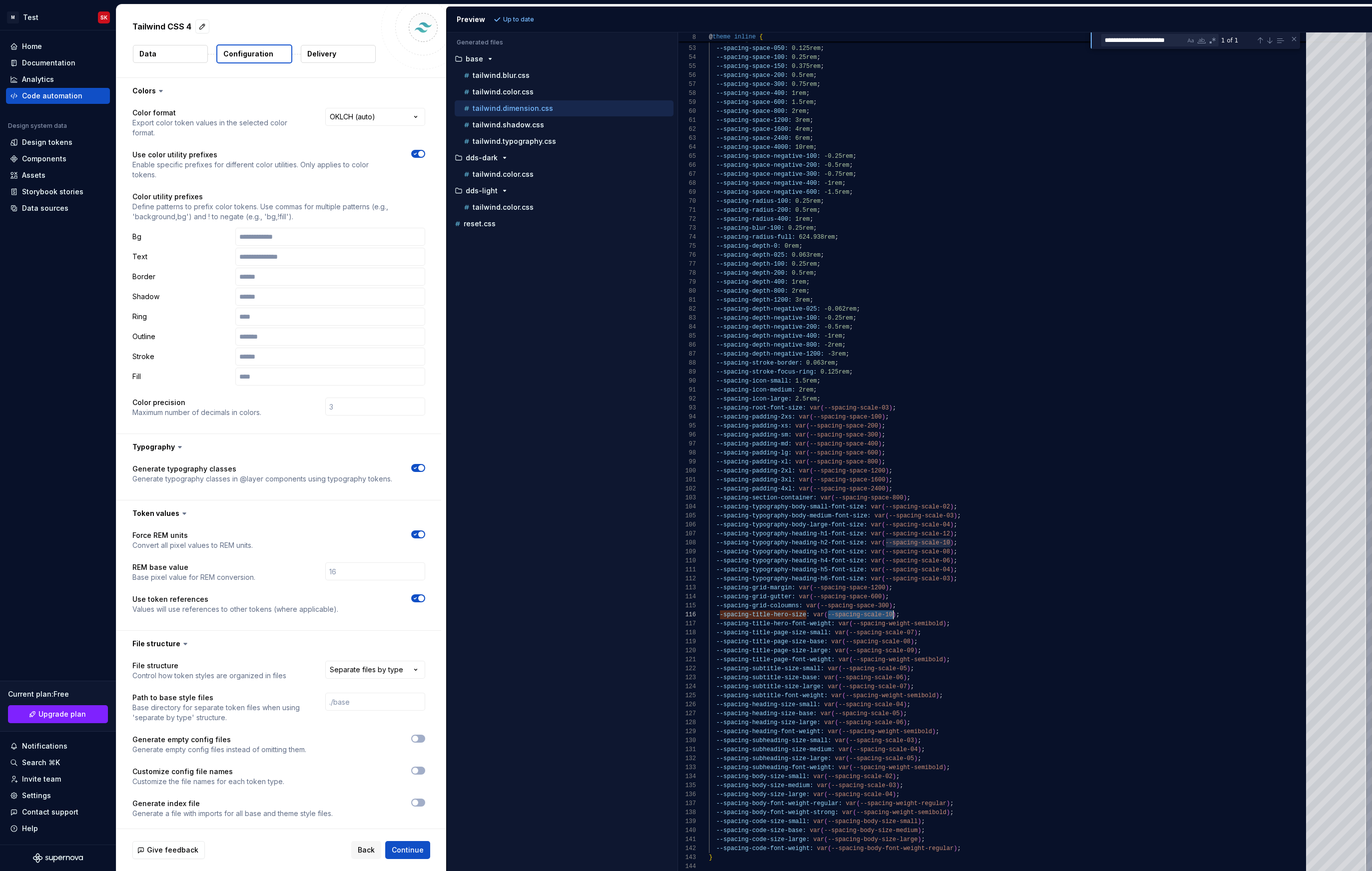
scroll to position [45, 184]
drag, startPoint x: 829, startPoint y: 615, endPoint x: 892, endPoint y: 612, distance: 63.1
type textarea "**********"
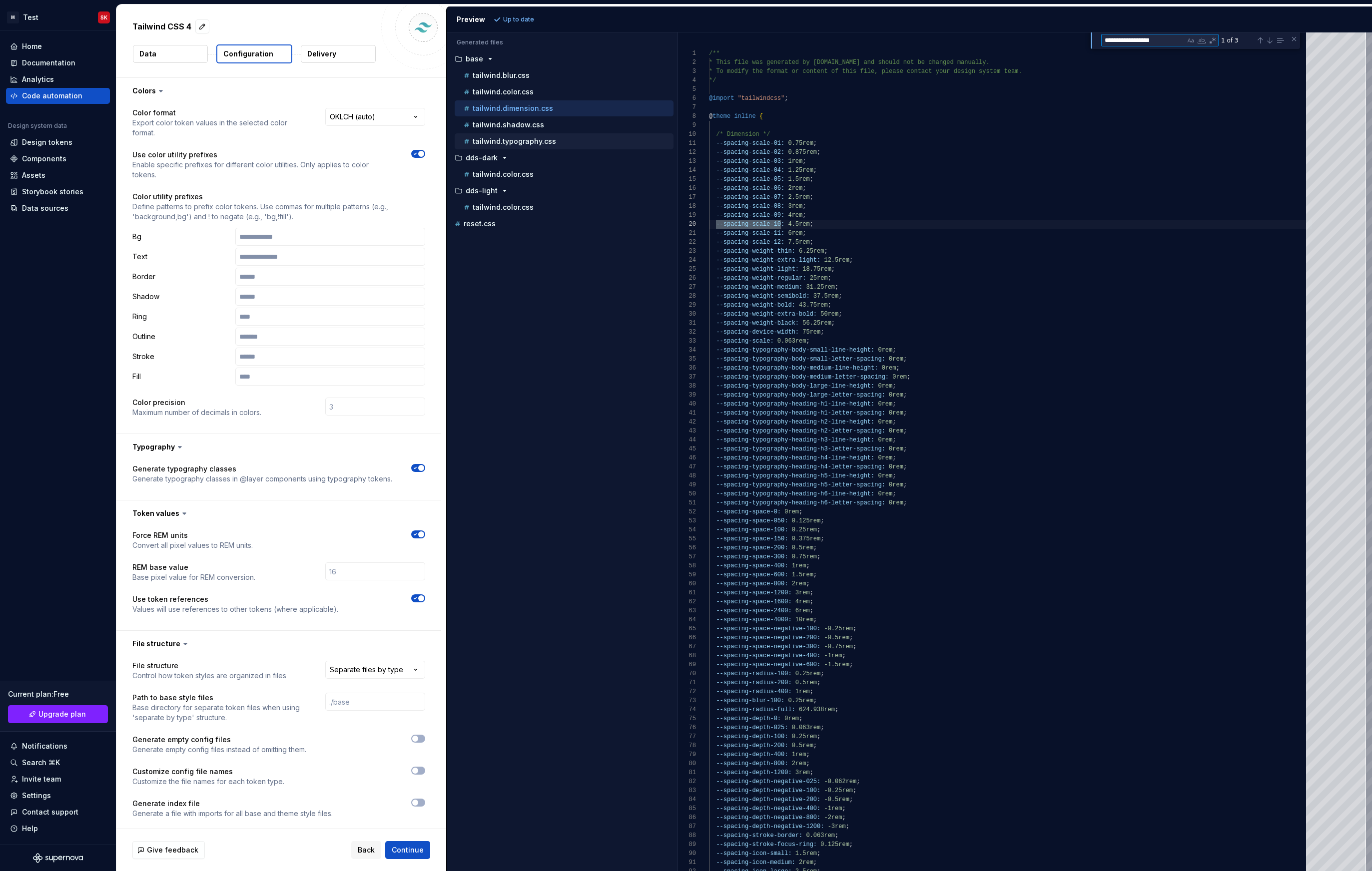
click at [532, 137] on p "tailwind.typography.css" at bounding box center [514, 141] width 83 height 8
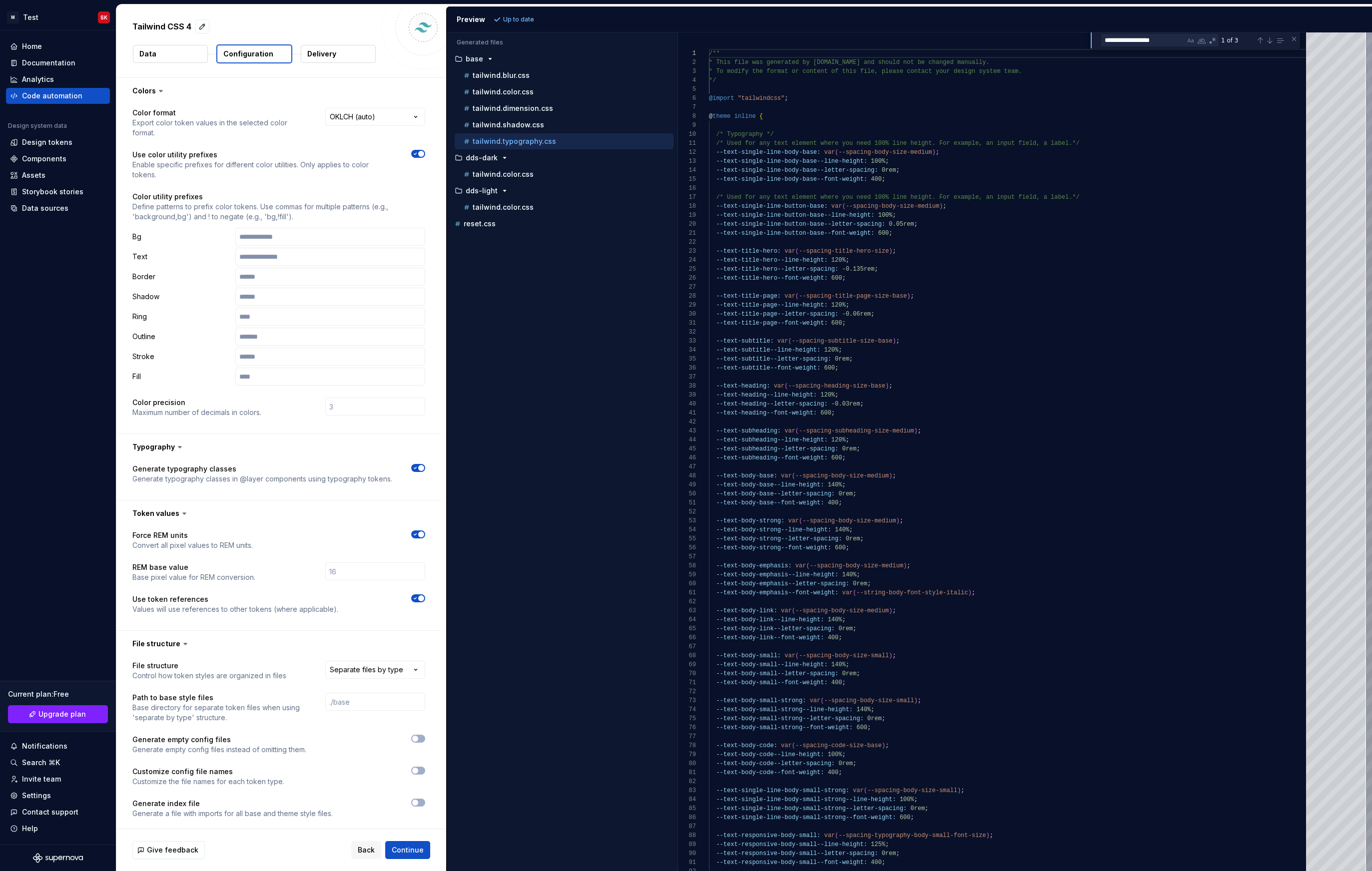
scroll to position [90, 0]
click at [529, 128] on p "tailwind.shadow.css" at bounding box center [508, 125] width 72 height 8
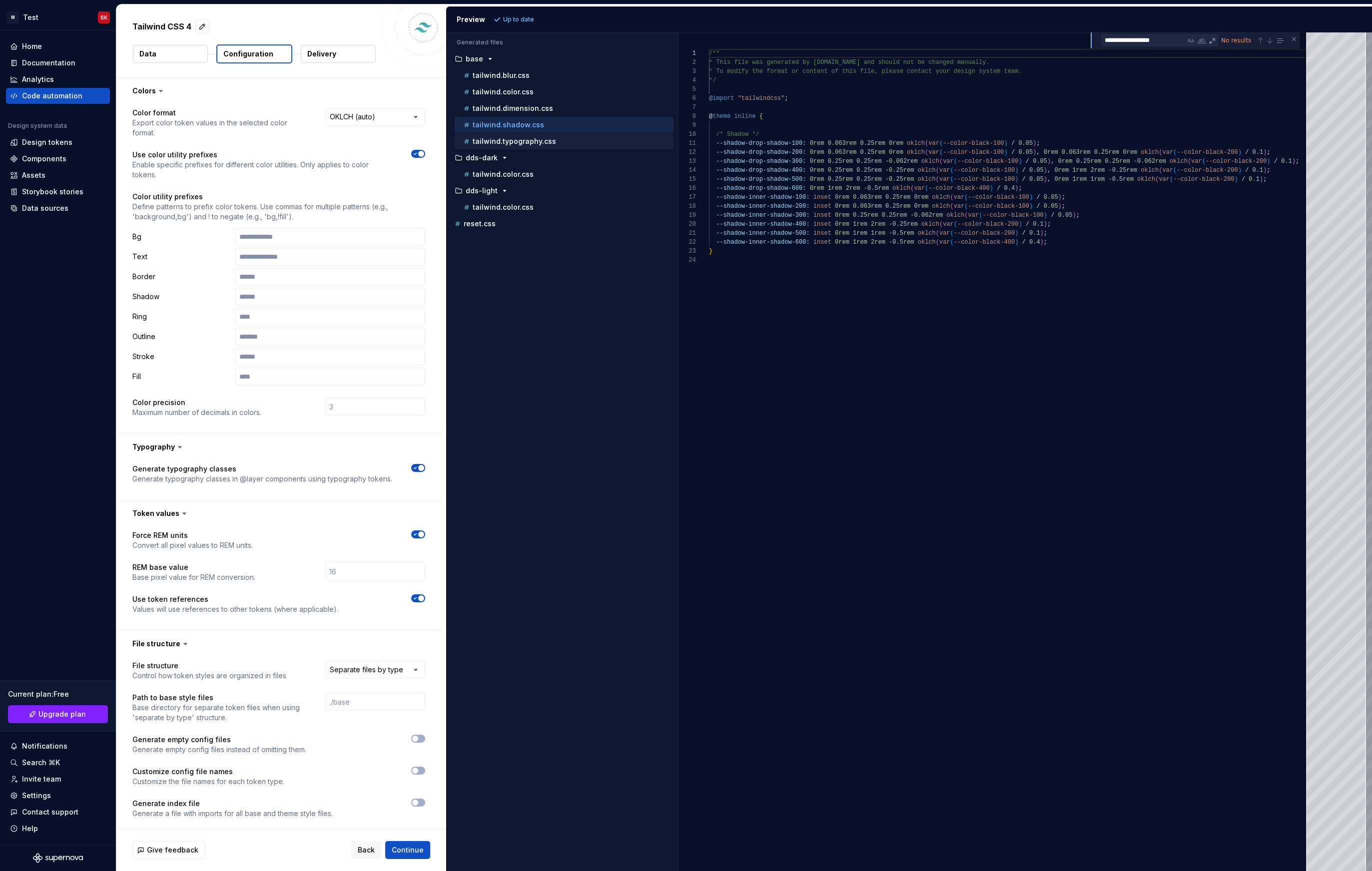
click at [527, 139] on p "tailwind.typography.css" at bounding box center [514, 141] width 83 height 8
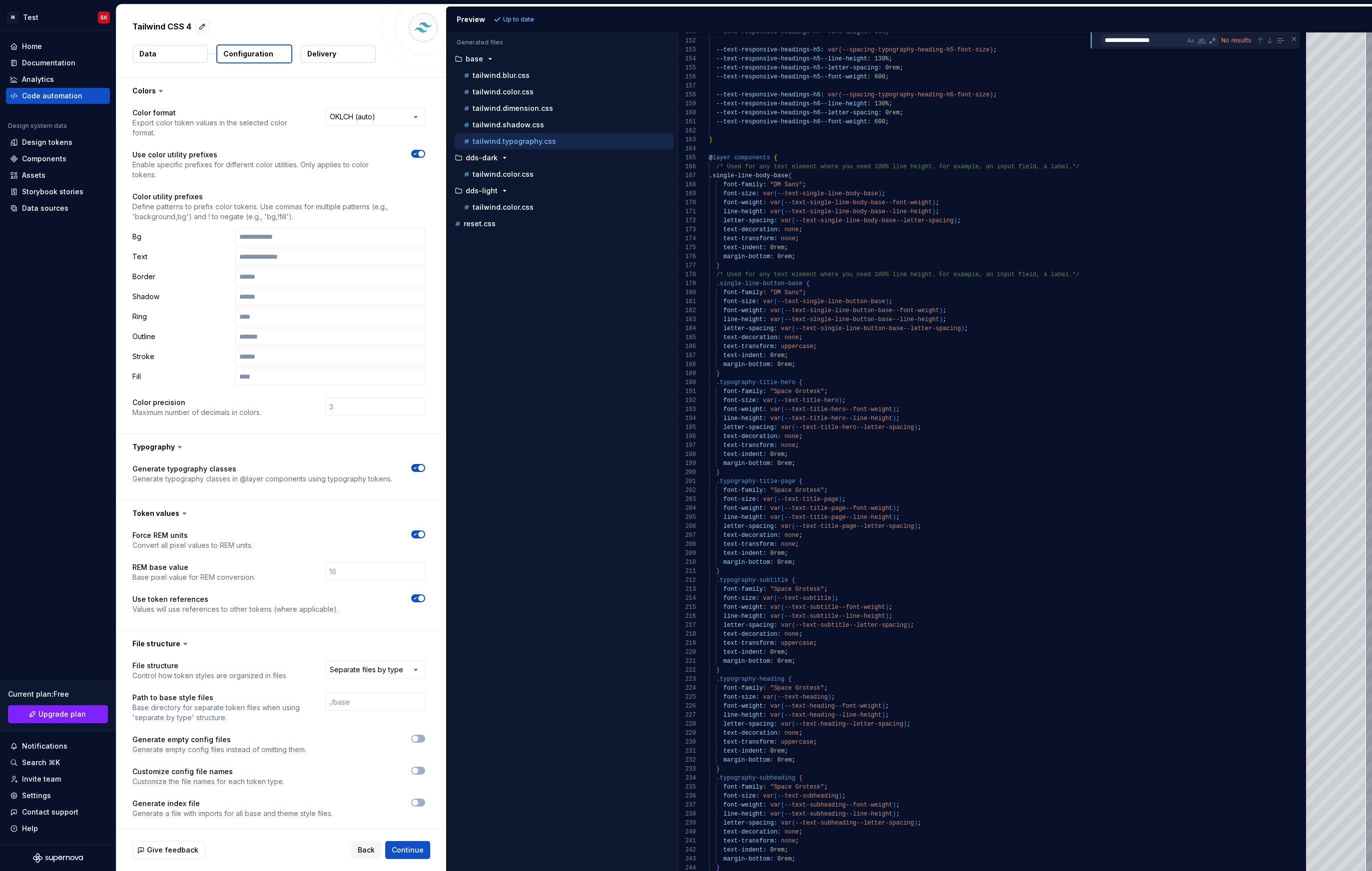
click at [517, 100] on ul "tailwind.blur.css tailwind.color.css tailwind.dimension.css tailwind.shadow.css…" at bounding box center [562, 109] width 223 height 82
click at [517, 103] on button "tailwind.dimension.css" at bounding box center [564, 109] width 219 height 11
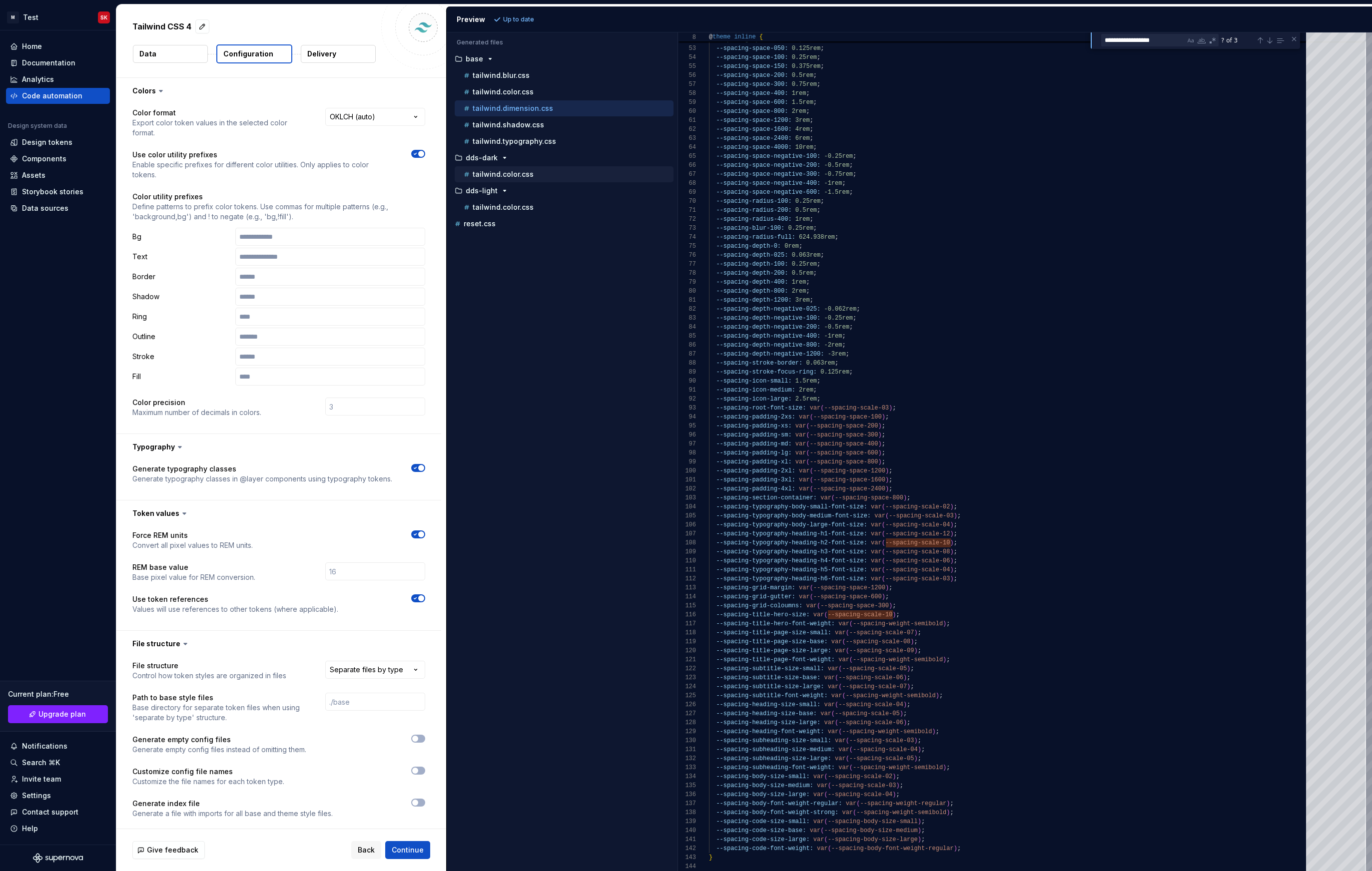
click at [509, 178] on p "tailwind.color.css" at bounding box center [503, 174] width 61 height 8
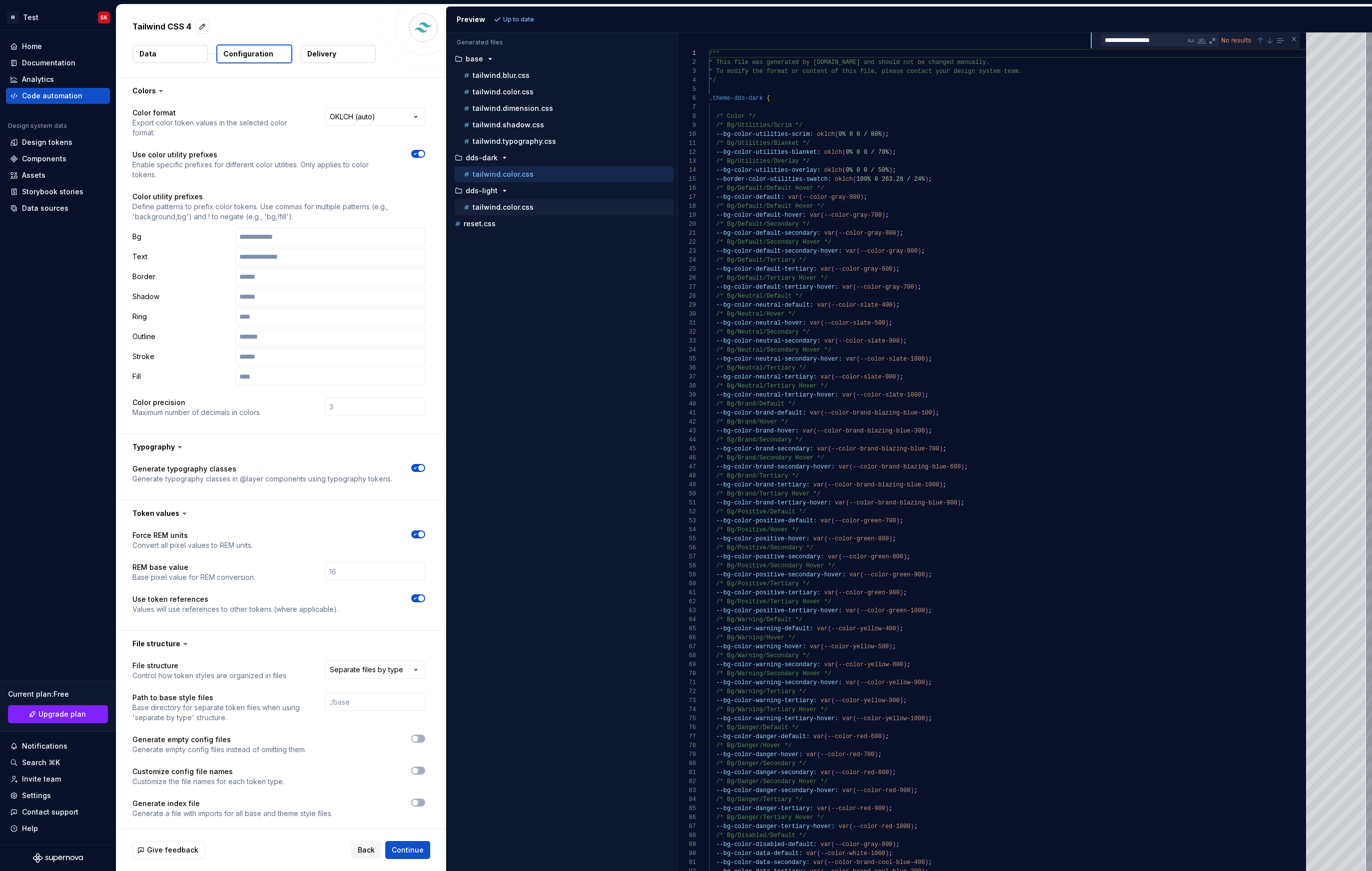
click at [508, 212] on div "tailwind.color.css" at bounding box center [568, 207] width 212 height 10
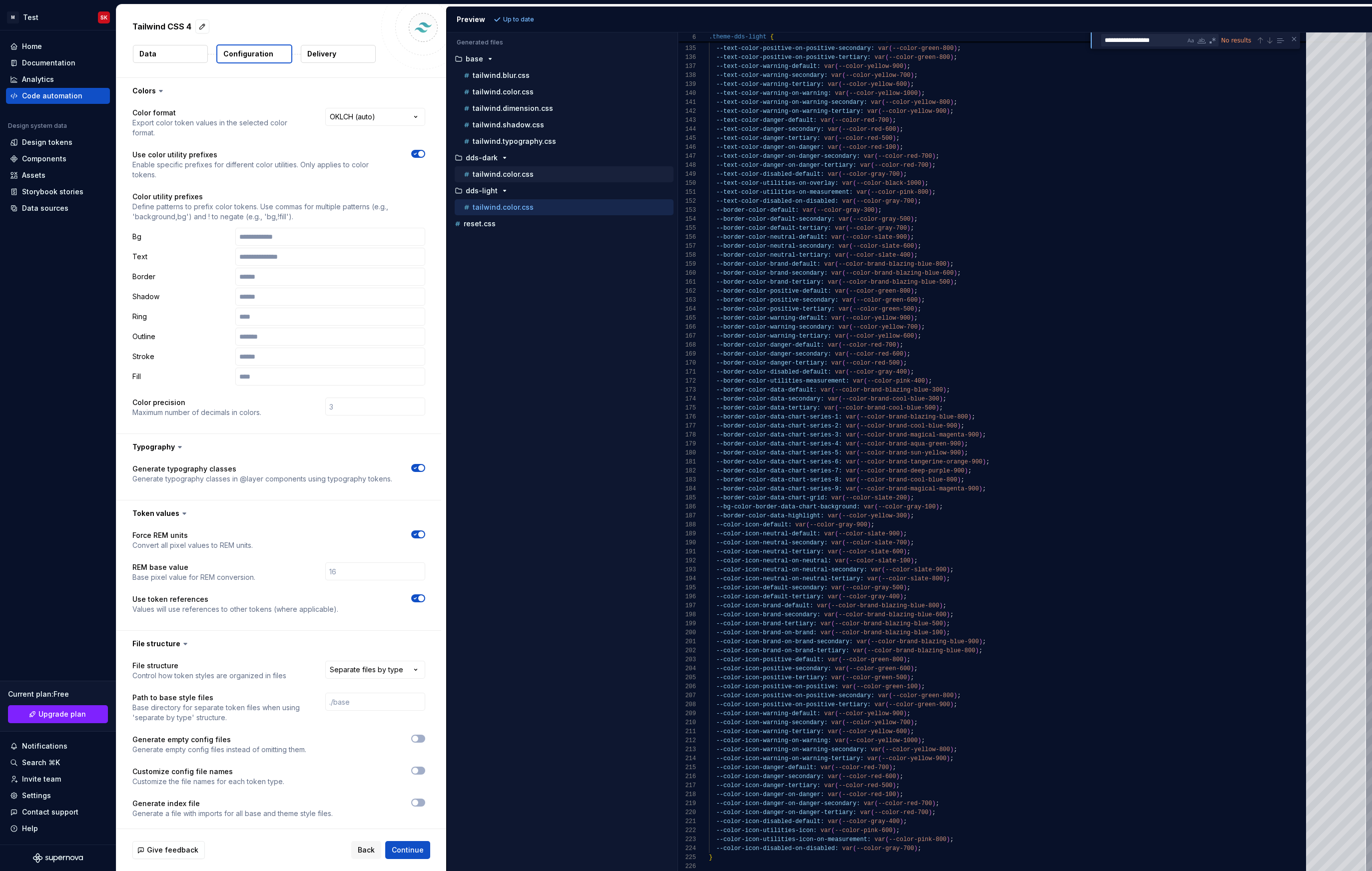
click at [505, 169] on div "tailwind.color.css" at bounding box center [568, 174] width 212 height 10
click at [501, 142] on p "tailwind.typography.css" at bounding box center [514, 141] width 83 height 8
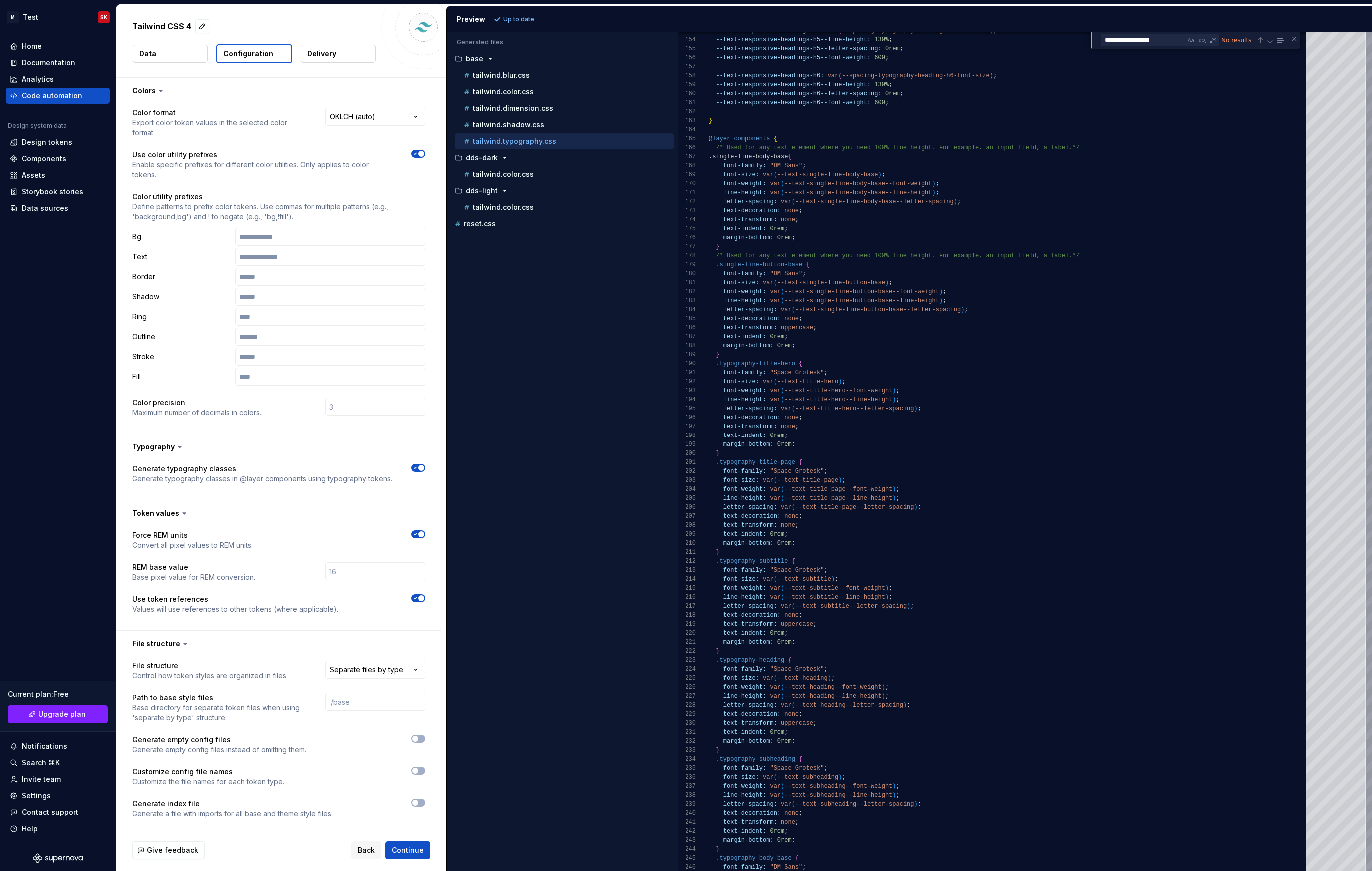
type textarea "**********"
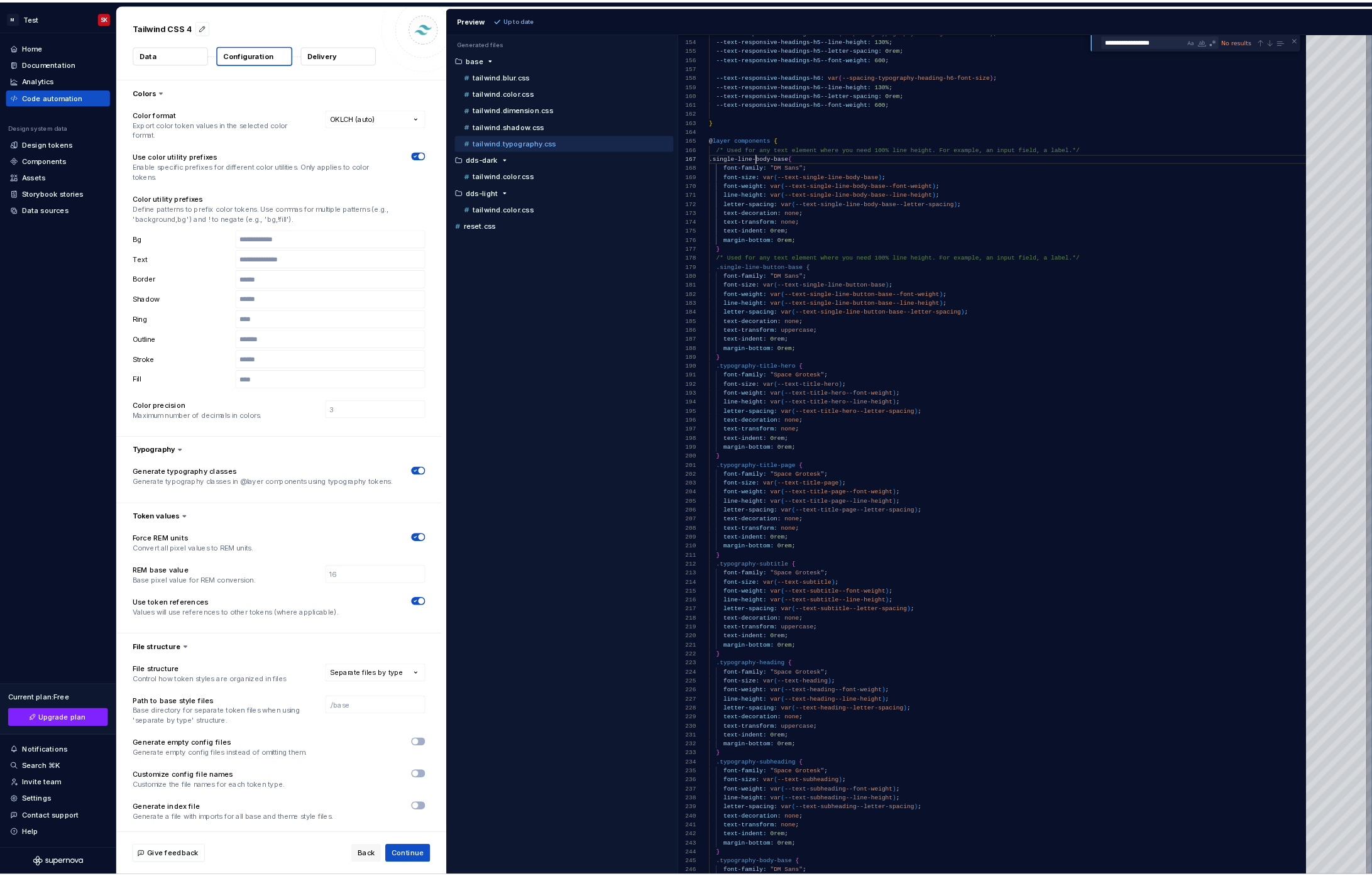
scroll to position [68, 64]
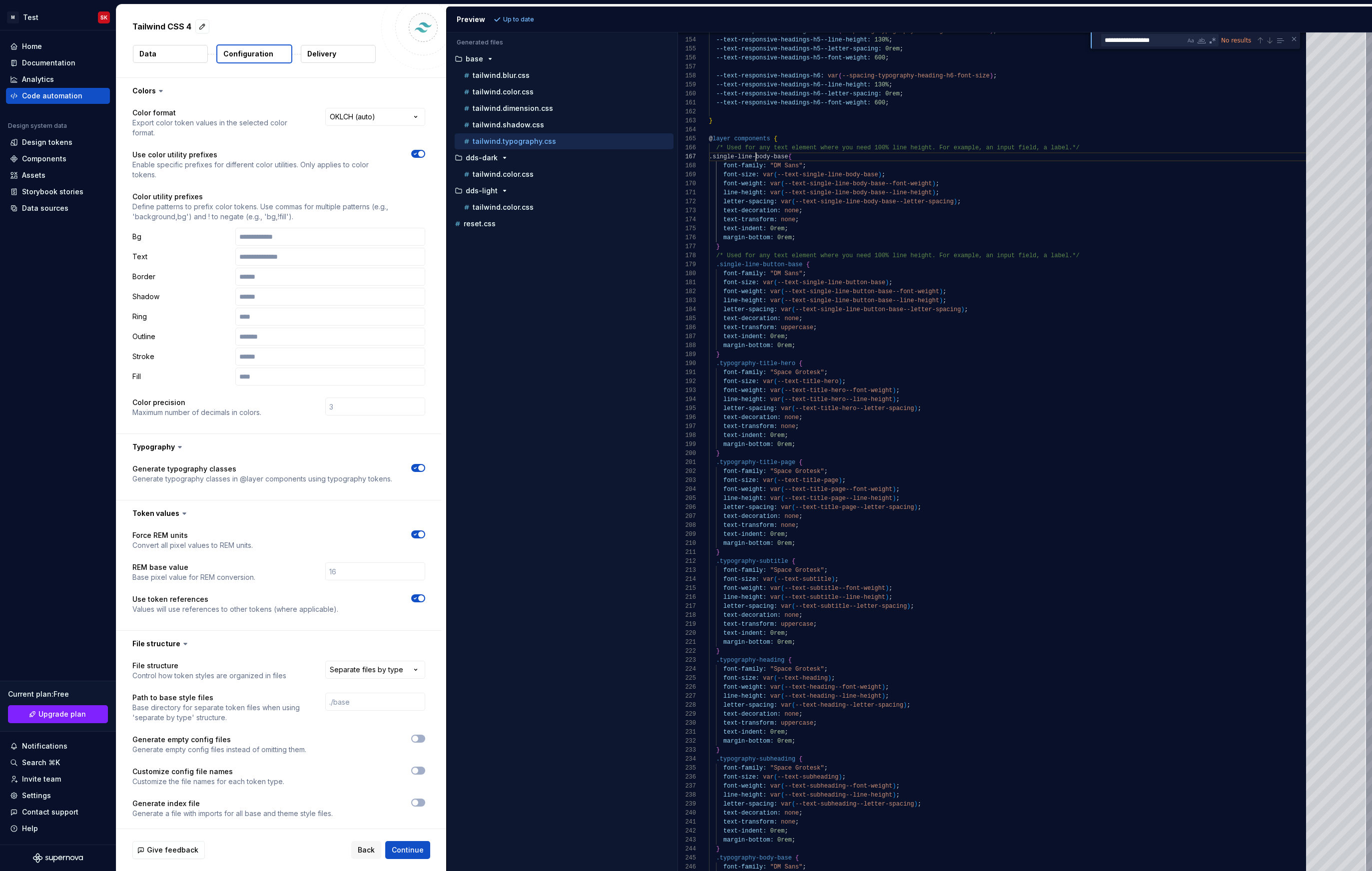
click at [326, 51] on p "Delivery" at bounding box center [322, 54] width 29 height 10
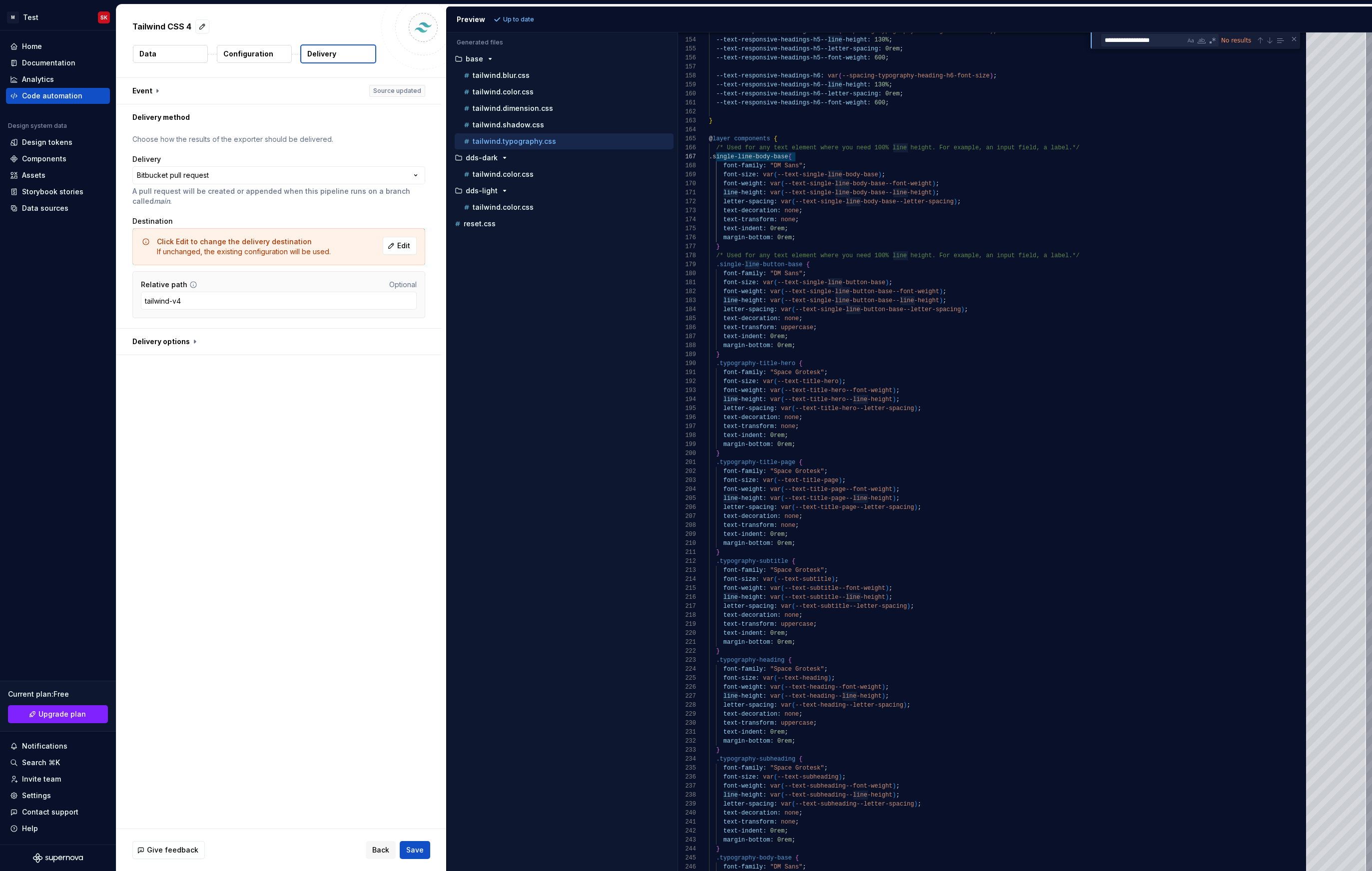
click at [305, 460] on div "**********" at bounding box center [281, 453] width 330 height 751
click at [180, 344] on button "button" at bounding box center [278, 342] width 325 height 26
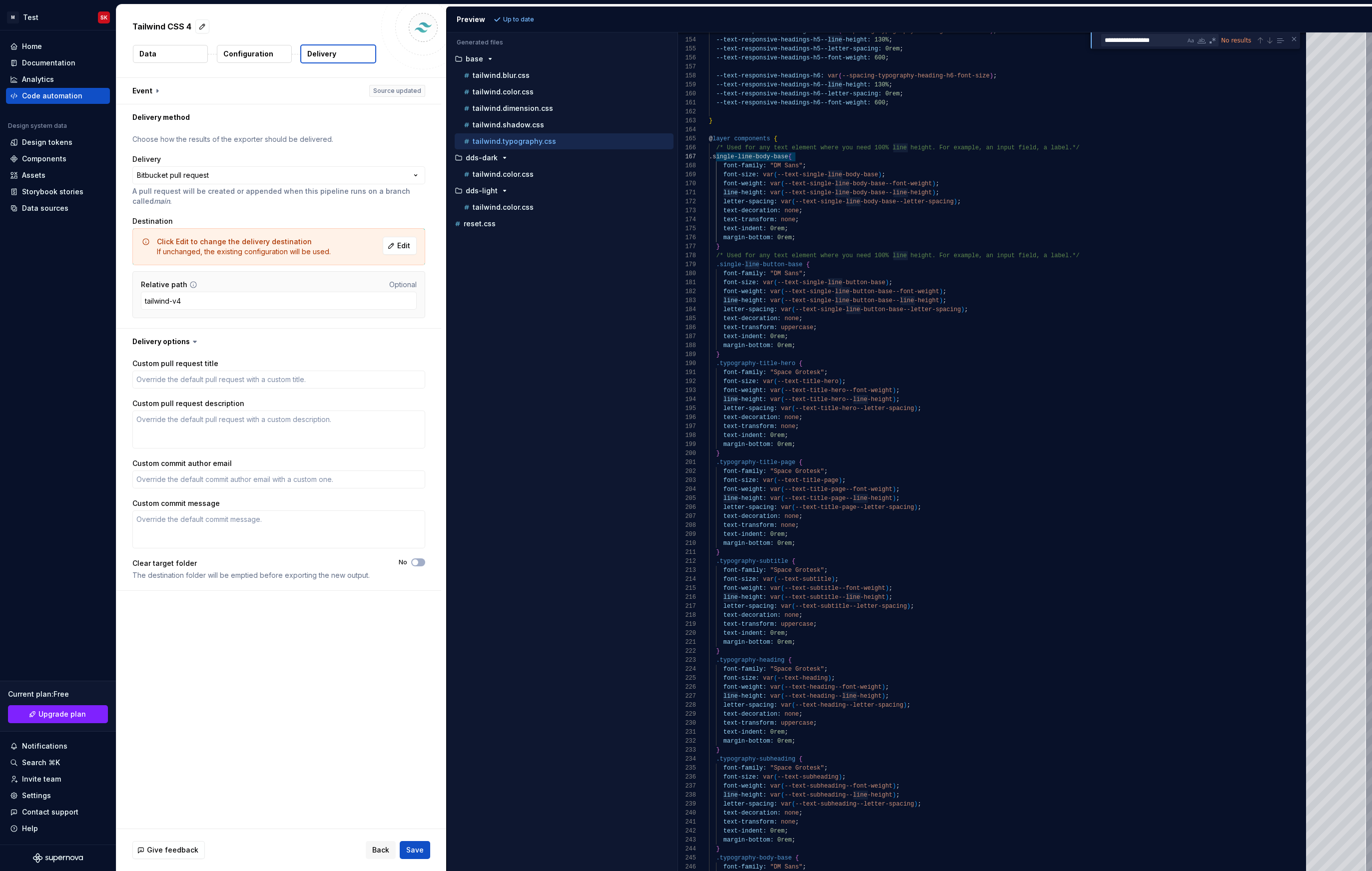
click at [269, 588] on div "Custom pull request title Custom pull request description Custom commit author …" at bounding box center [278, 472] width 325 height 236
click at [155, 90] on button "button" at bounding box center [278, 91] width 325 height 26
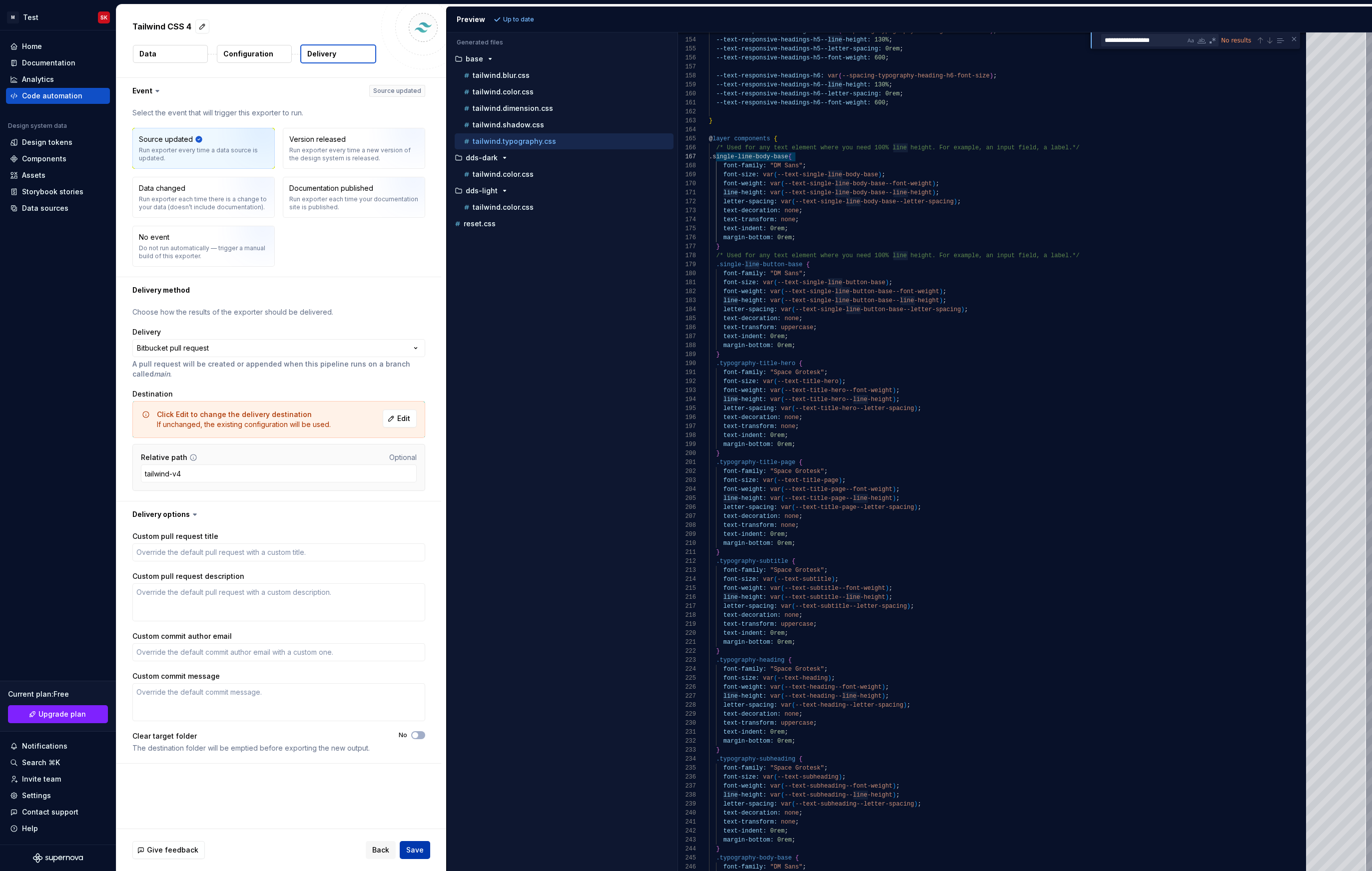
click at [408, 849] on span "Save" at bounding box center [415, 850] width 18 height 10
type textarea "*"
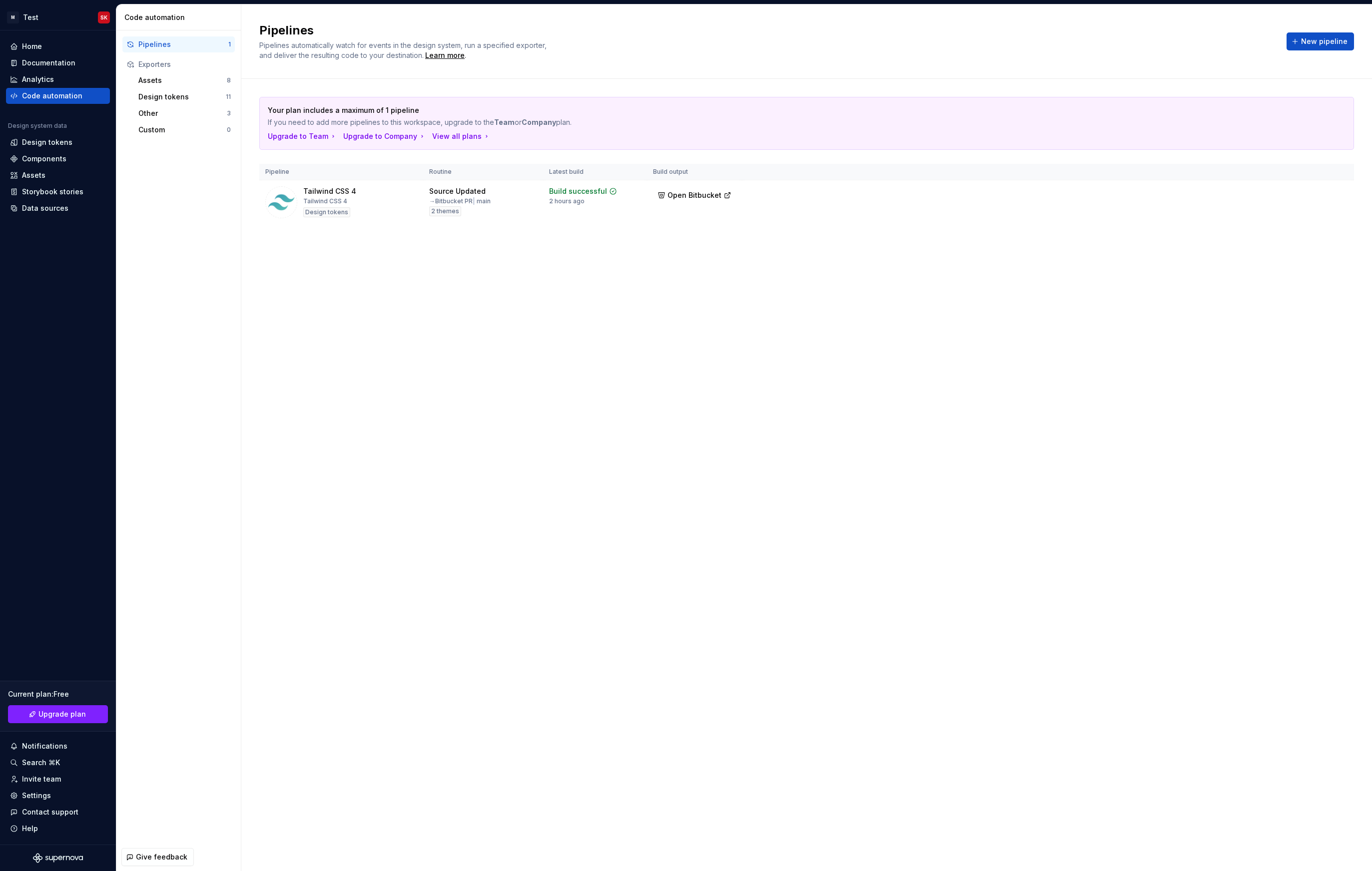
click at [418, 382] on div "Pipelines Pipelines automatically watch for events in the design system, run a …" at bounding box center [806, 438] width 1131 height 867
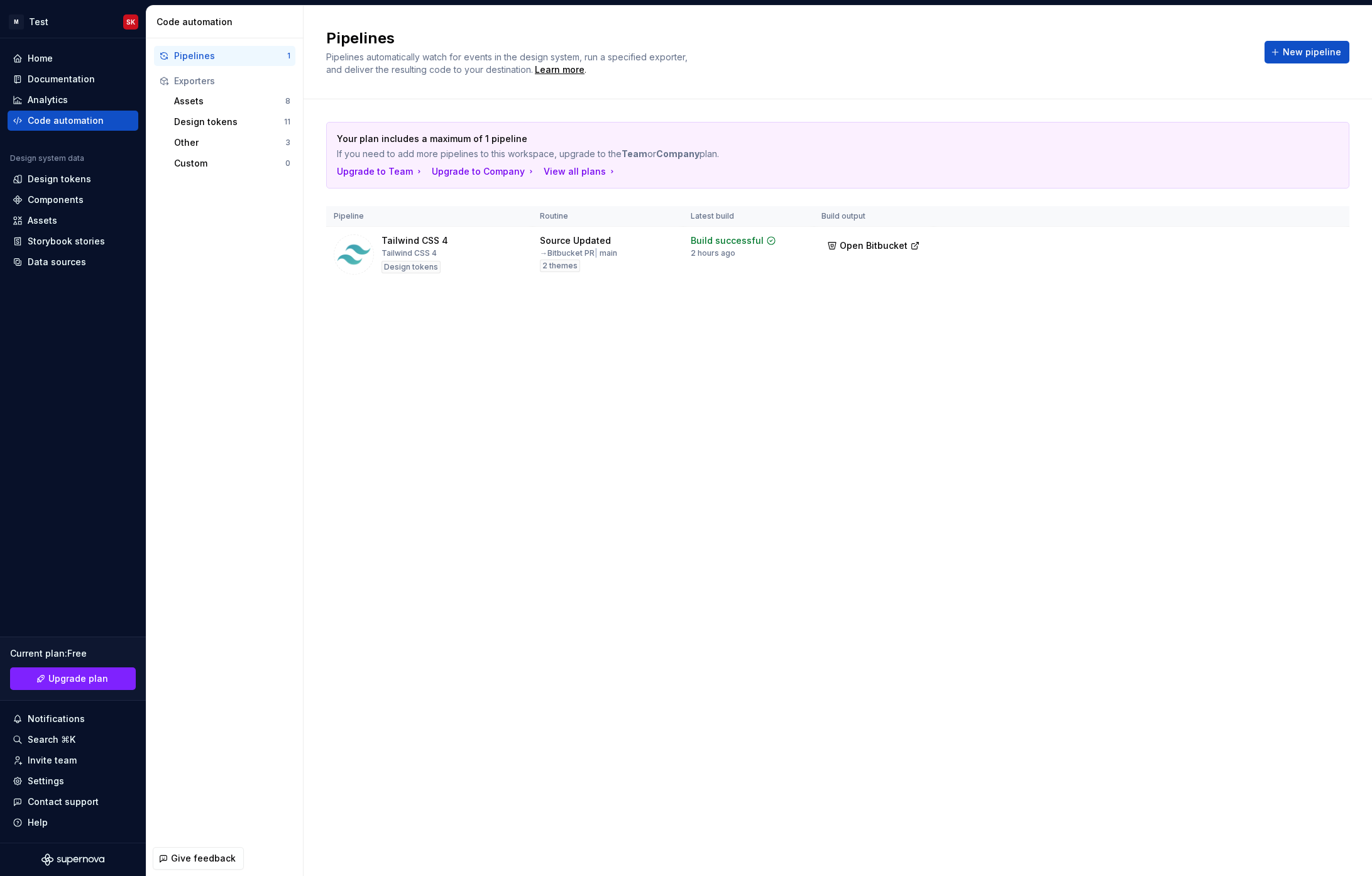
click at [683, 358] on div "Pipelines Pipelines automatically watch for events in the design system, run a …" at bounding box center [837, 441] width 1069 height 871
click at [401, 394] on div "Pipelines Pipelines automatically watch for events in the design system, run a …" at bounding box center [837, 441] width 1069 height 871
click at [29, 94] on div "Analytics" at bounding box center [47, 100] width 40 height 13
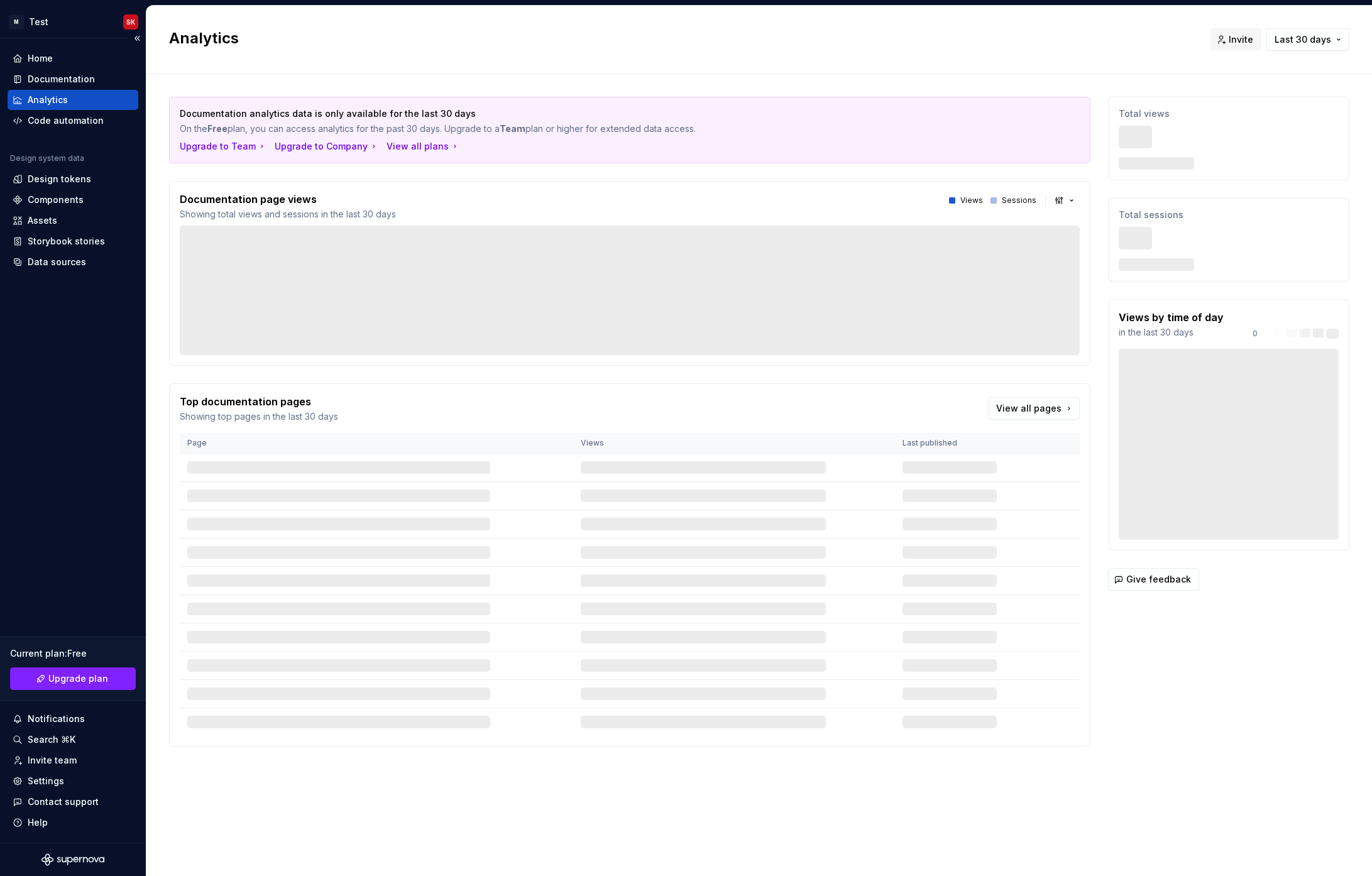
click at [34, 108] on div "Analytics" at bounding box center [73, 100] width 131 height 20
click at [35, 116] on div "Code automation" at bounding box center [65, 120] width 76 height 13
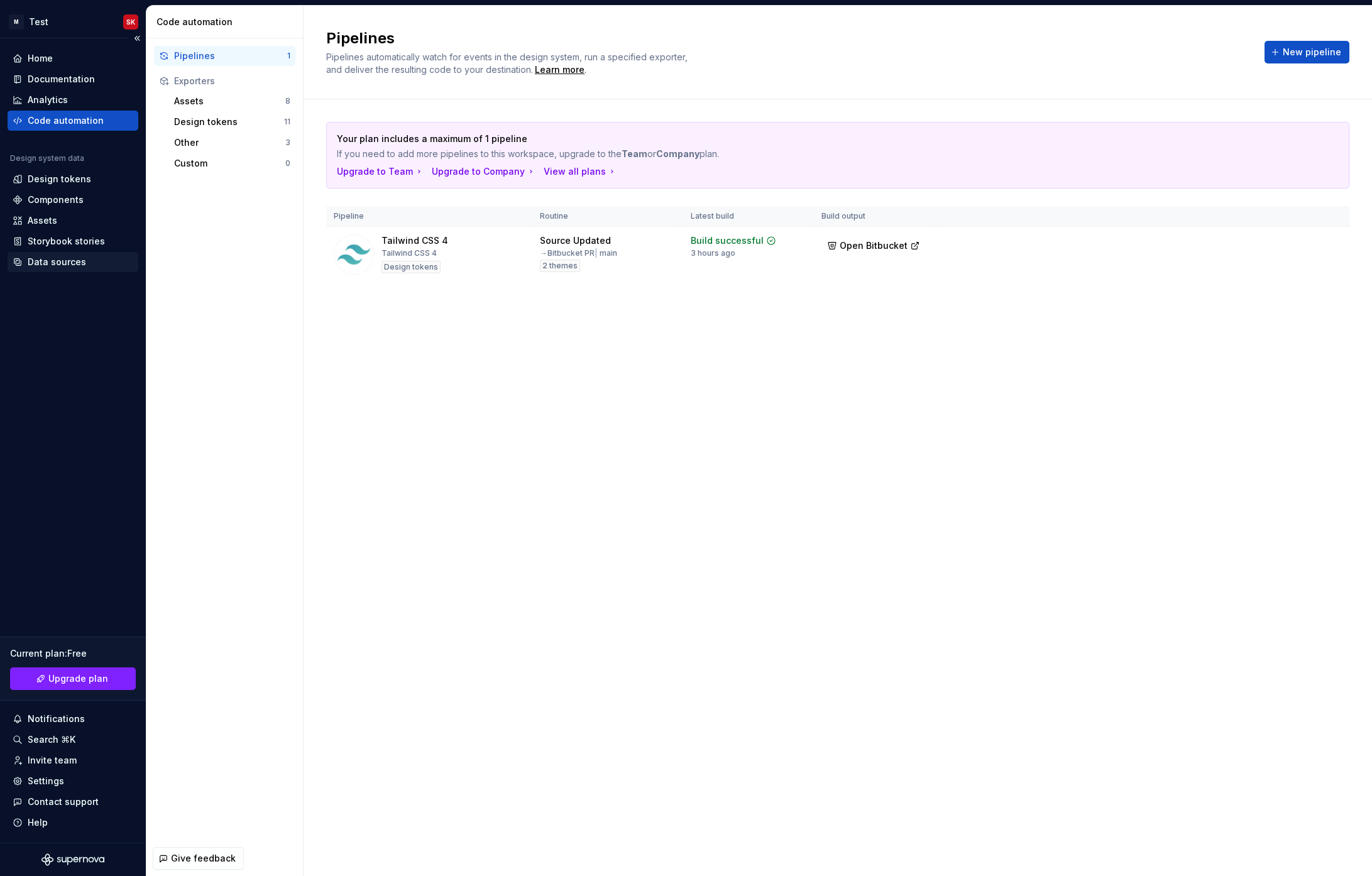
click at [46, 260] on div "Data sources" at bounding box center [57, 262] width 58 height 13
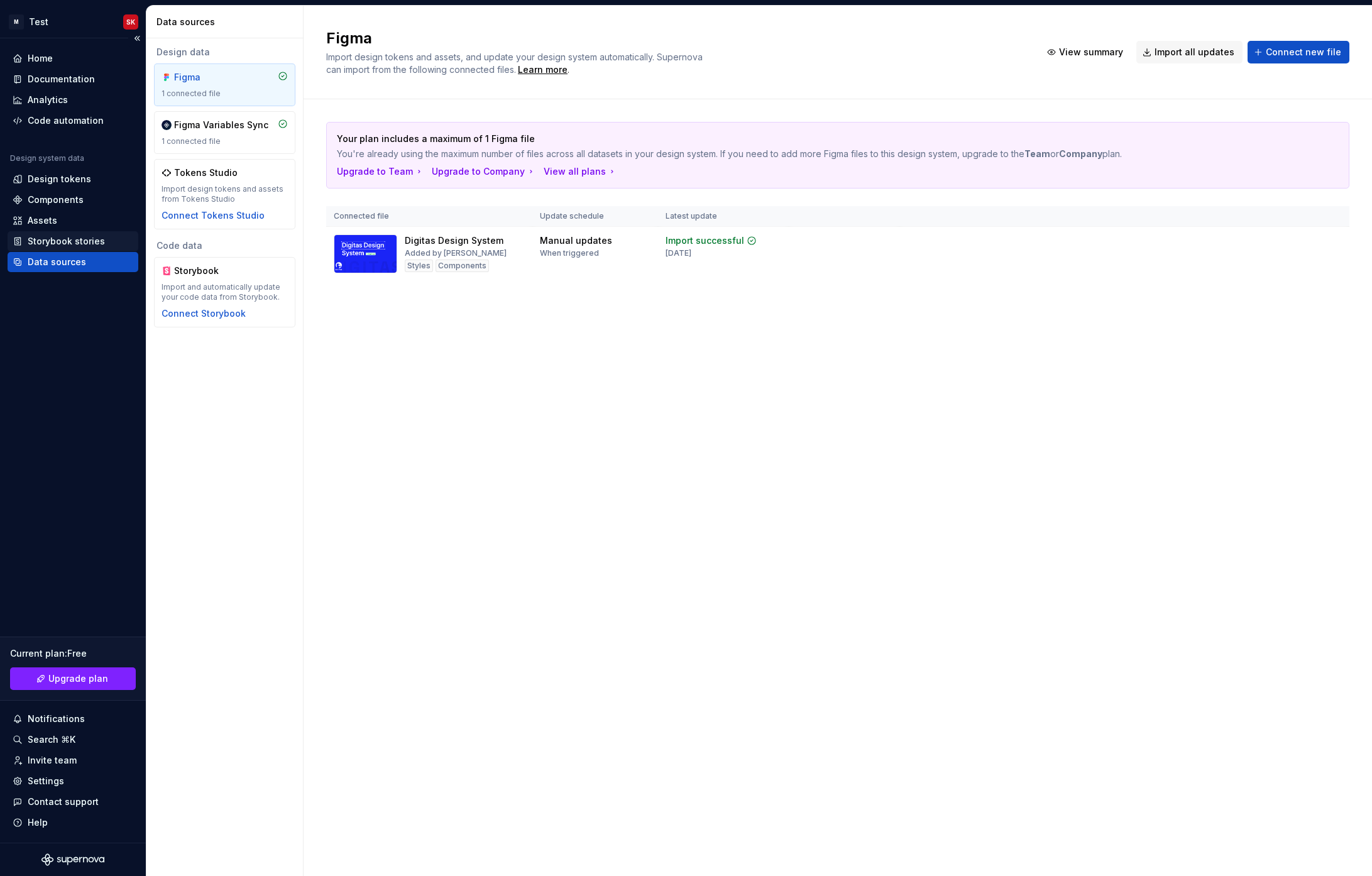
click at [57, 245] on div "Storybook stories" at bounding box center [66, 241] width 77 height 13
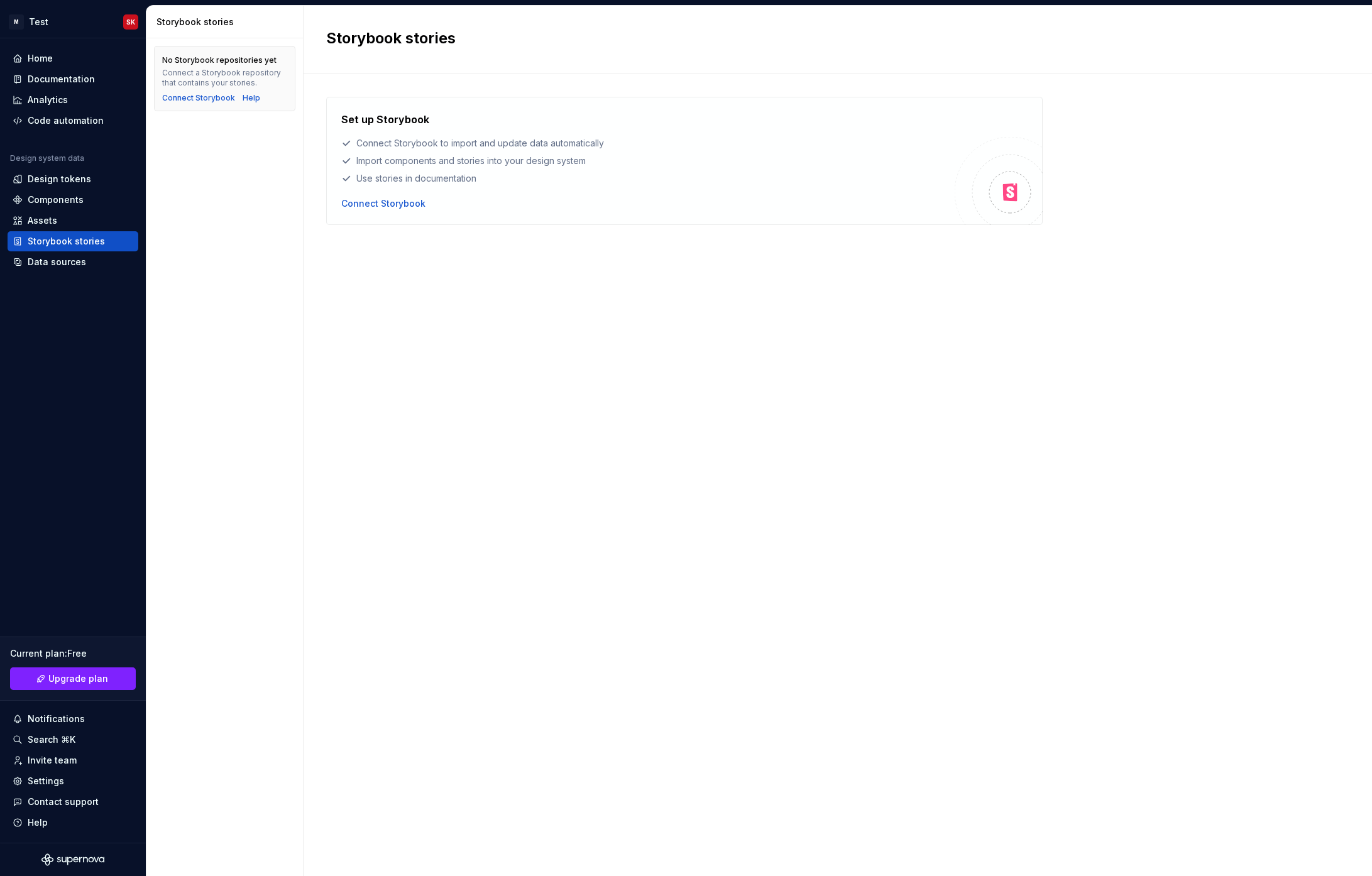
click at [685, 457] on div "Set up Storybook Connect Storybook to import and update data automatically Impo…" at bounding box center [837, 463] width 1023 height 732
